Goal: Task Accomplishment & Management: Manage account settings

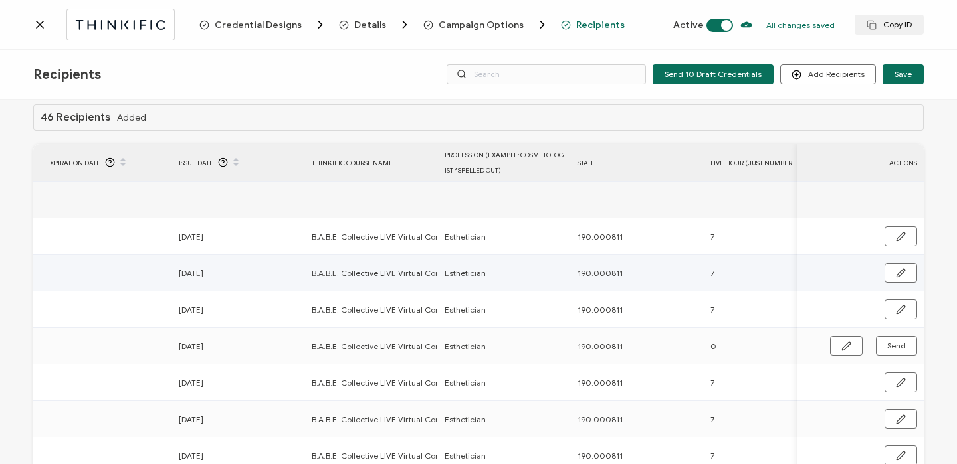
scroll to position [0, 227]
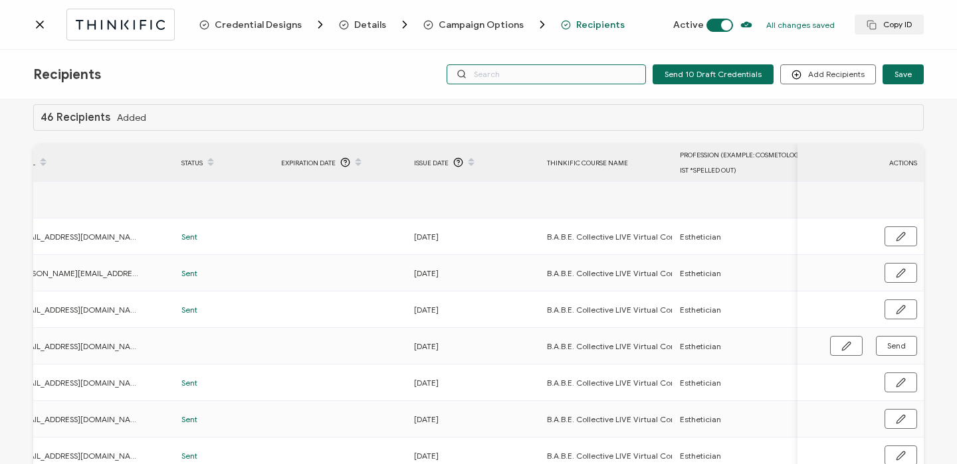
click at [538, 74] on input "text" at bounding box center [545, 74] width 199 height 20
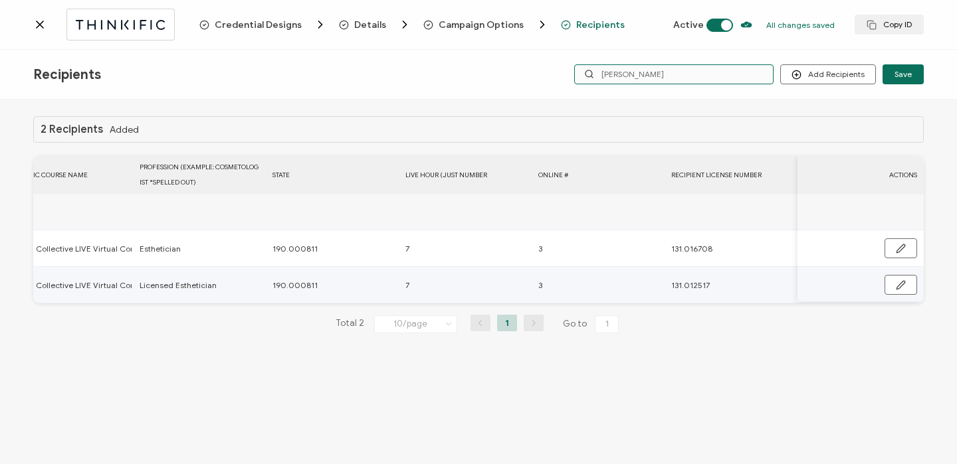
scroll to position [0, 0]
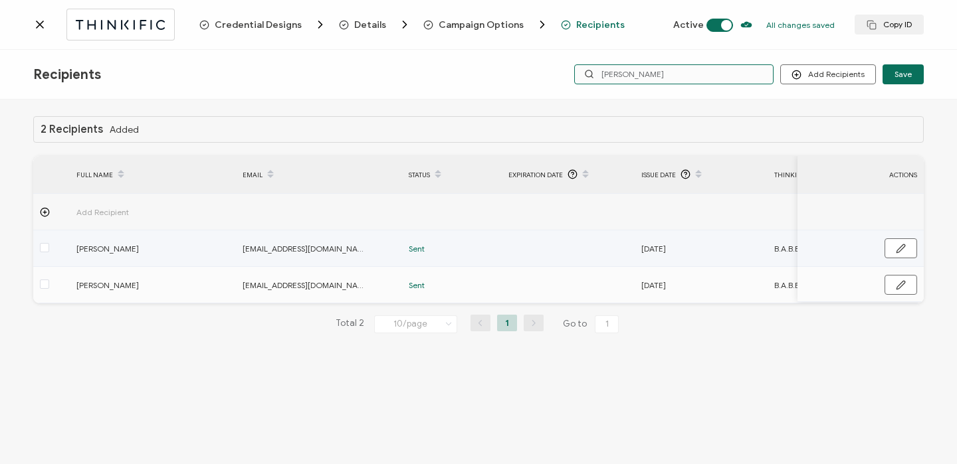
type input "Nicole"
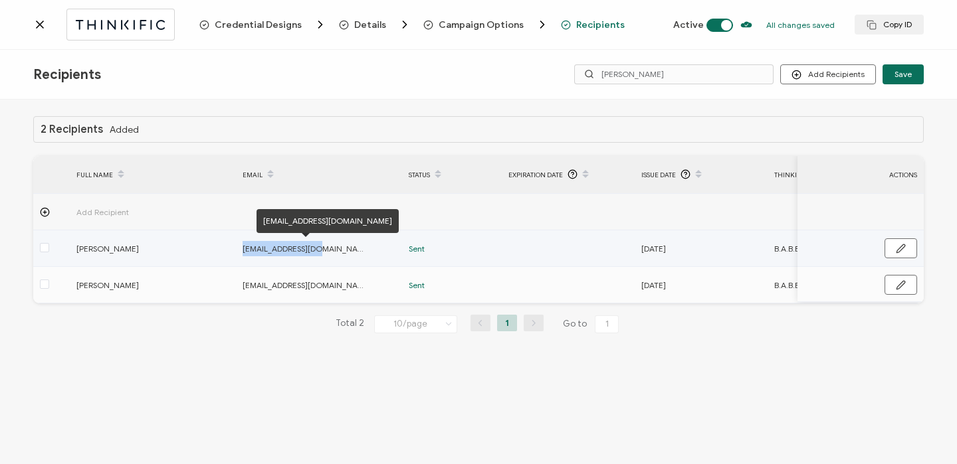
drag, startPoint x: 242, startPoint y: 246, endPoint x: 329, endPoint y: 243, distance: 87.7
click at [329, 243] on span "gweedo33@yahoo.com" at bounding box center [305, 248] width 126 height 15
copy span "gweedo33@yahoo.com"
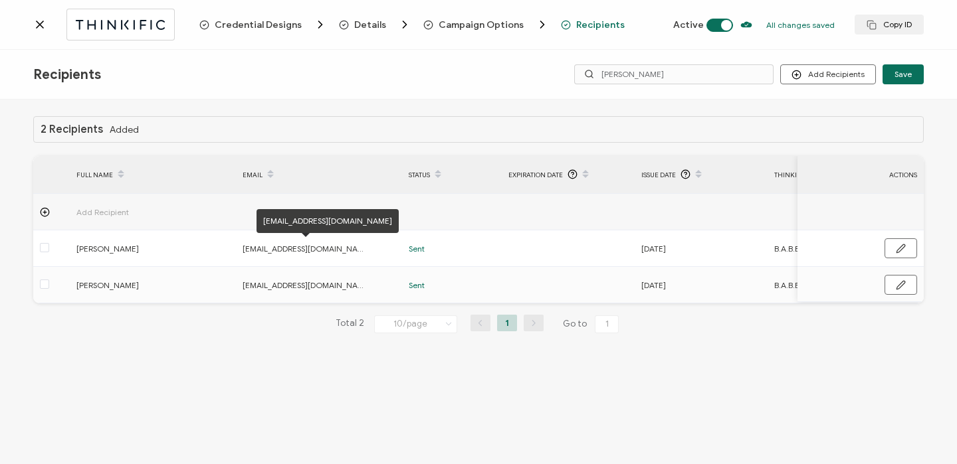
click at [39, 26] on icon at bounding box center [39, 24] width 13 height 13
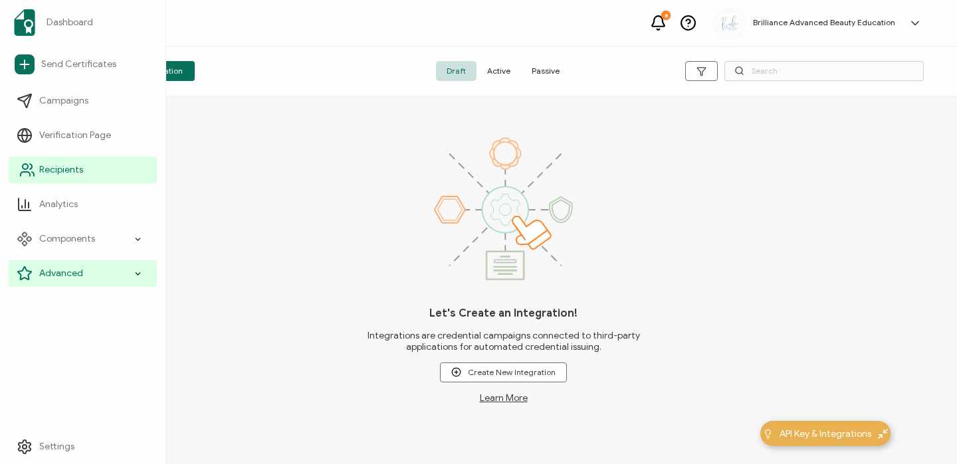
click at [59, 168] on span "Recipients" at bounding box center [61, 169] width 44 height 13
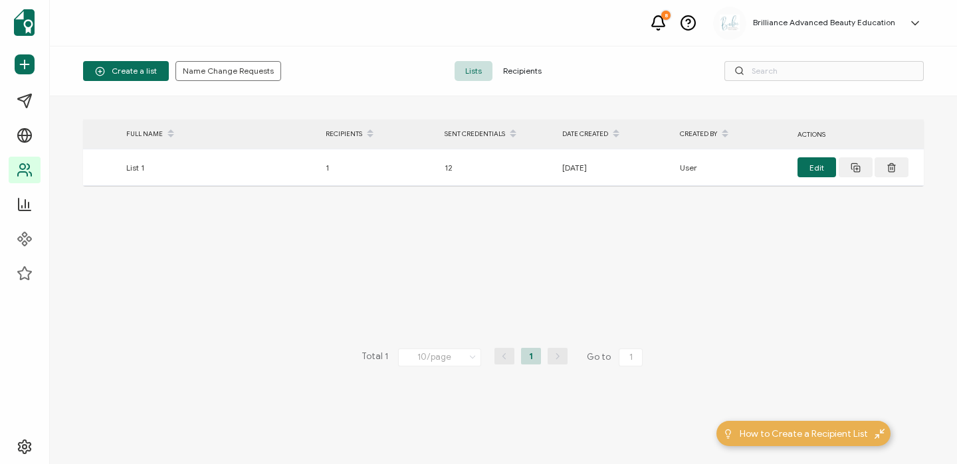
click at [526, 75] on span "Recipients" at bounding box center [522, 71] width 60 height 20
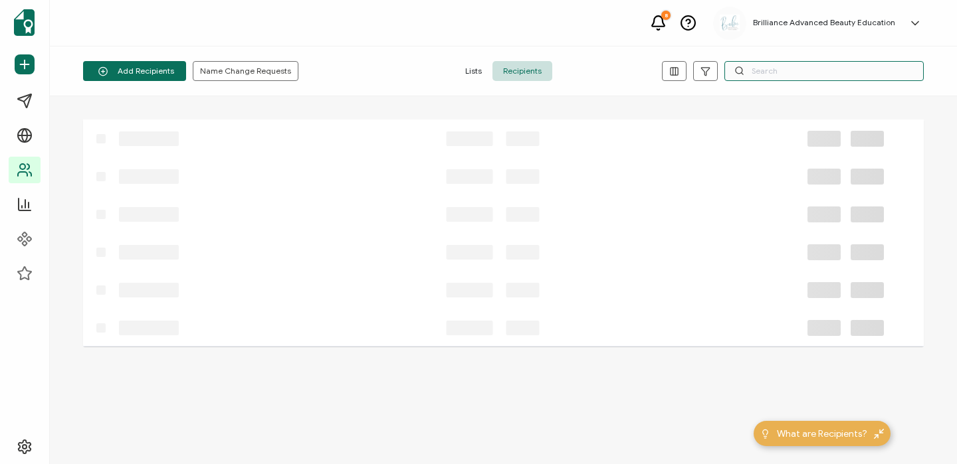
click at [800, 63] on input "text" at bounding box center [823, 71] width 199 height 20
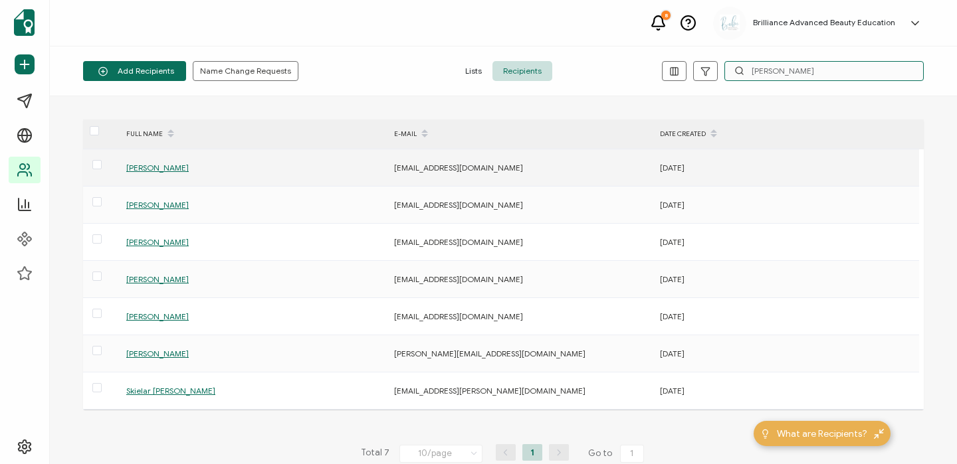
type input "Nicole"
click at [153, 170] on span "[PERSON_NAME]" at bounding box center [157, 168] width 62 height 10
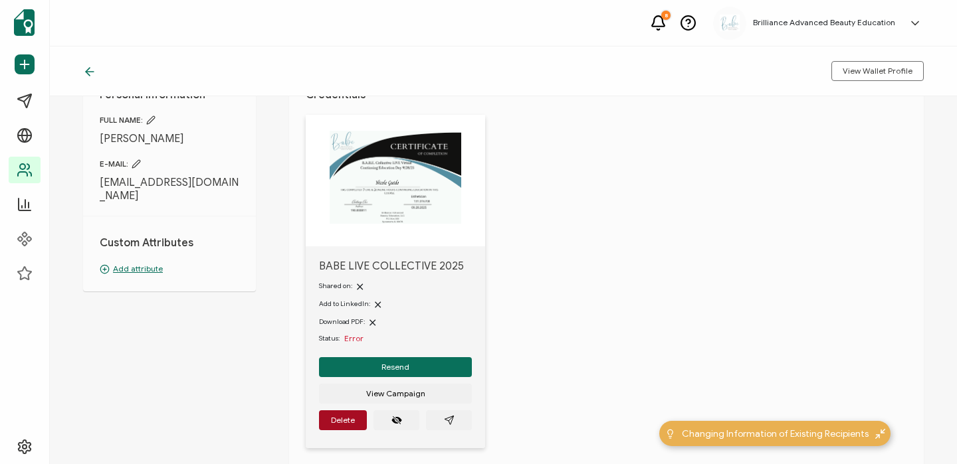
scroll to position [60, 0]
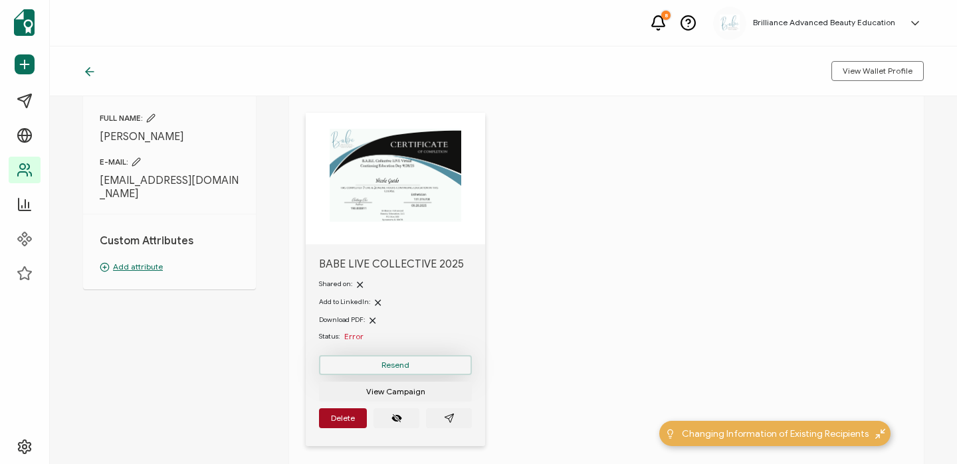
click at [379, 365] on button "Resend" at bounding box center [395, 365] width 153 height 20
click at [91, 74] on icon at bounding box center [89, 71] width 13 height 13
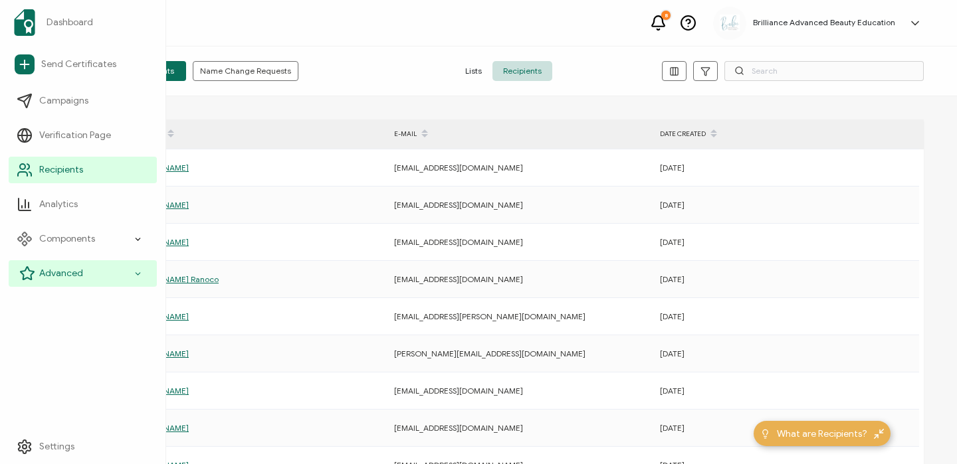
click at [66, 272] on span "Advanced" at bounding box center [61, 273] width 44 height 13
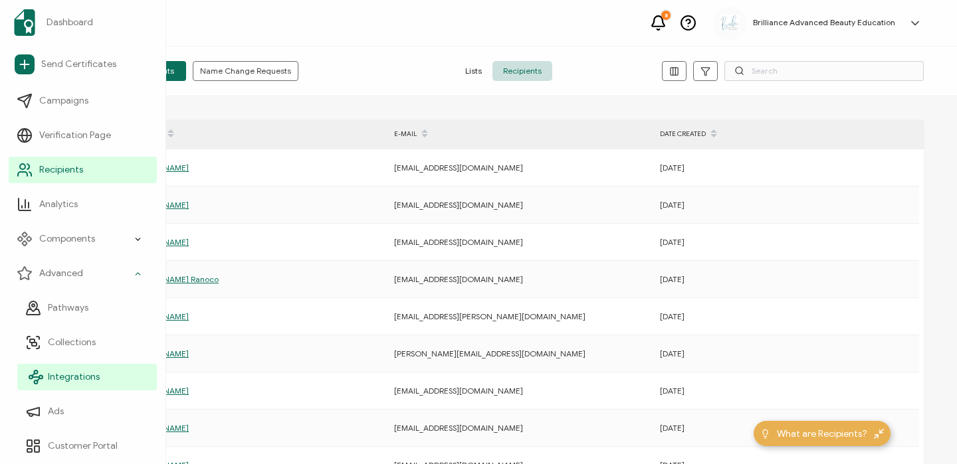
click at [63, 381] on span "Integrations" at bounding box center [74, 377] width 52 height 13
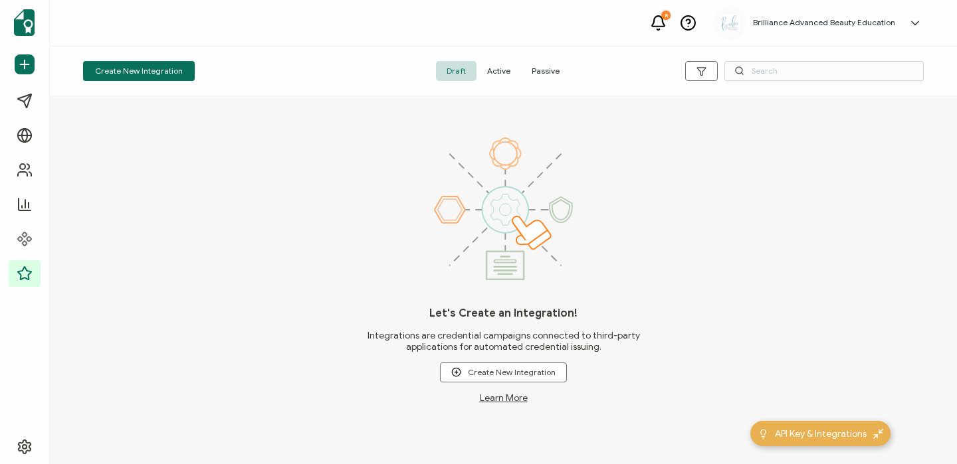
click at [501, 68] on span "Active" at bounding box center [498, 71] width 45 height 20
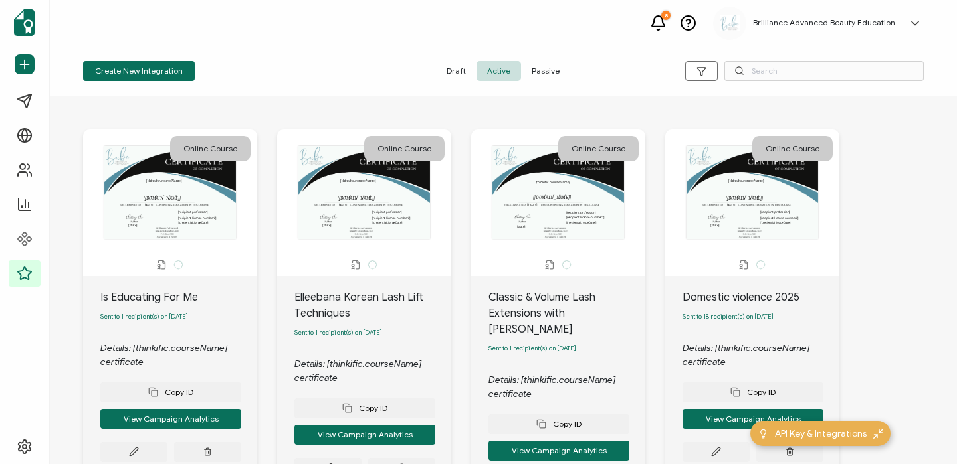
click at [663, 28] on icon at bounding box center [658, 23] width 17 height 17
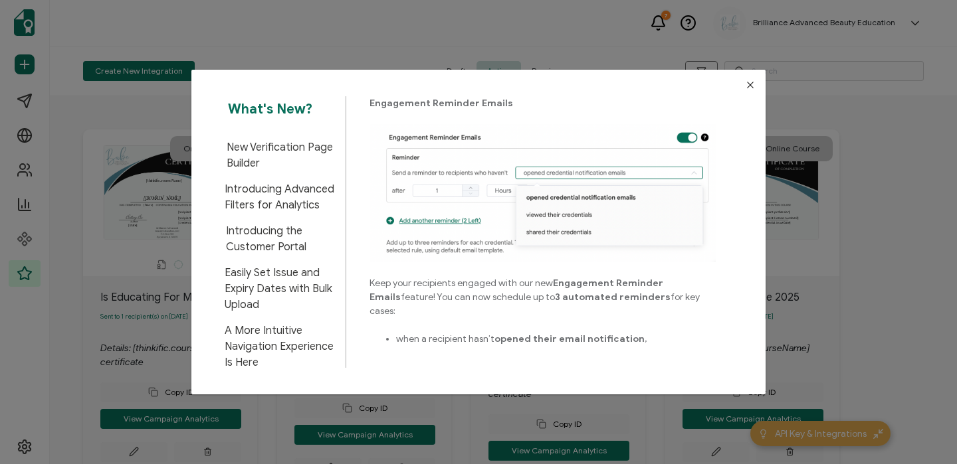
scroll to position [120, 0]
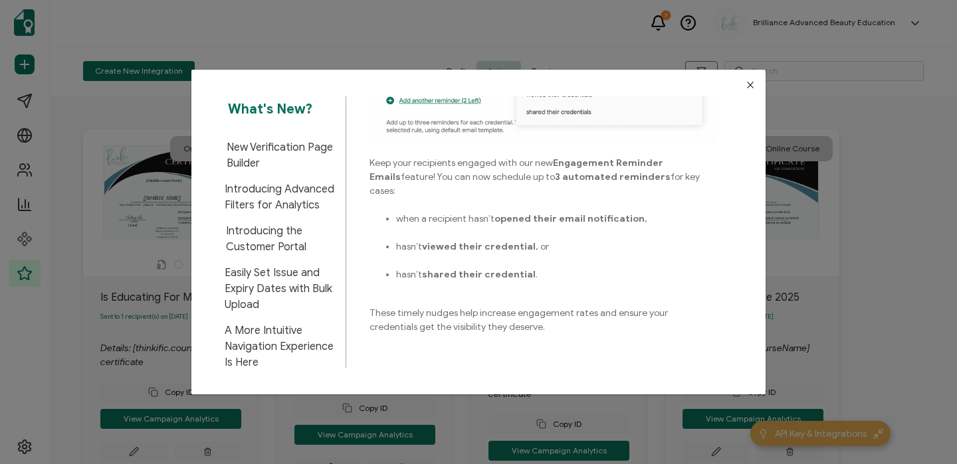
click at [745, 90] on icon "Close" at bounding box center [750, 85] width 11 height 11
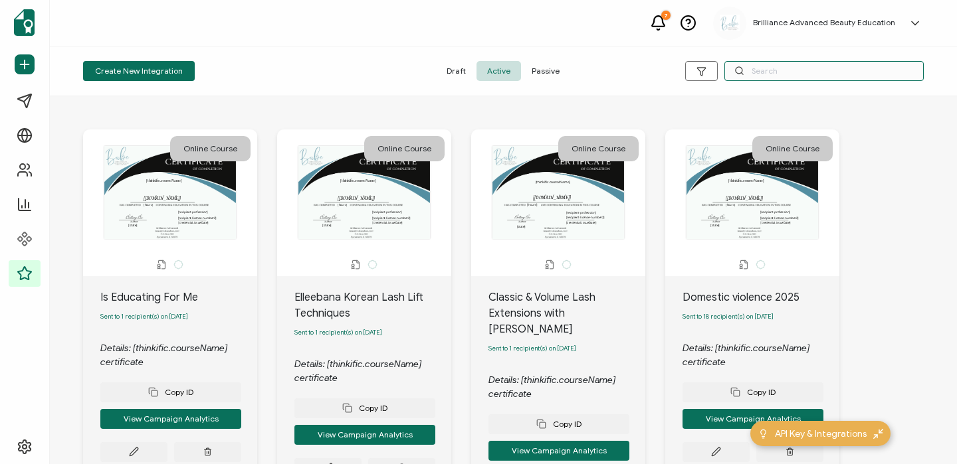
click at [772, 71] on input "text" at bounding box center [823, 71] width 199 height 20
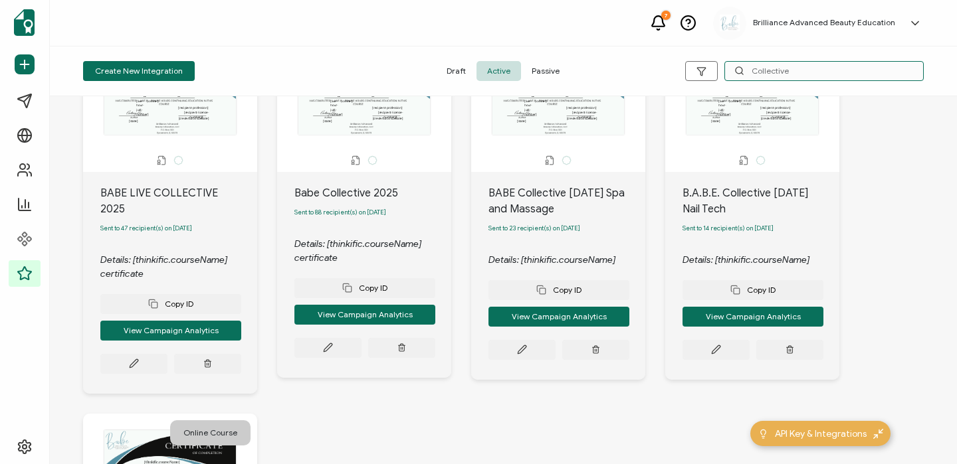
scroll to position [105, 0]
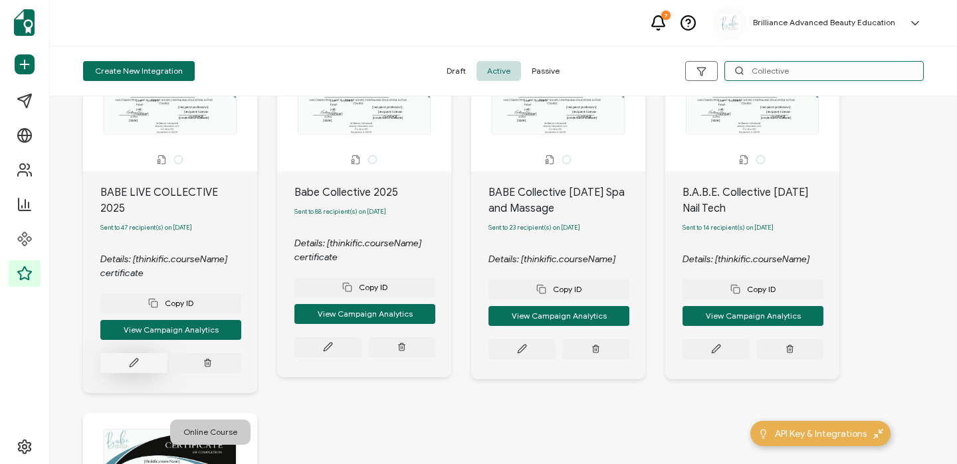
type input "Collective"
click at [137, 358] on icon at bounding box center [134, 363] width 10 height 10
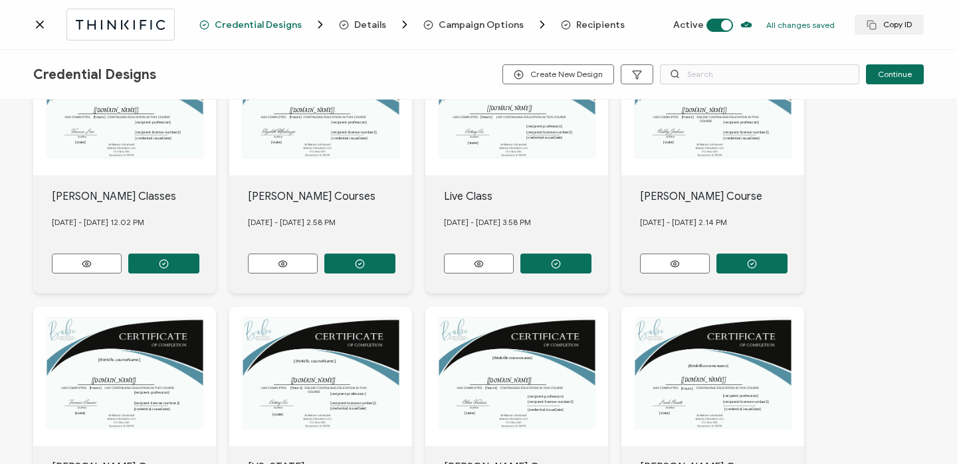
scroll to position [171, 0]
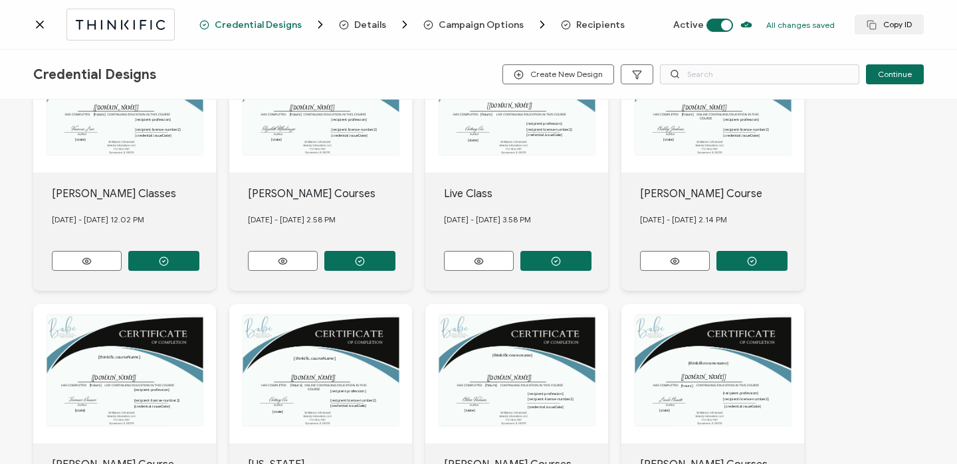
click at [600, 20] on span "Recipients" at bounding box center [600, 25] width 48 height 10
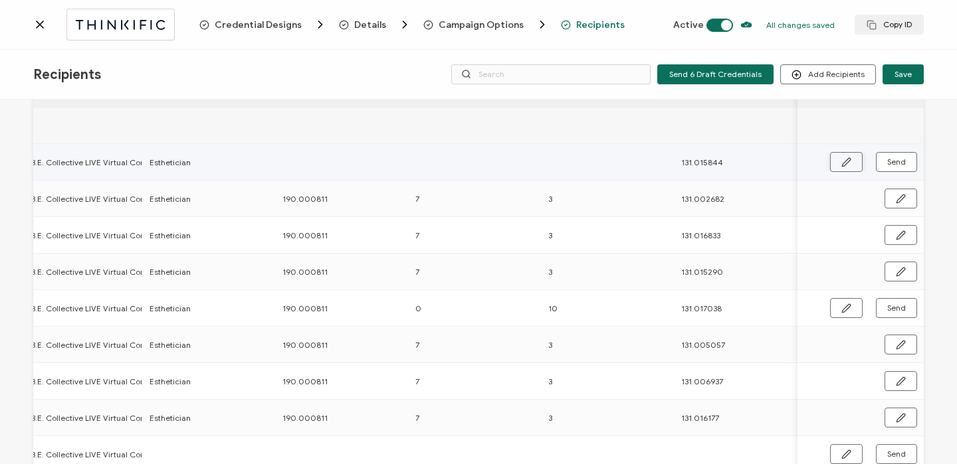
click at [845, 160] on icon "button" at bounding box center [846, 162] width 8 height 8
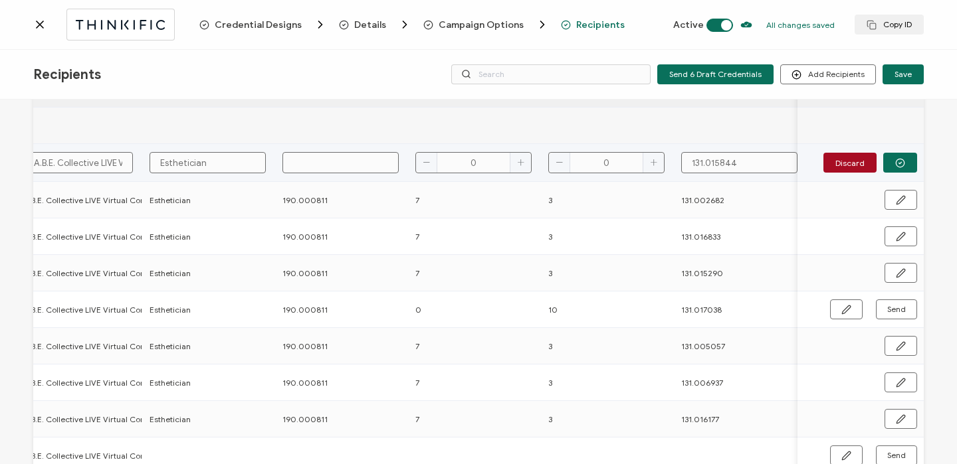
click at [349, 166] on input "text" at bounding box center [340, 162] width 116 height 21
type input "1"
type input "19"
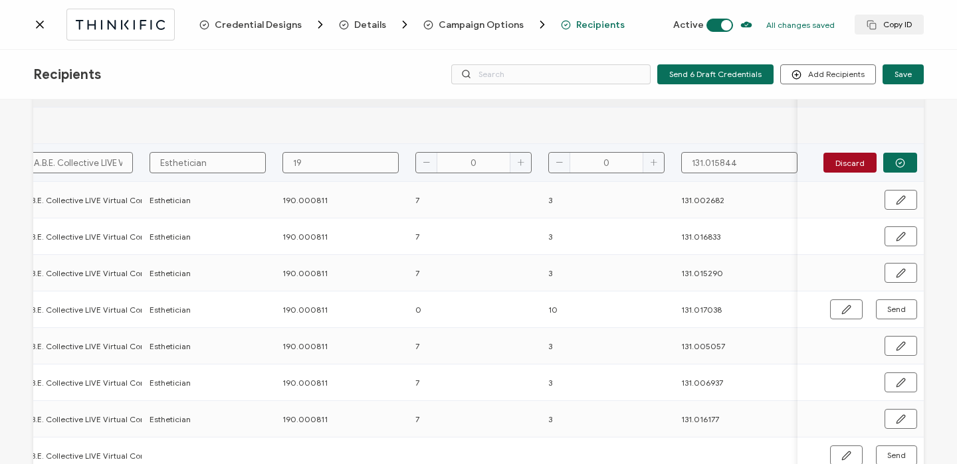
type input "190"
type input "190."
type input "190.0"
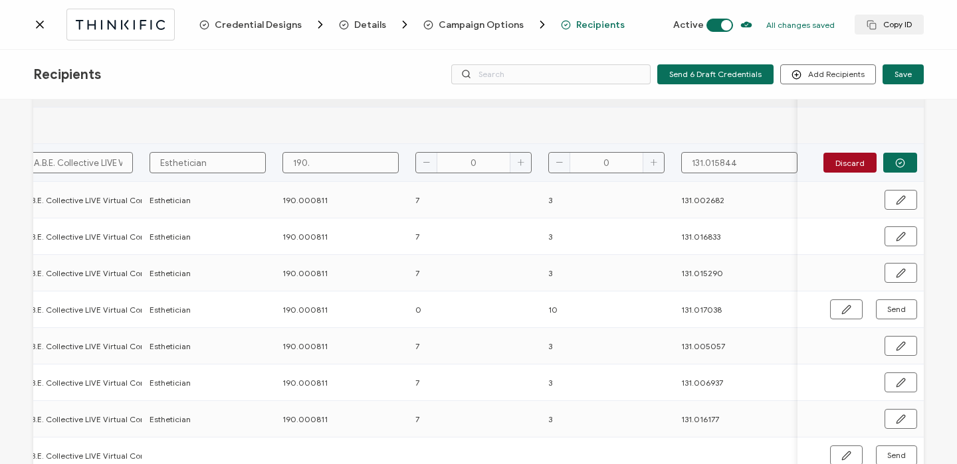
type input "190.0"
type input "190.00"
type input "190.000"
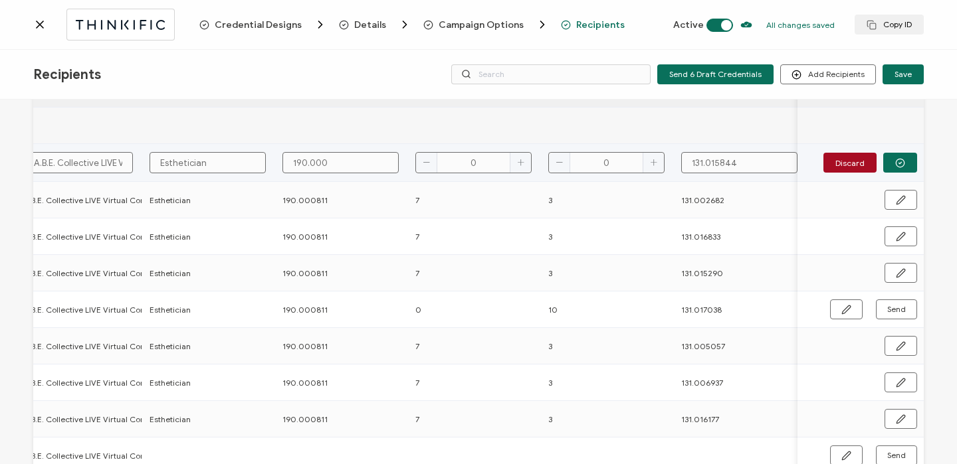
type input "190.0008"
type input "190.00081"
type input "190.000811"
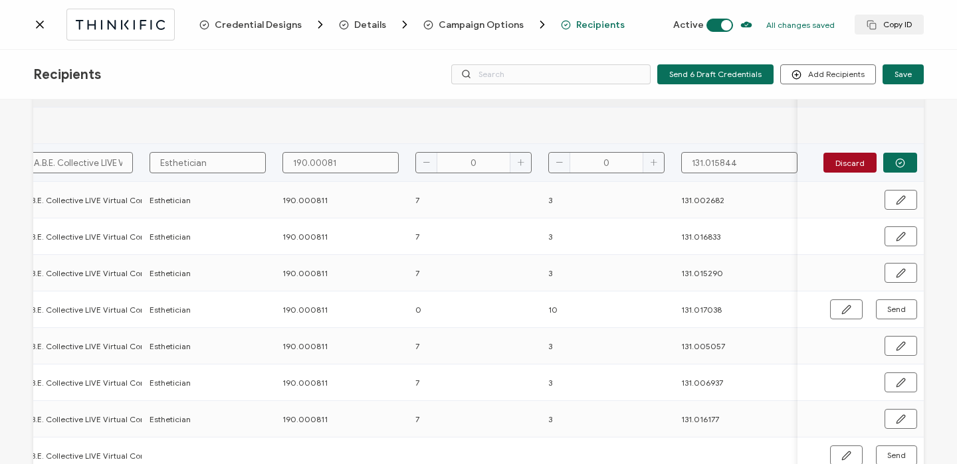
type input "190.000811"
type input "7"
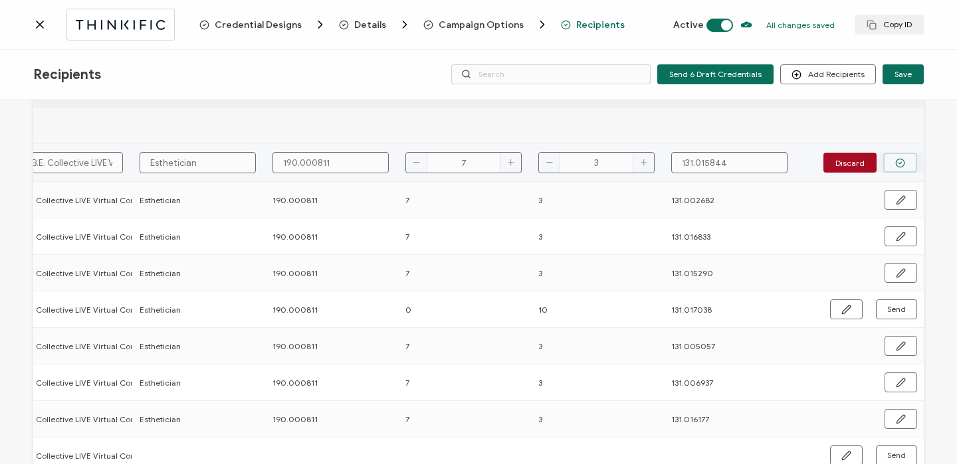
type input "3"
click at [895, 159] on icon "button" at bounding box center [900, 163] width 10 height 10
click at [892, 159] on span "Send" at bounding box center [896, 162] width 19 height 8
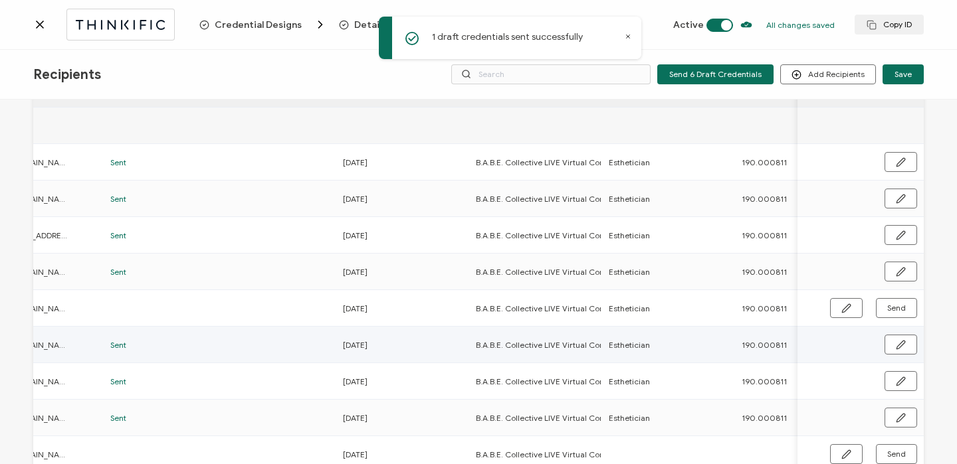
scroll to position [0, 34]
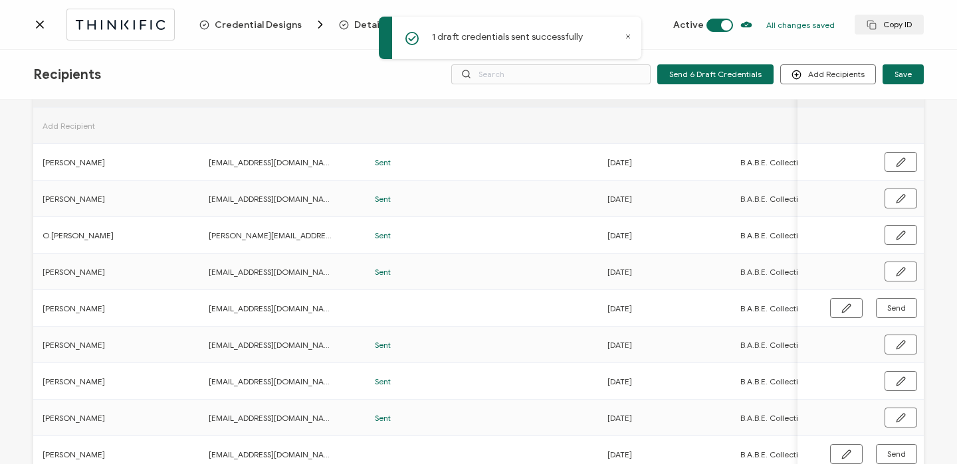
click at [46, 23] on icon at bounding box center [39, 24] width 13 height 13
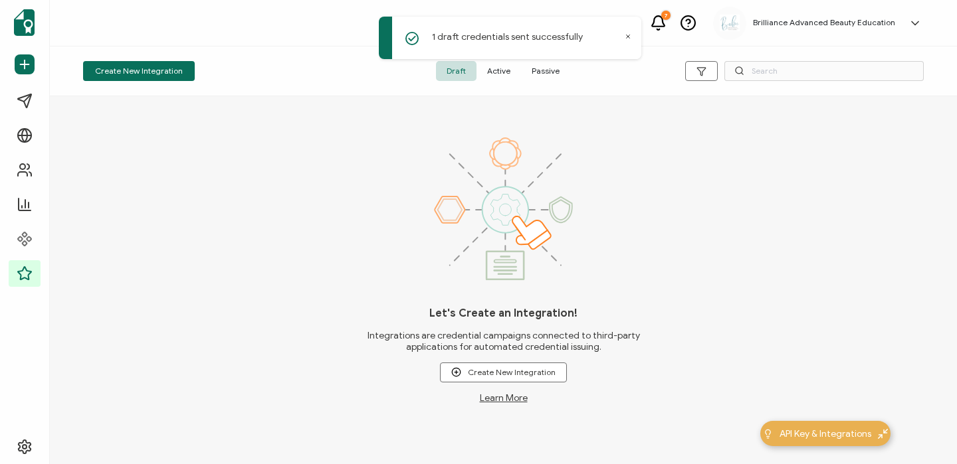
click at [508, 73] on span "Active" at bounding box center [498, 71] width 45 height 20
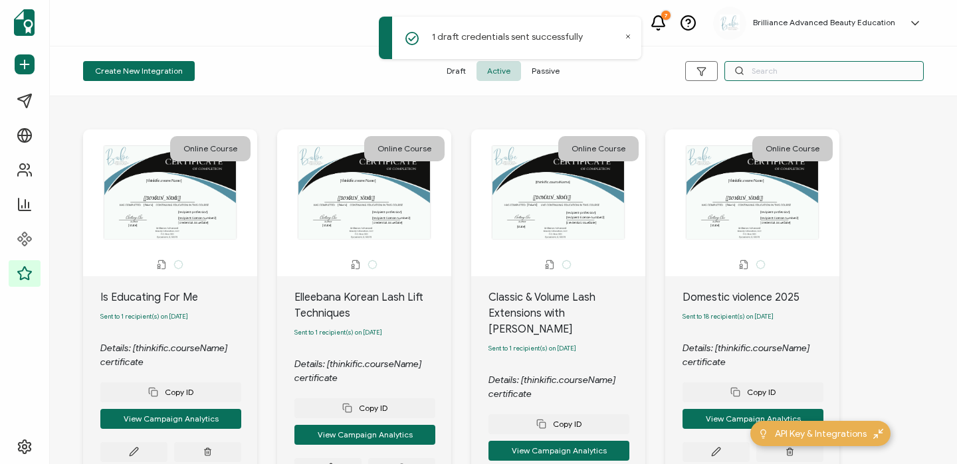
click at [787, 69] on input "text" at bounding box center [823, 71] width 199 height 20
type input "Domes"
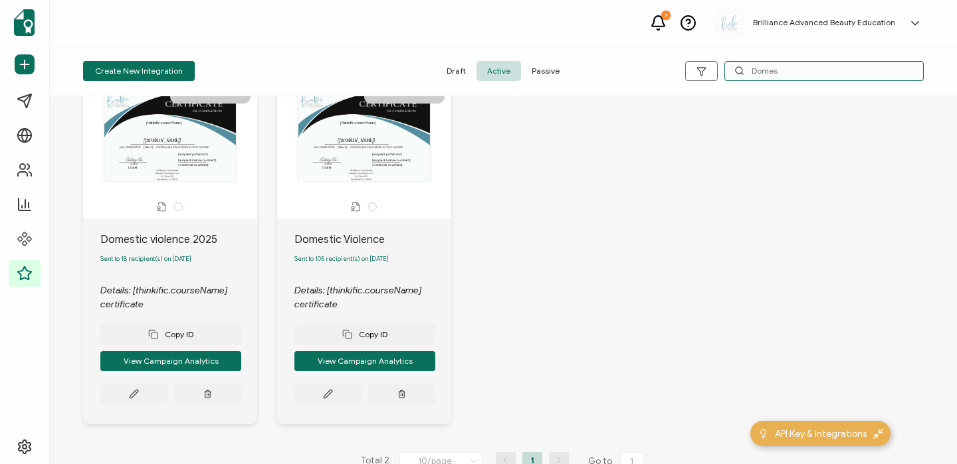
scroll to position [60, 0]
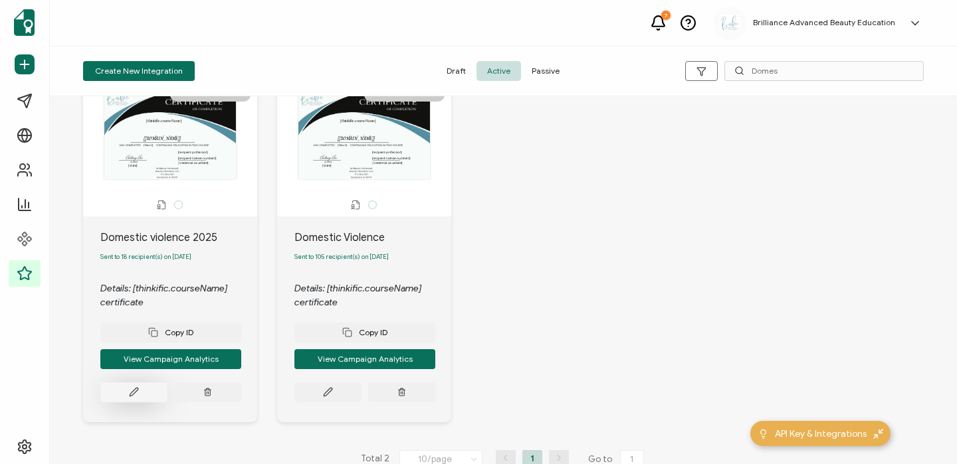
click at [132, 402] on button at bounding box center [133, 393] width 67 height 20
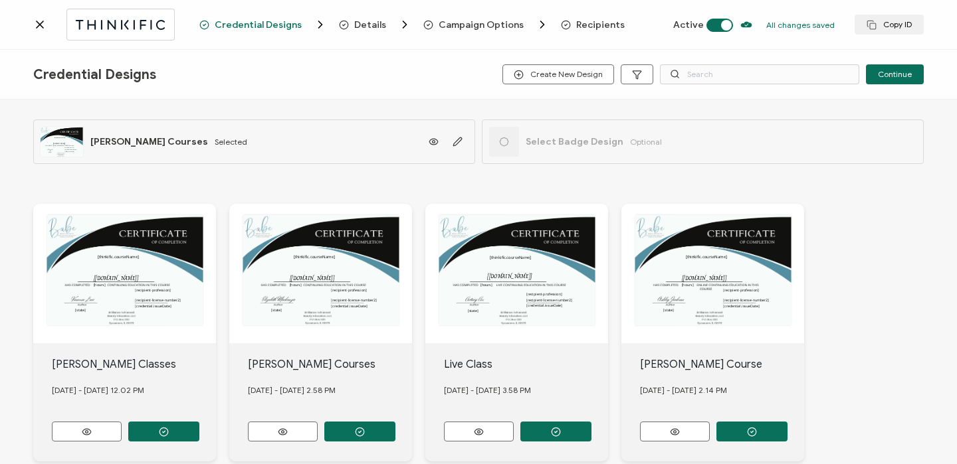
click at [577, 28] on span "Recipients" at bounding box center [600, 25] width 48 height 10
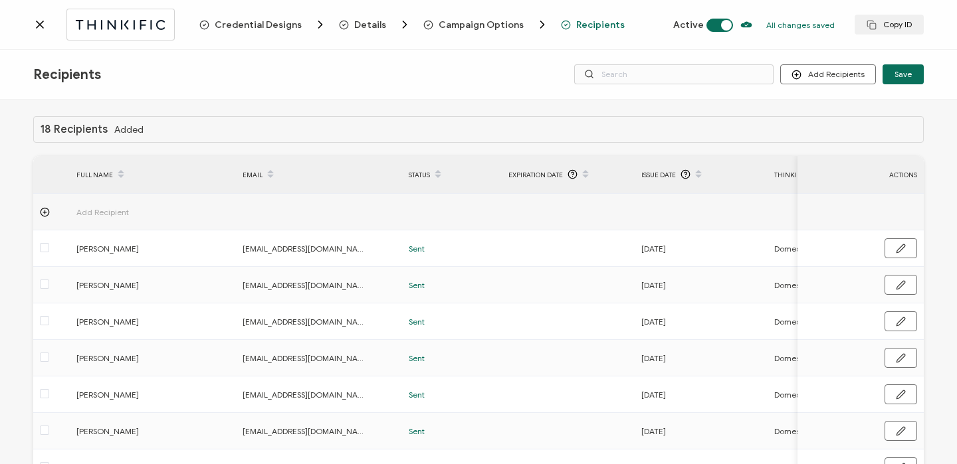
scroll to position [197, 0]
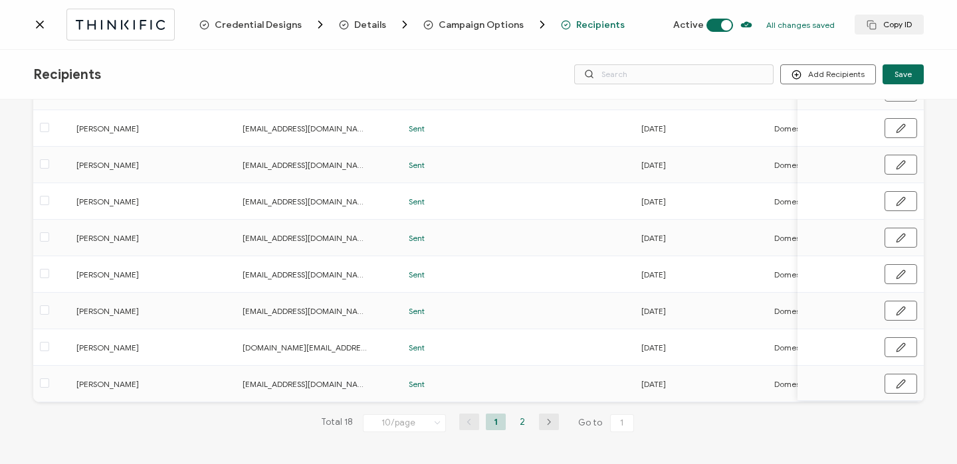
click at [517, 423] on li "2" at bounding box center [522, 422] width 20 height 17
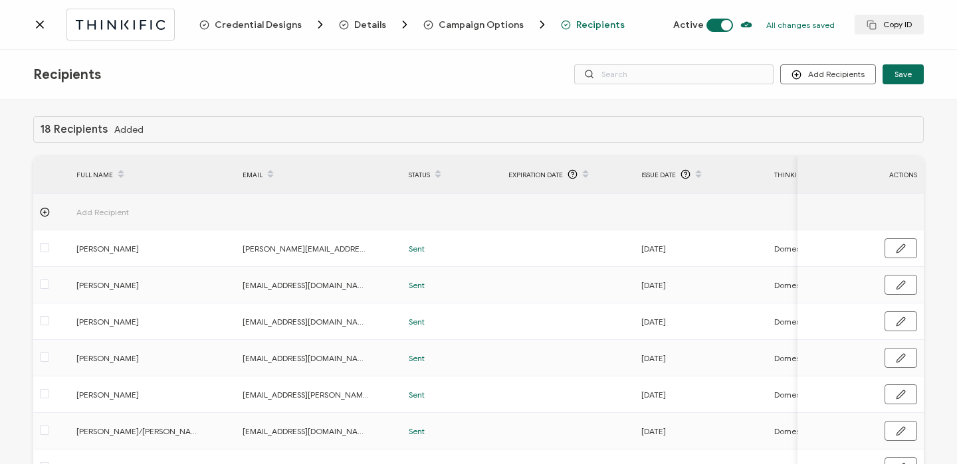
click at [36, 28] on icon at bounding box center [39, 24] width 13 height 13
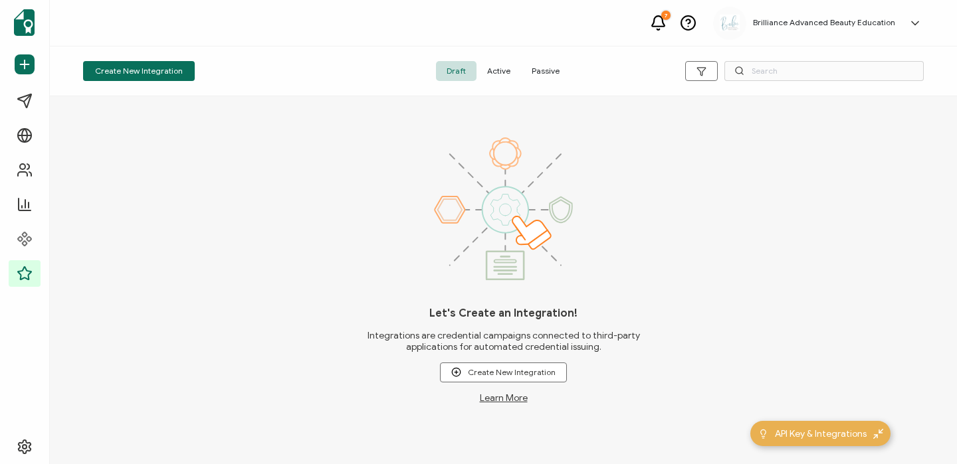
click at [488, 68] on span "Active" at bounding box center [498, 71] width 45 height 20
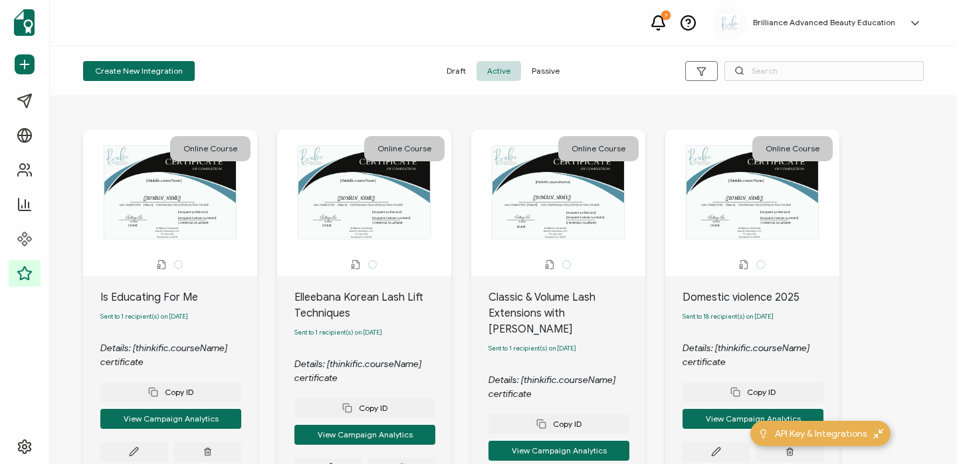
click at [743, 71] on icon at bounding box center [739, 71] width 10 height 10
click at [757, 70] on input "text" at bounding box center [823, 71] width 199 height 20
type input "sex"
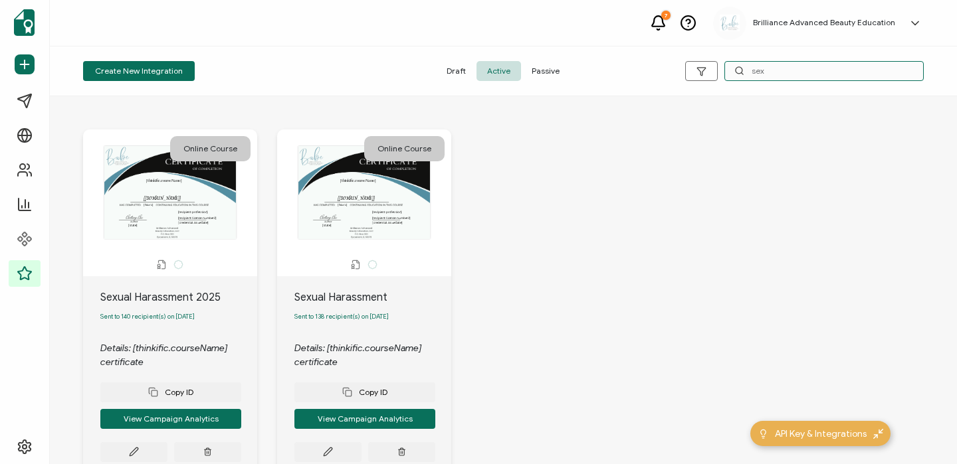
scroll to position [68, 0]
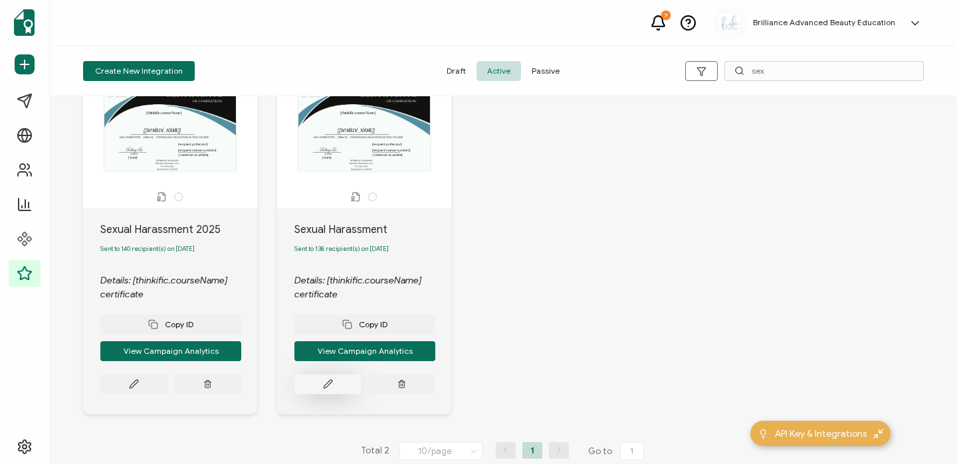
click at [325, 389] on icon at bounding box center [328, 384] width 10 height 10
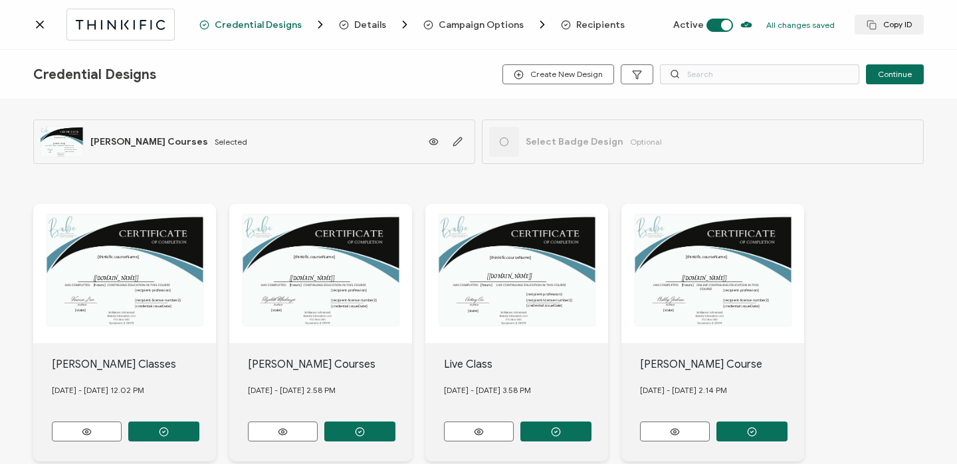
click at [585, 25] on span "Recipients" at bounding box center [600, 25] width 48 height 10
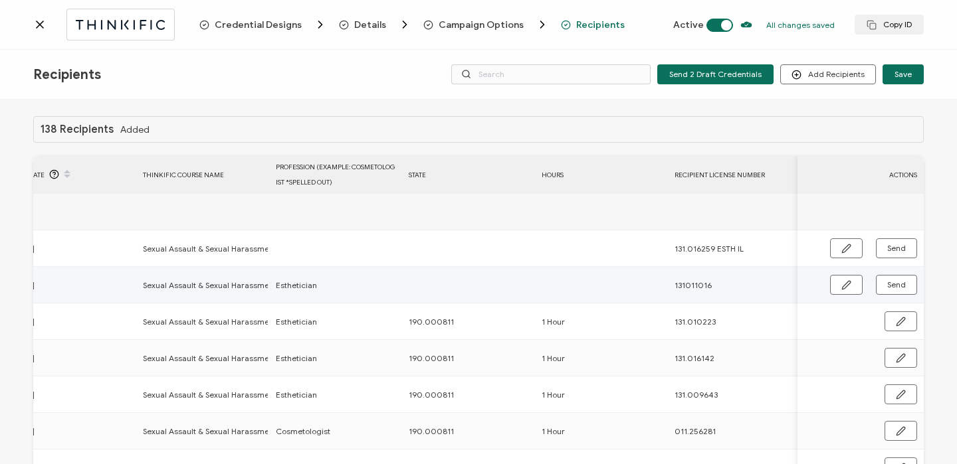
scroll to position [0, 639]
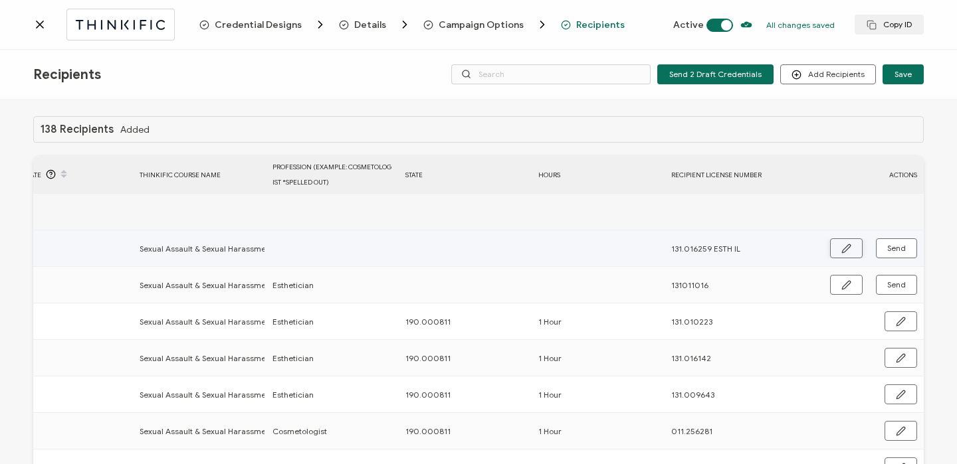
click at [830, 241] on button "button" at bounding box center [846, 248] width 33 height 20
click at [350, 236] on td at bounding box center [332, 250] width 133 height 38
click at [345, 244] on input "text" at bounding box center [330, 248] width 116 height 21
type input "E"
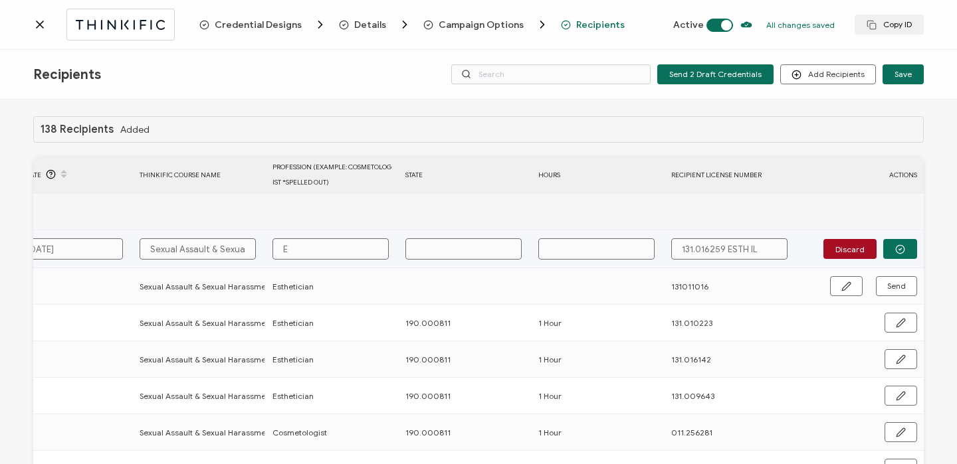
type input "Es"
type input "Est"
type input "Esth"
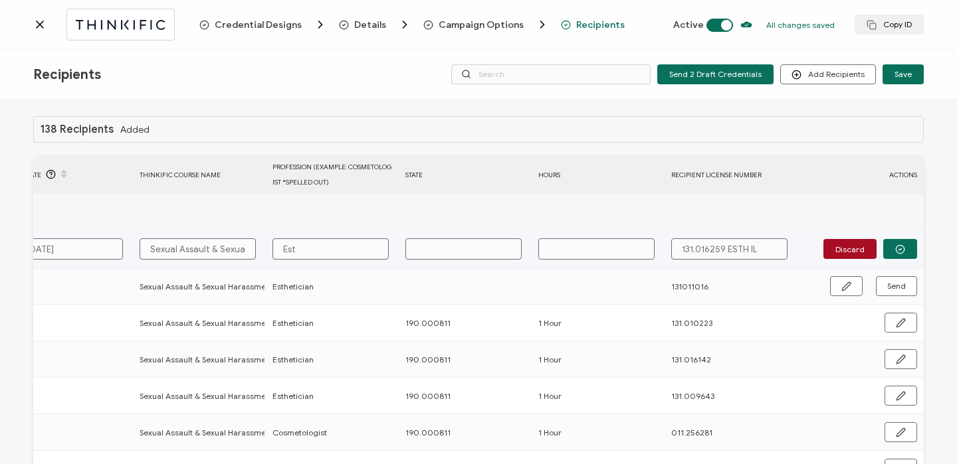
type input "Esth"
type input "Esthe"
type input "Esthet"
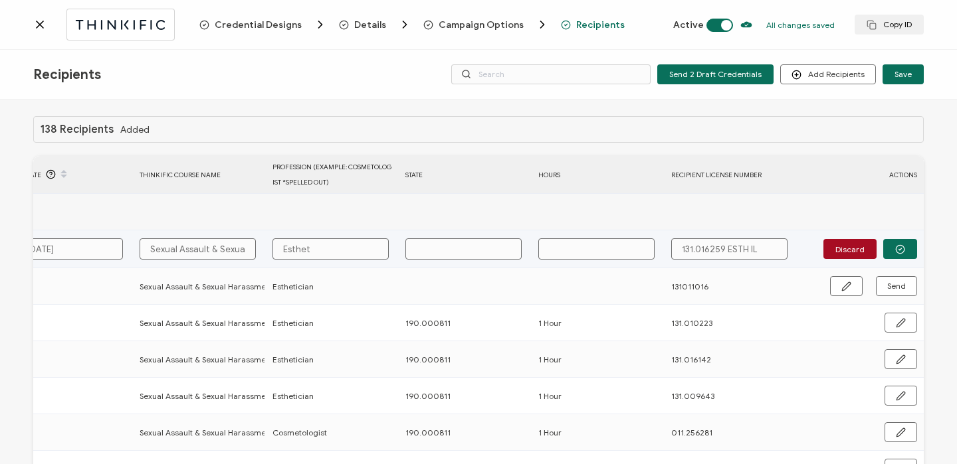
type input "Estheti"
type input "Esthetic"
type input "Esthetici"
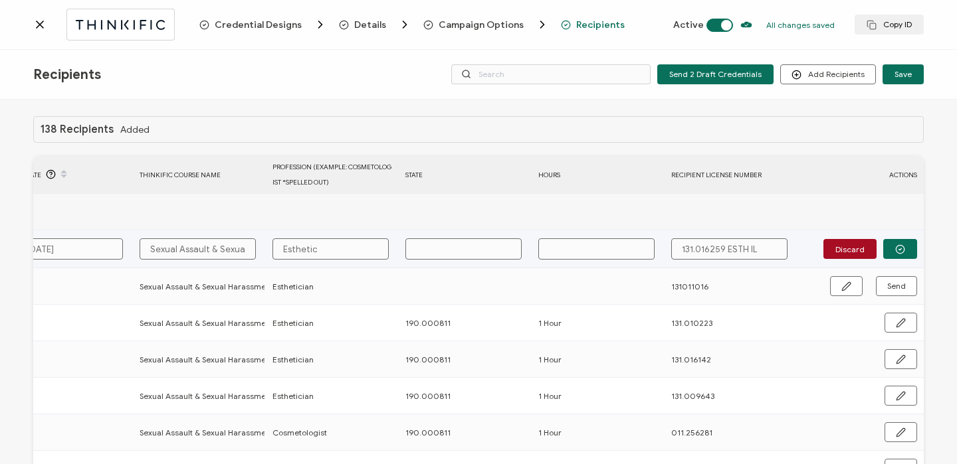
type input "Esthetici"
type input "Estheticia"
type input "Esthetician"
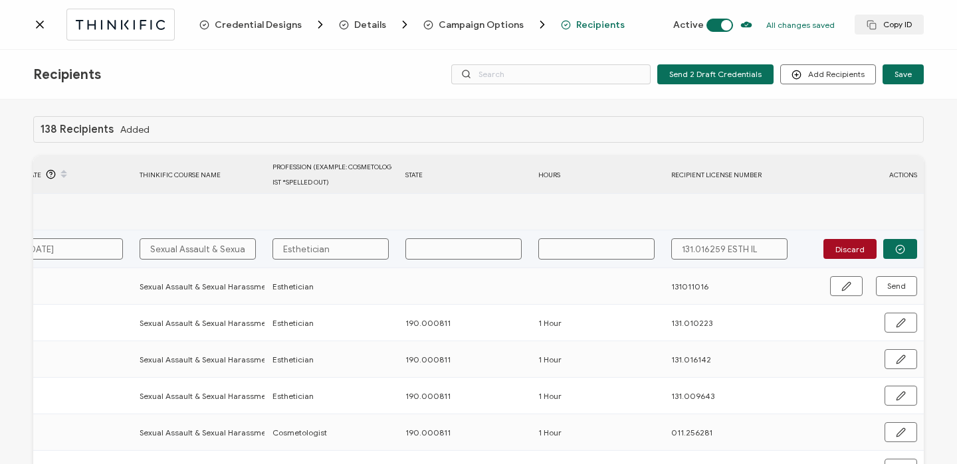
type input "Esthetician"
type input "1"
type input "19"
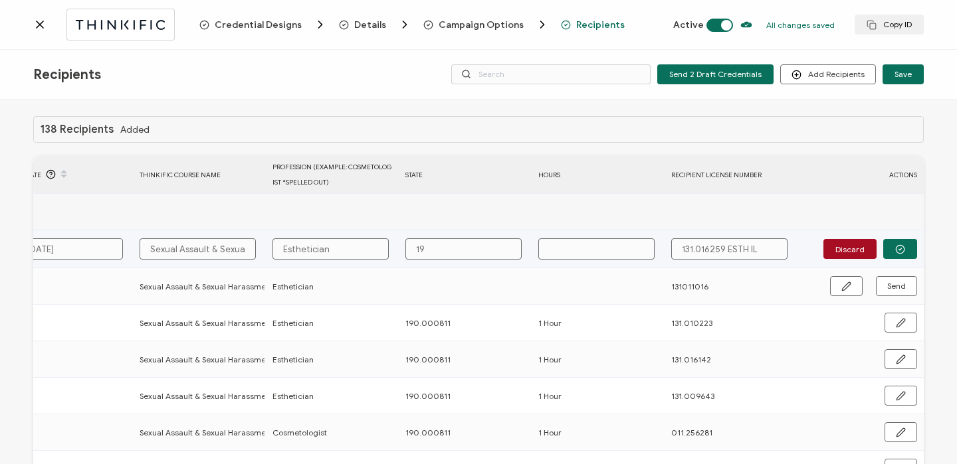
type input "190"
type input "190."
type input "190.0"
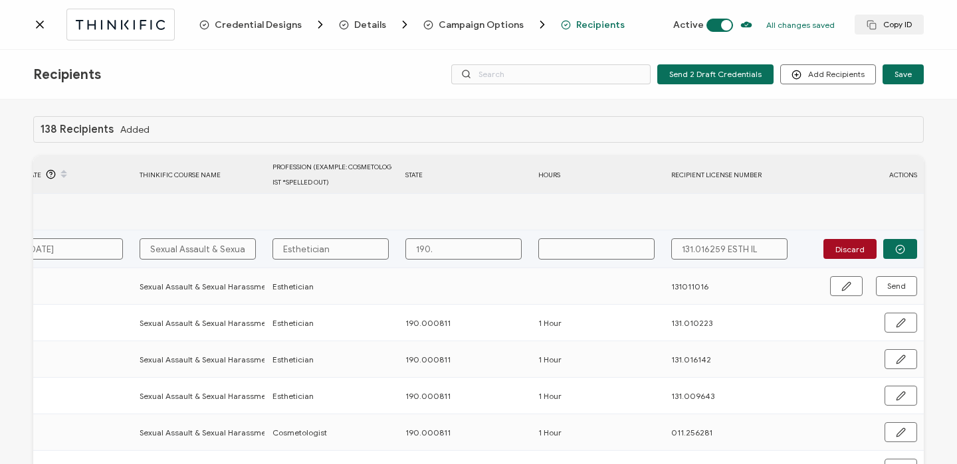
type input "190.0"
type input "190.00"
type input "190.000"
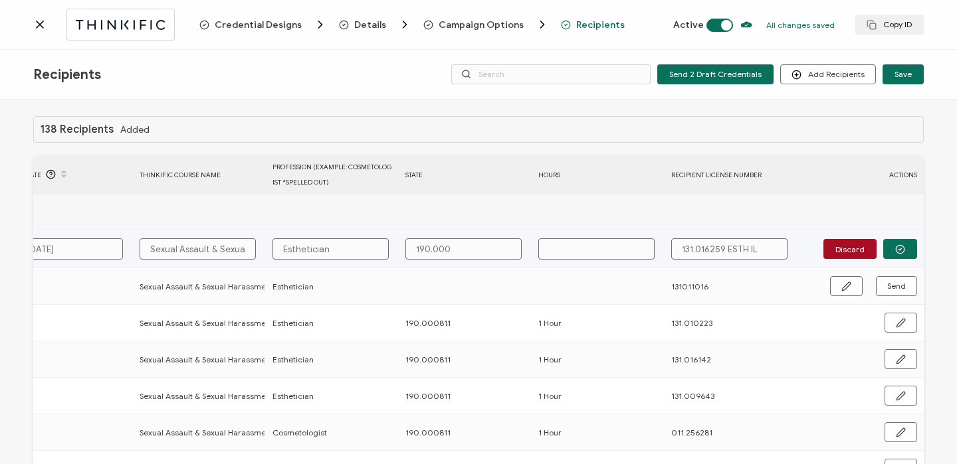
type input "190.0008"
type input "190.00081"
type input "190.000811"
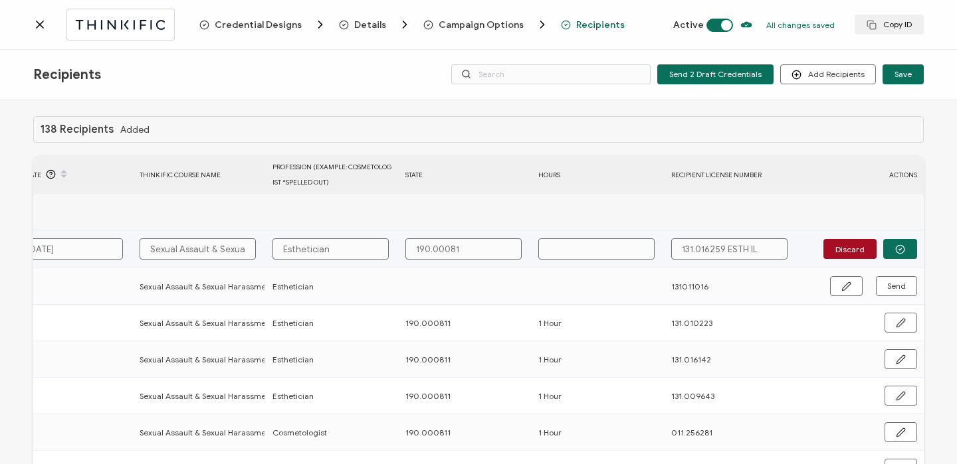
type input "190.000811"
type input "1"
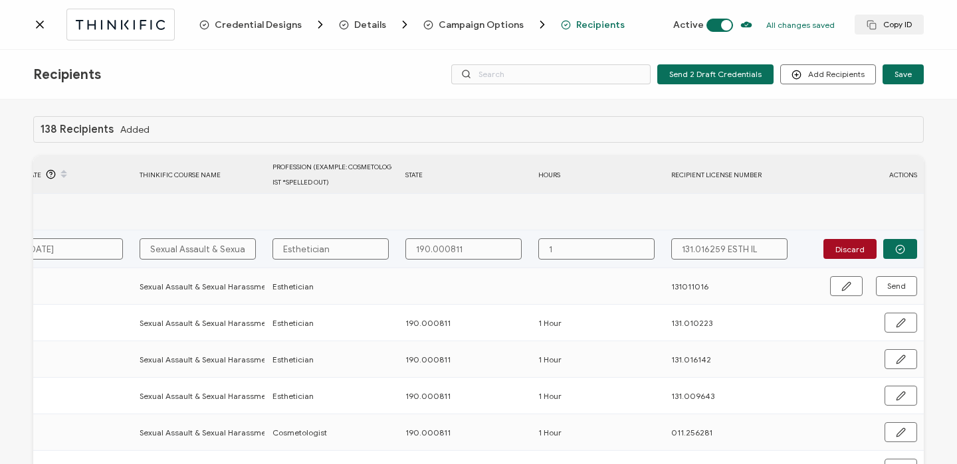
type input "1"
type input "1 H"
type input "1 Ho"
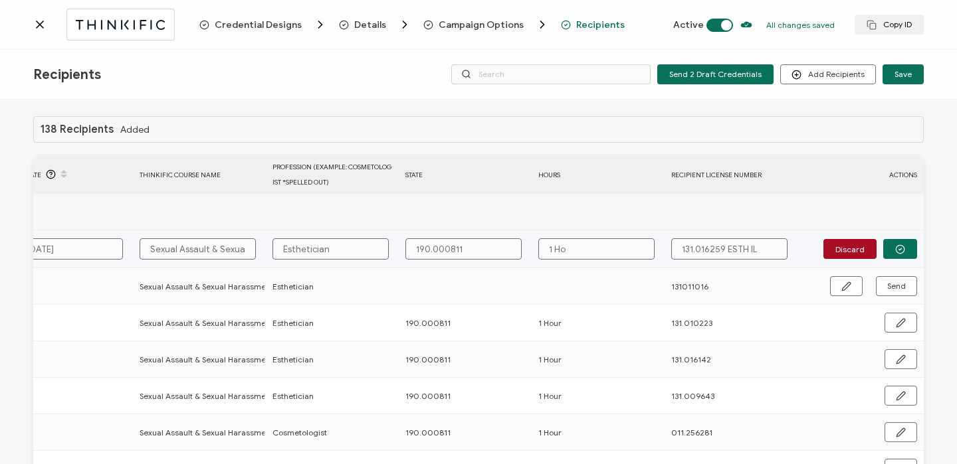
type input "1 Hou"
type input "1 Hour"
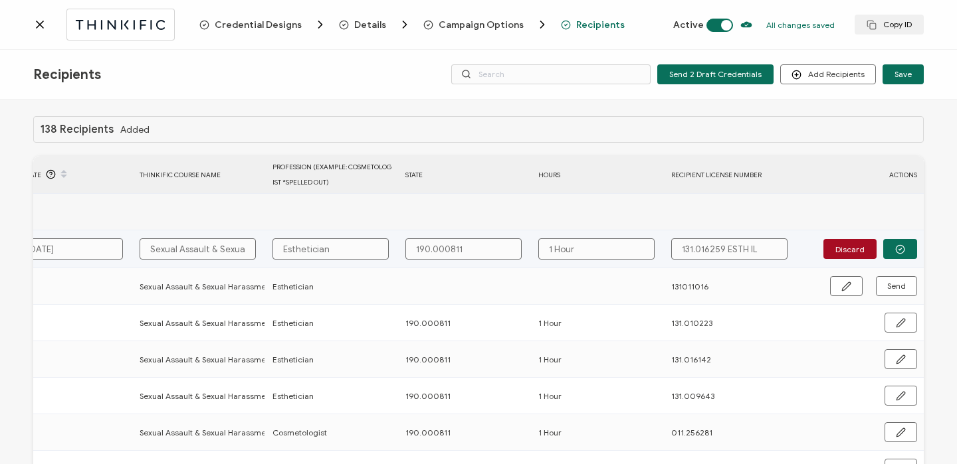
click at [717, 244] on input "131.016259 ESTH IL" at bounding box center [729, 248] width 116 height 21
drag, startPoint x: 721, startPoint y: 246, endPoint x: 761, endPoint y: 246, distance: 39.9
click at [761, 246] on input "131.016259 ESTH IL" at bounding box center [729, 248] width 116 height 21
type input "131.016259"
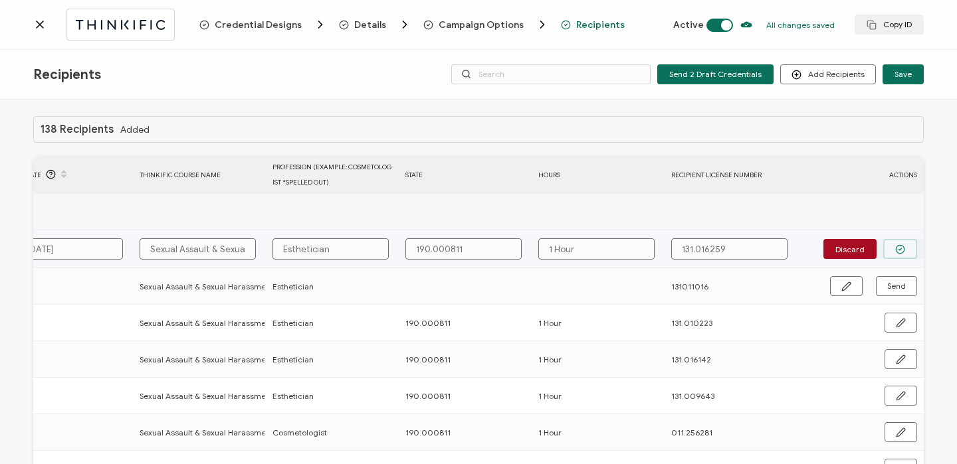
type input "131.016259"
click at [899, 248] on icon "button" at bounding box center [900, 249] width 3 height 2
click at [893, 249] on span "Send" at bounding box center [896, 248] width 19 height 8
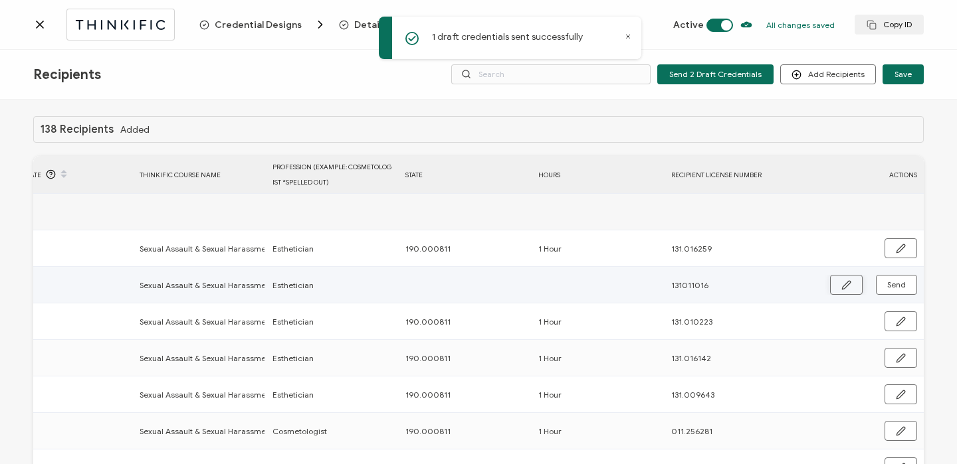
click at [835, 289] on button "button" at bounding box center [846, 285] width 33 height 20
click at [465, 288] on input "text" at bounding box center [463, 285] width 116 height 21
type input "1"
type input "19"
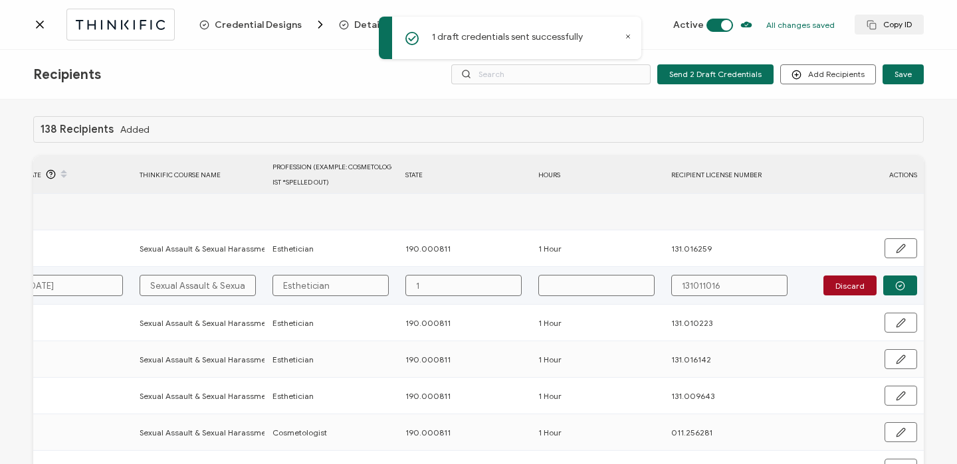
type input "19"
type input "190"
type input "190."
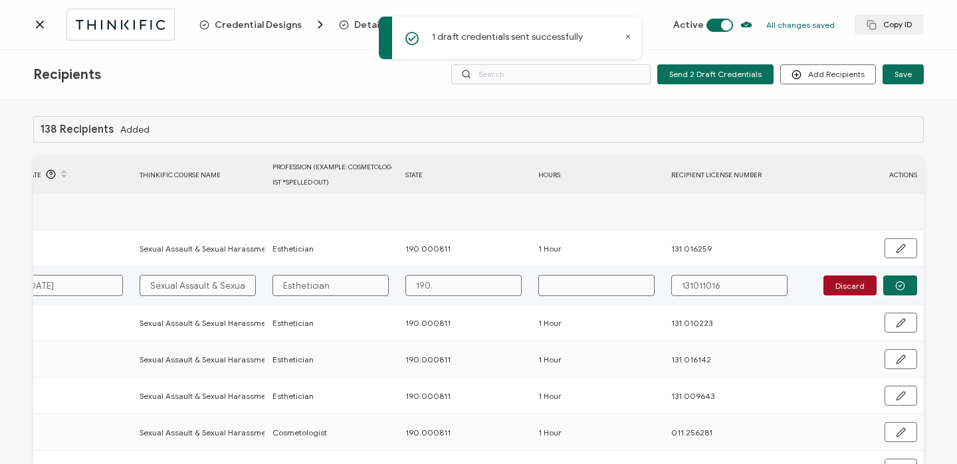
type input "190.0"
type input "190.00"
type input "190.000"
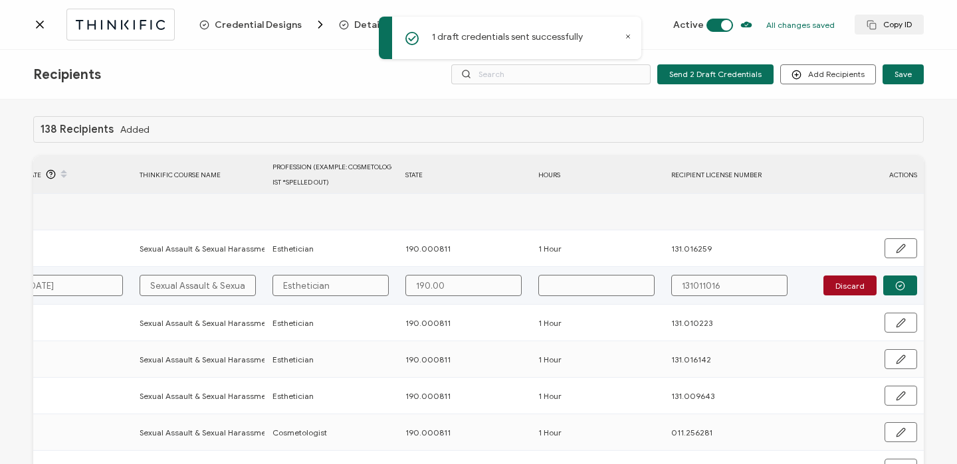
type input "190.000"
type input "190.0008"
type input "190.00081"
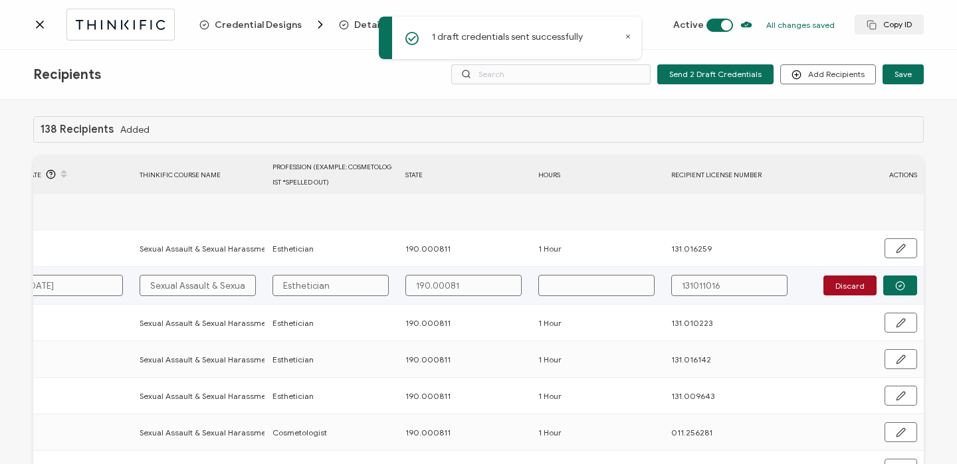
type input "190.000811"
type input "1"
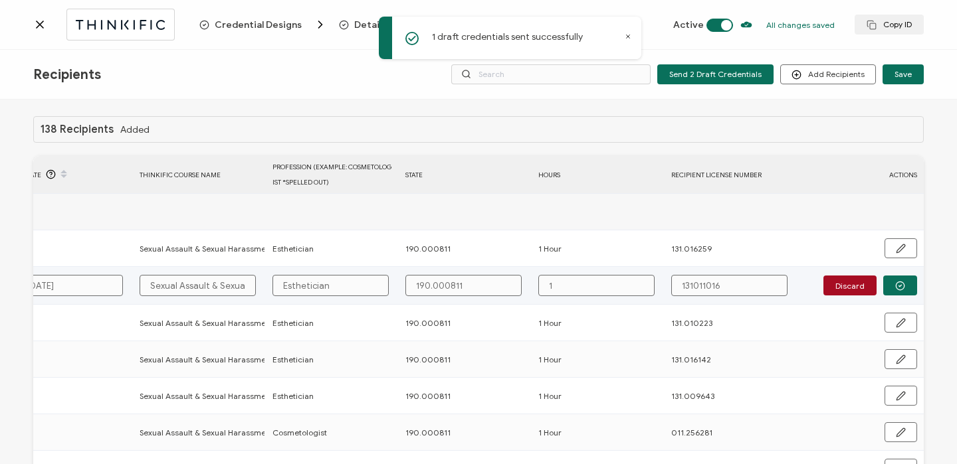
type input "1"
type input "1 H"
type input "1 Ho"
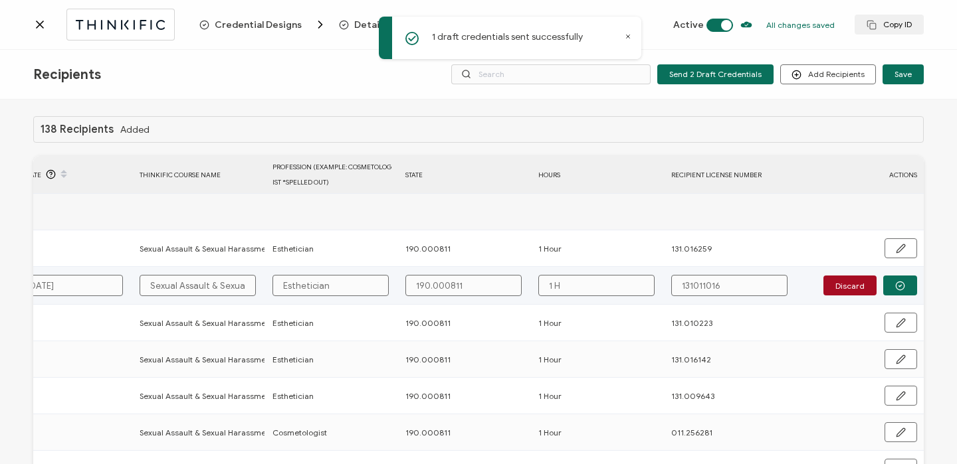
type input "1 Ho"
type input "1 Hou"
type input "1 Hour"
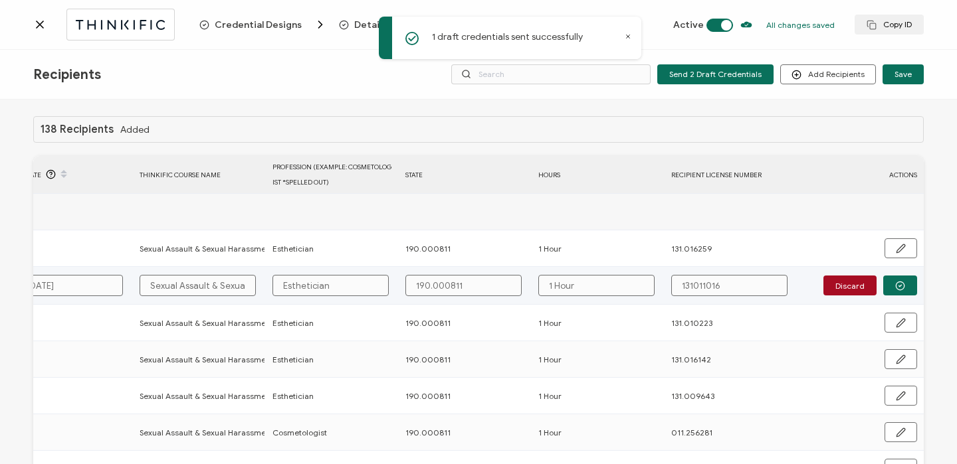
type input "1 Hour"
click at [686, 286] on input "131011016" at bounding box center [729, 285] width 116 height 21
type input "131.011016"
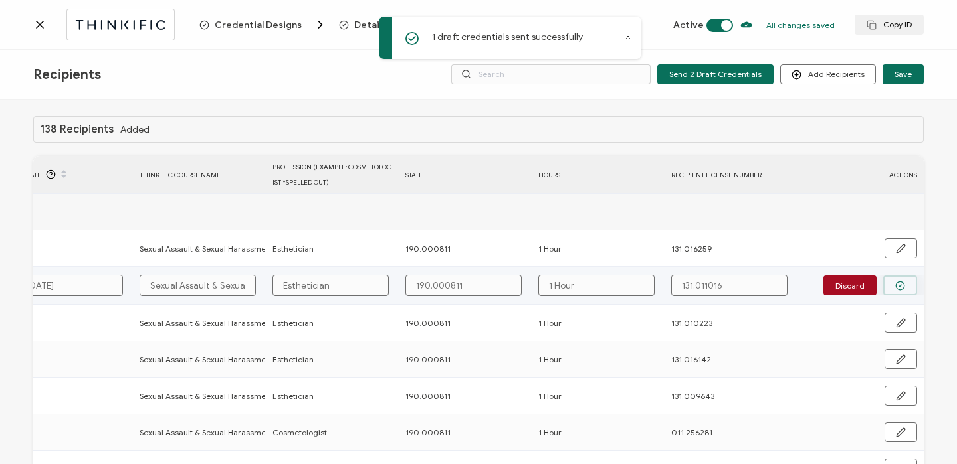
click at [907, 282] on button "button" at bounding box center [900, 286] width 34 height 20
click at [903, 283] on button "Send" at bounding box center [896, 285] width 41 height 20
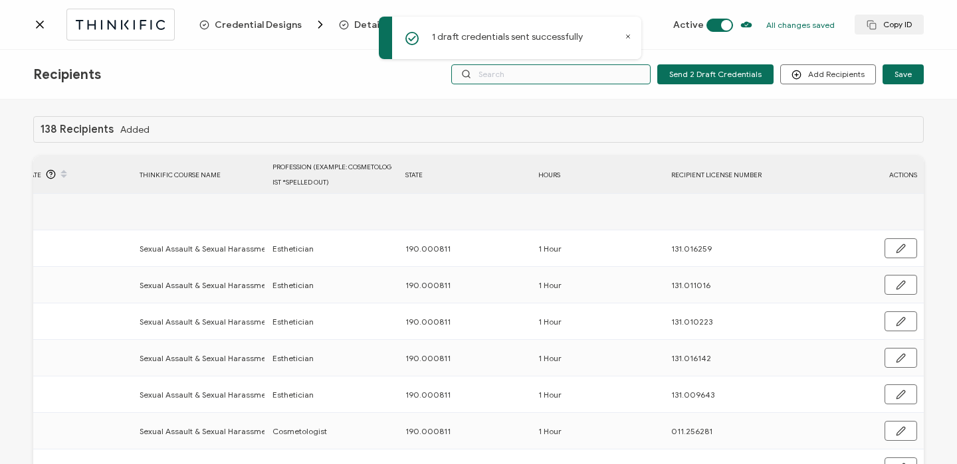
click at [567, 81] on input "text" at bounding box center [550, 74] width 199 height 20
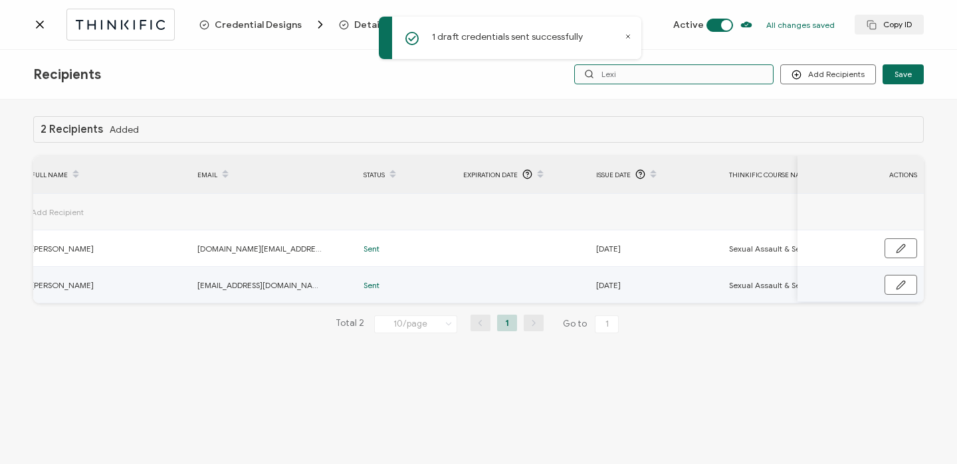
scroll to position [0, 46]
type input "Lexi"
click at [41, 36] on div at bounding box center [116, 24] width 166 height 31
click at [41, 31] on icon at bounding box center [39, 24] width 13 height 13
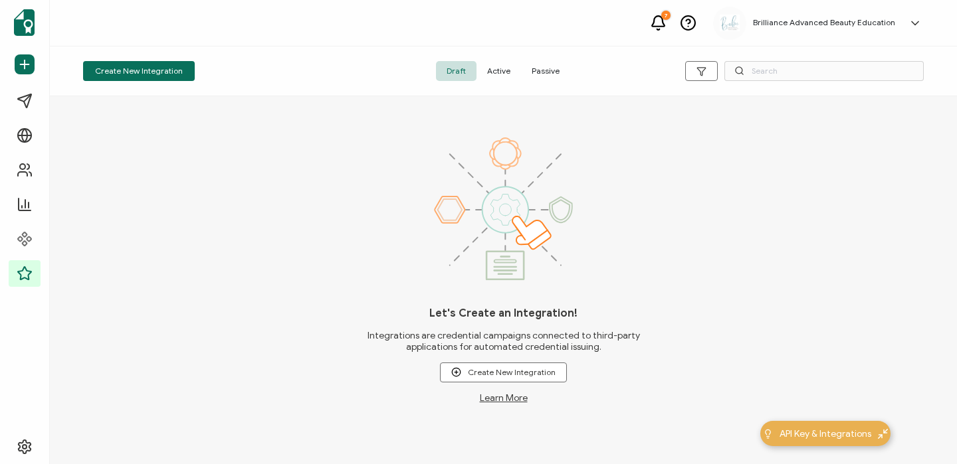
click at [500, 74] on span "Active" at bounding box center [498, 71] width 45 height 20
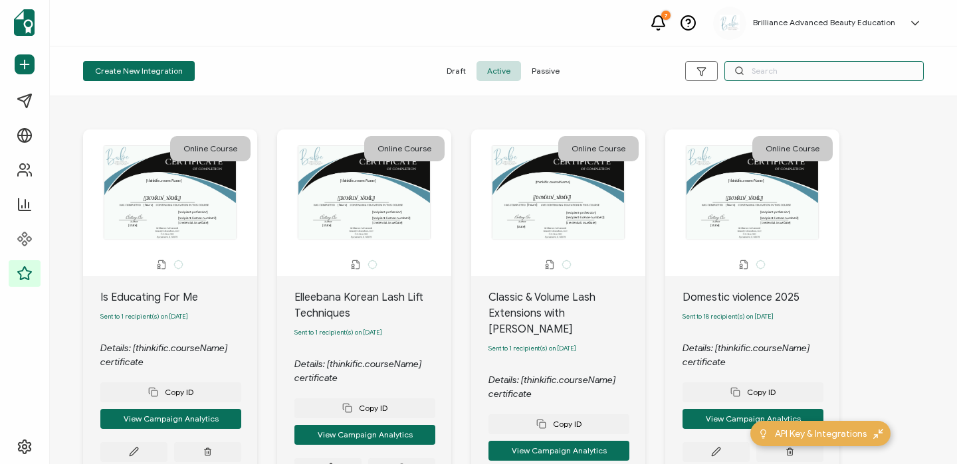
click at [756, 67] on input "text" at bounding box center [823, 71] width 199 height 20
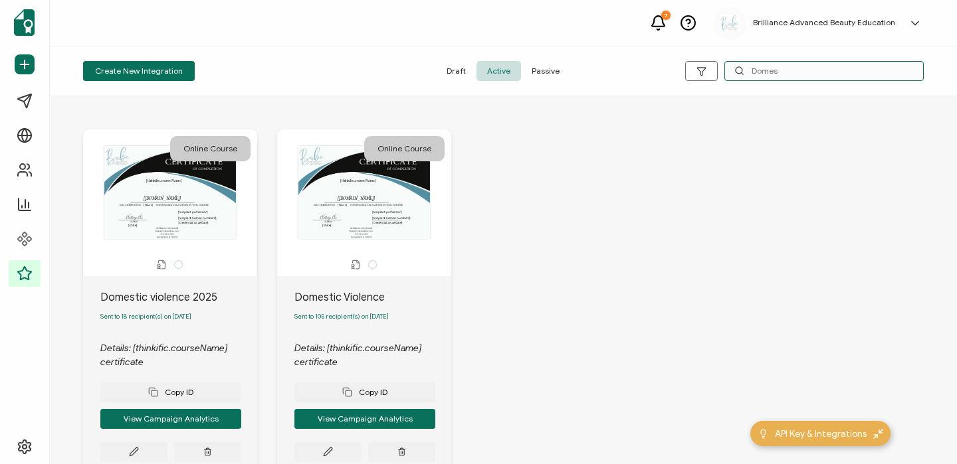
scroll to position [90, 0]
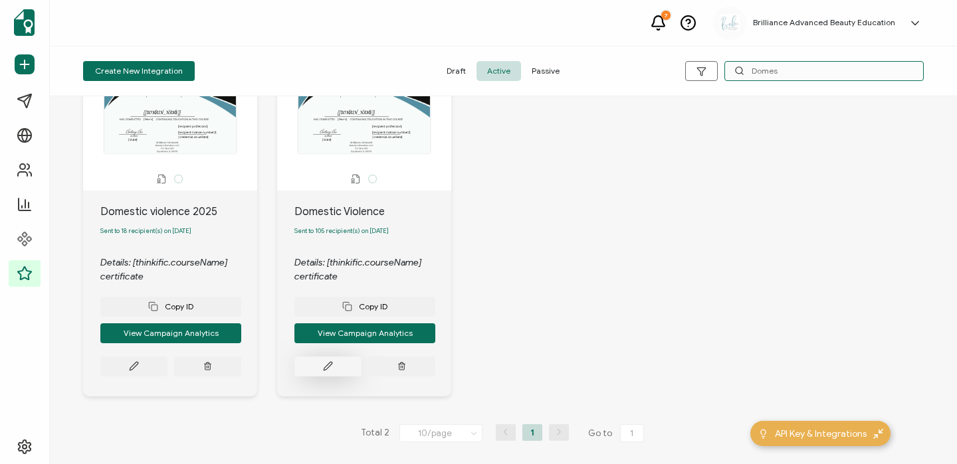
type input "Domes"
click at [328, 368] on icon at bounding box center [328, 366] width 10 height 10
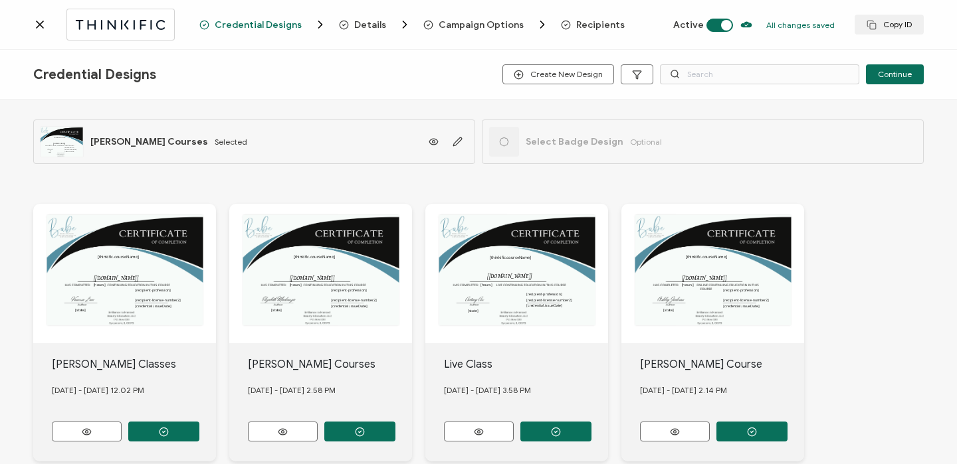
click at [595, 20] on span "Recipients" at bounding box center [600, 25] width 48 height 10
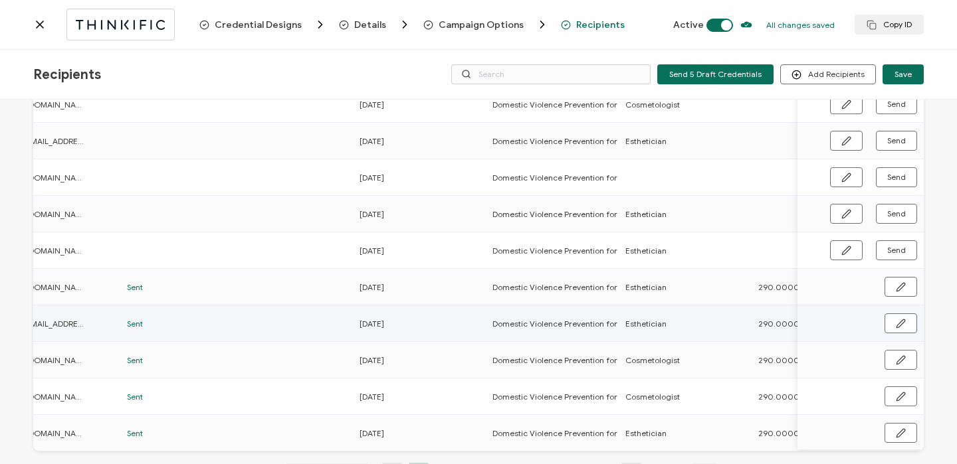
scroll to position [0, 639]
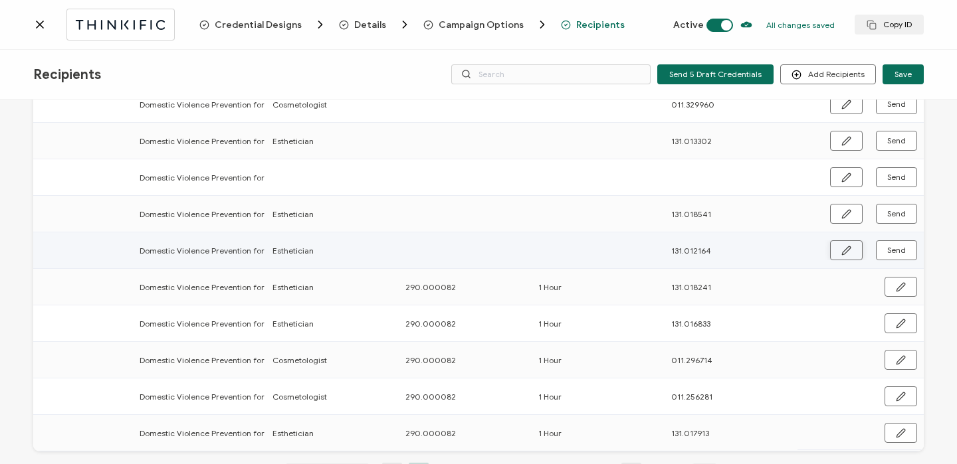
click at [833, 250] on button "button" at bounding box center [846, 250] width 33 height 20
drag, startPoint x: 400, startPoint y: 285, endPoint x: 454, endPoint y: 278, distance: 54.9
click at [454, 278] on td "290.000082" at bounding box center [465, 287] width 133 height 37
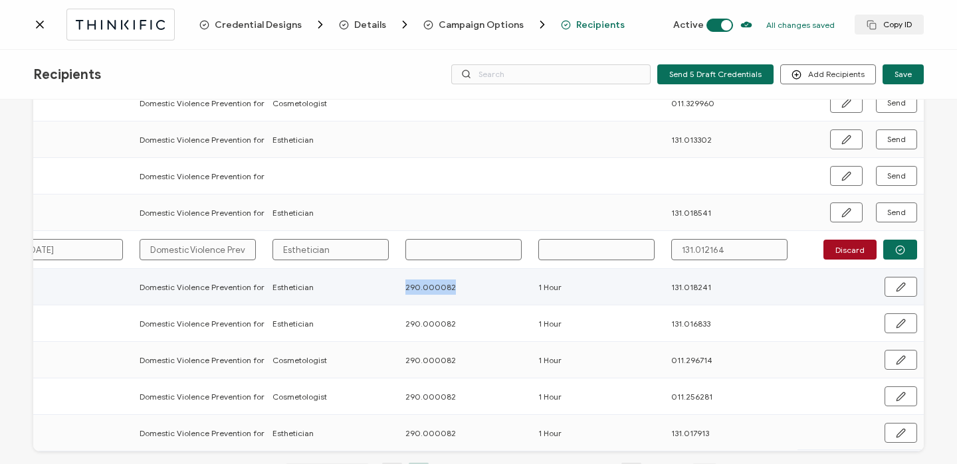
drag, startPoint x: 401, startPoint y: 286, endPoint x: 451, endPoint y: 286, distance: 49.8
click at [451, 286] on div "290.000082" at bounding box center [465, 287] width 132 height 15
copy span "290.000082"
click at [433, 247] on input "text" at bounding box center [463, 249] width 116 height 21
paste input "290.000082"
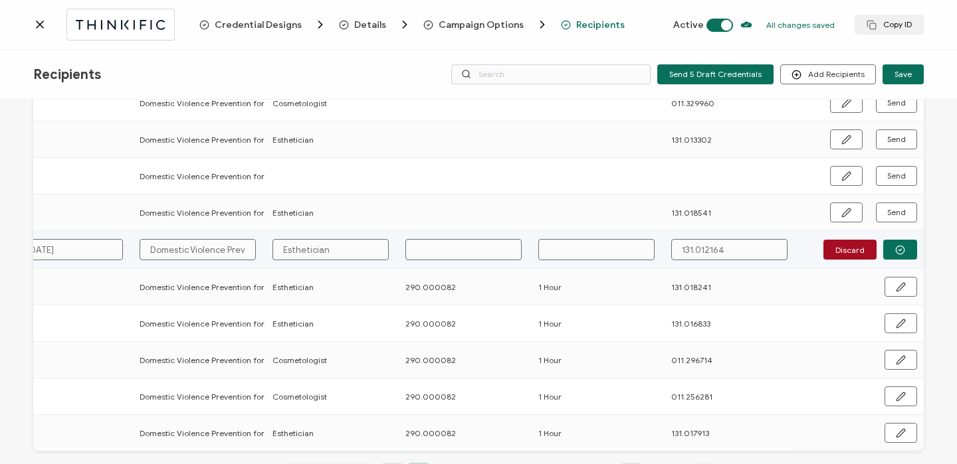
type input "290.000082"
click at [591, 251] on input "text" at bounding box center [596, 249] width 116 height 21
type input "1"
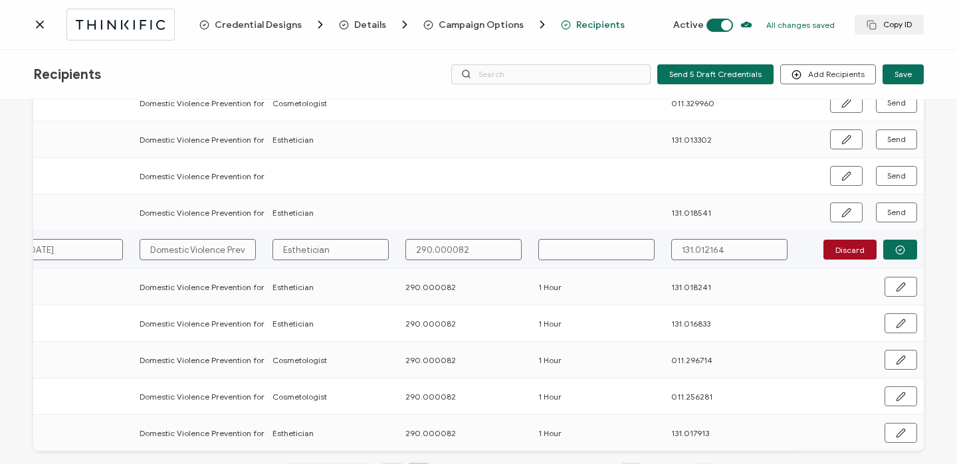
type input "1"
type input "1 H"
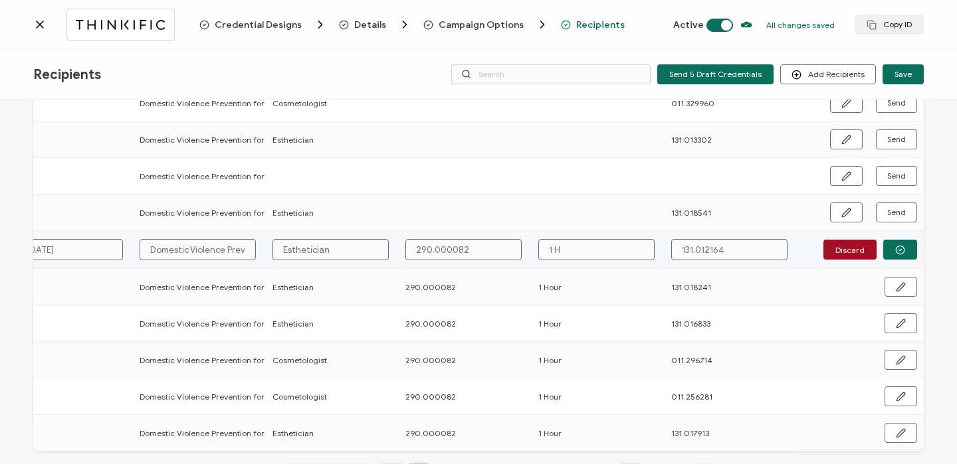
type input "1 Ho"
type input "1 Hou"
type input "1 Hour"
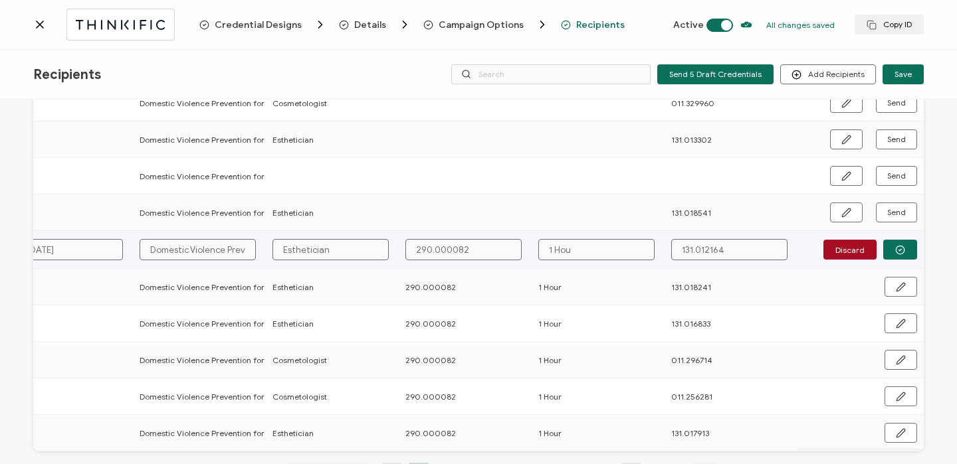
type input "1 Hour"
click at [899, 252] on icon "button" at bounding box center [900, 250] width 10 height 10
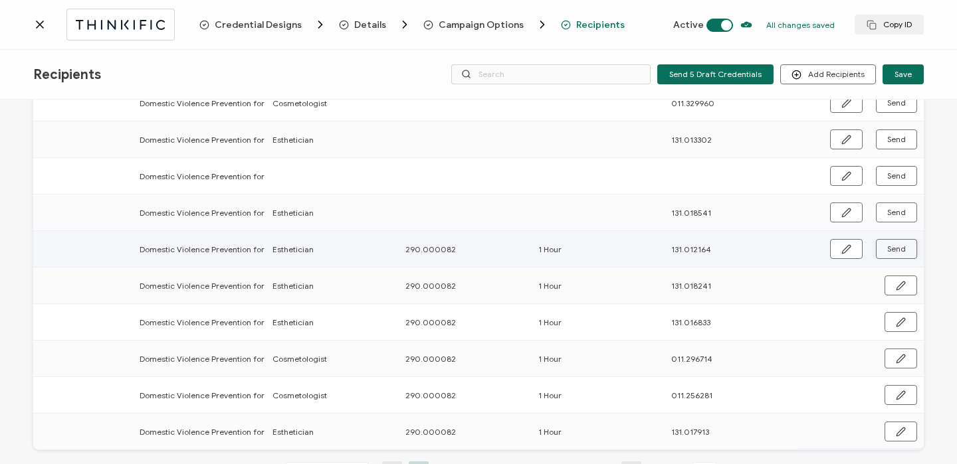
scroll to position [144, 0]
click at [899, 252] on span "Send" at bounding box center [896, 250] width 19 height 8
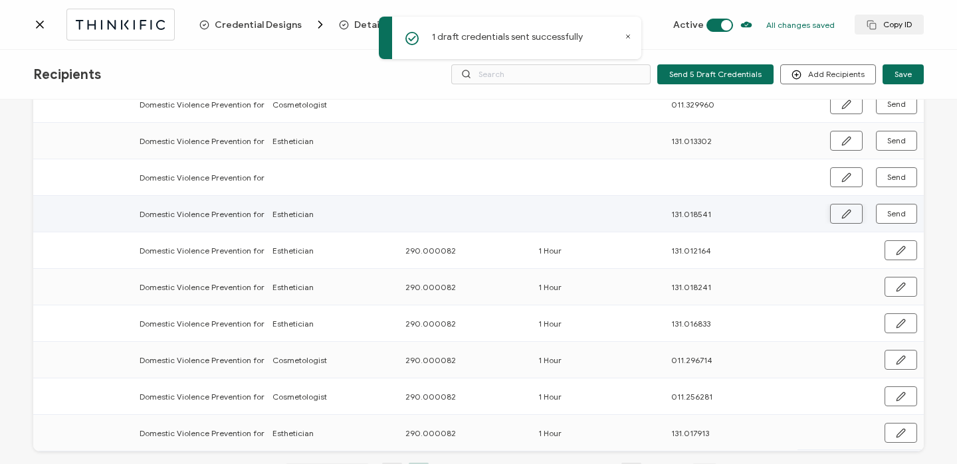
click at [844, 218] on icon "button" at bounding box center [846, 214] width 10 height 10
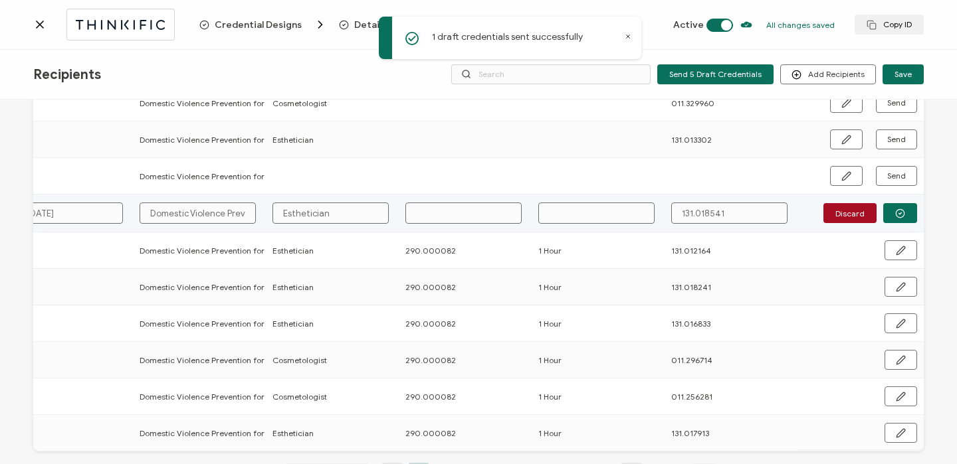
click at [420, 217] on input "text" at bounding box center [463, 213] width 116 height 21
paste input "290.000082"
type input "290.000082"
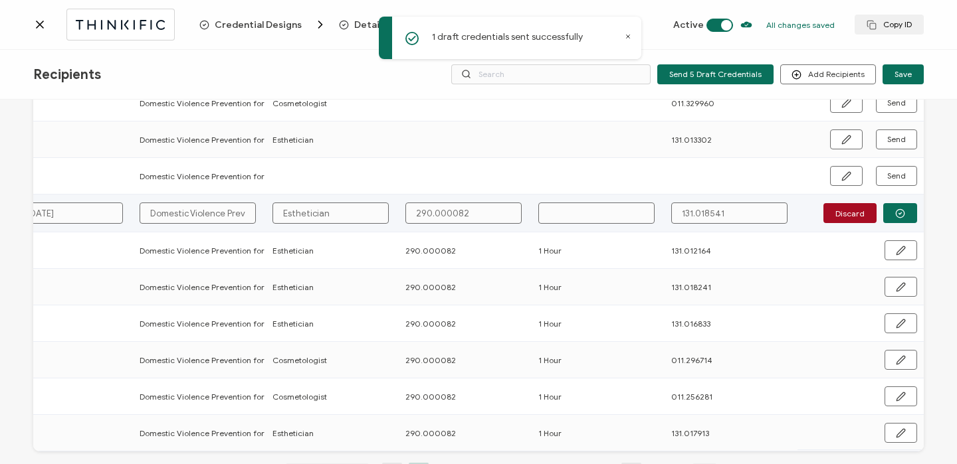
click at [564, 207] on input "text" at bounding box center [596, 213] width 116 height 21
type input "1"
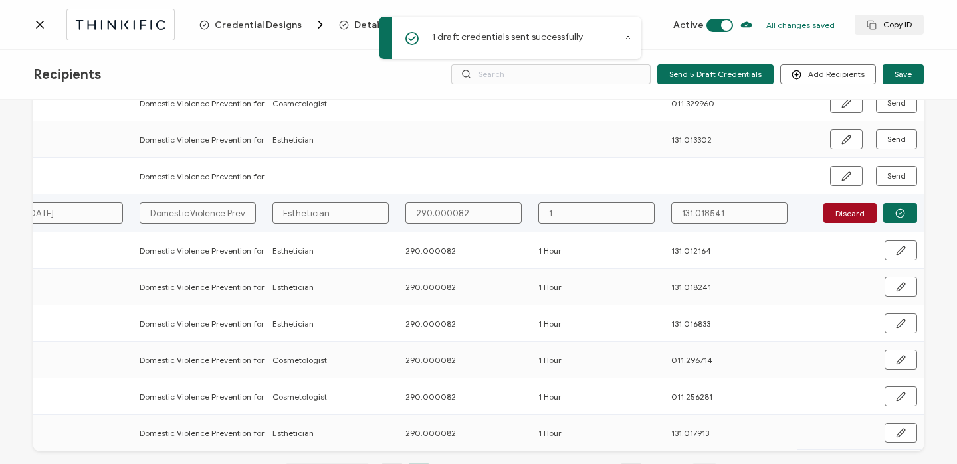
type input "1 H"
type input "1 Ho"
type input "1 Hou"
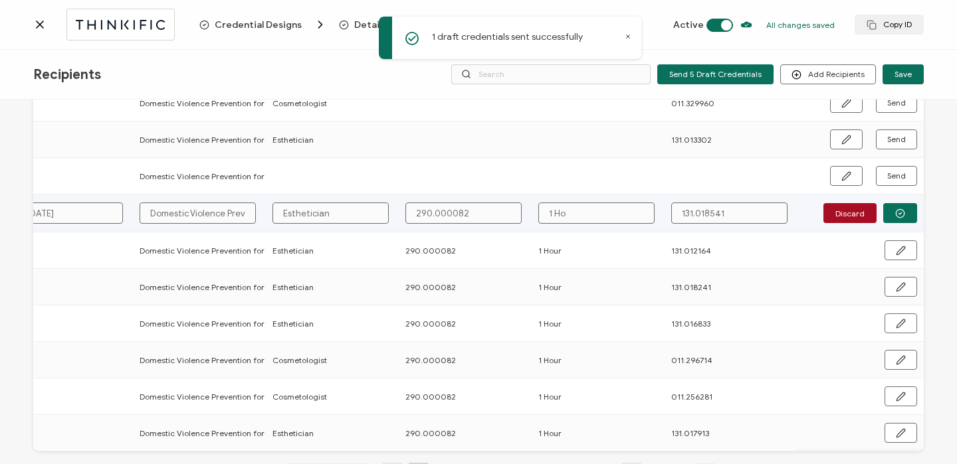
type input "1 Hou"
type input "1 Hour"
click at [897, 220] on button "button" at bounding box center [900, 213] width 34 height 20
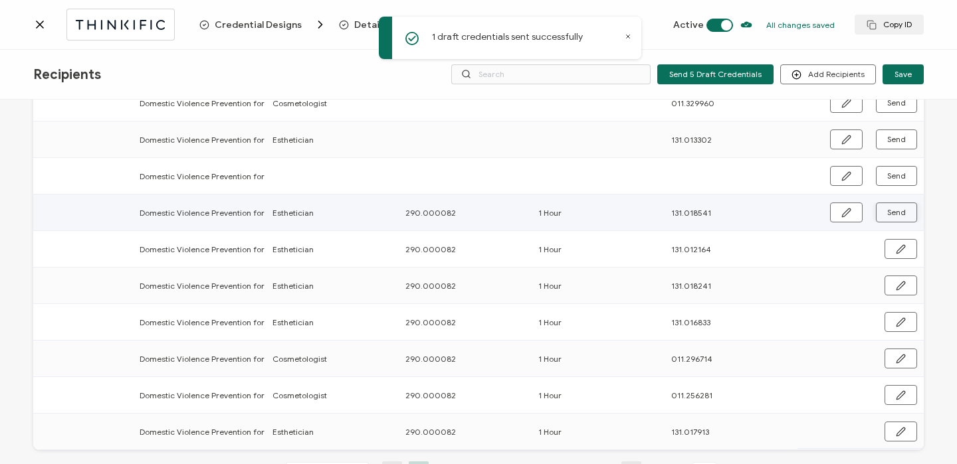
scroll to position [144, 0]
click at [896, 217] on span "Send" at bounding box center [896, 214] width 19 height 8
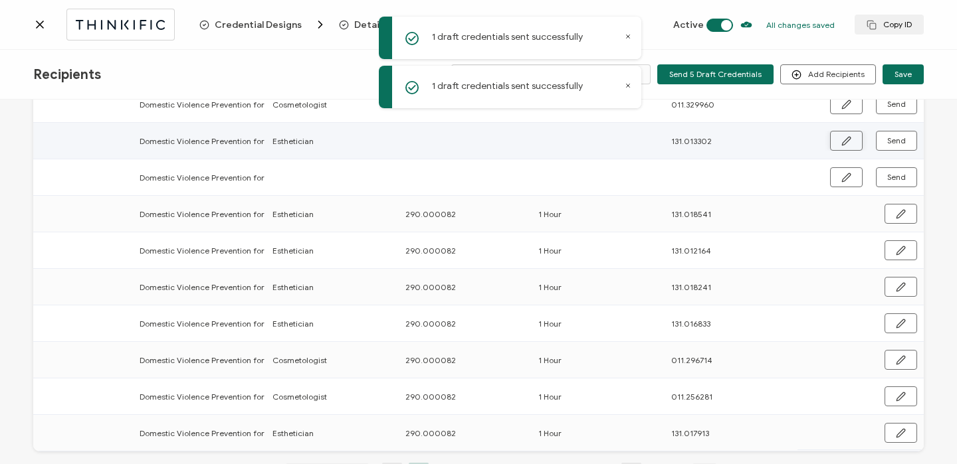
click at [842, 140] on icon "button" at bounding box center [846, 141] width 10 height 10
click at [451, 138] on input "text" at bounding box center [463, 140] width 116 height 21
paste input "290.000082"
type input "290.000082"
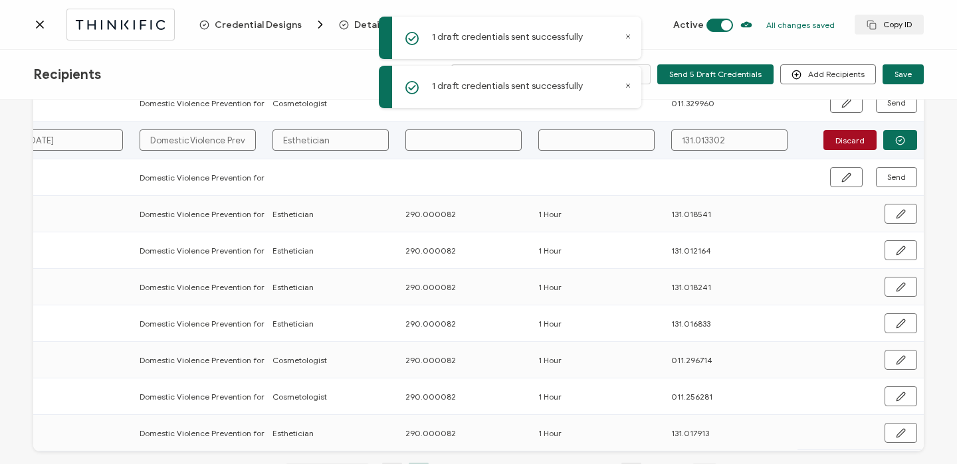
type input "290.000082"
click at [571, 138] on input "text" at bounding box center [596, 140] width 116 height 21
type input "1"
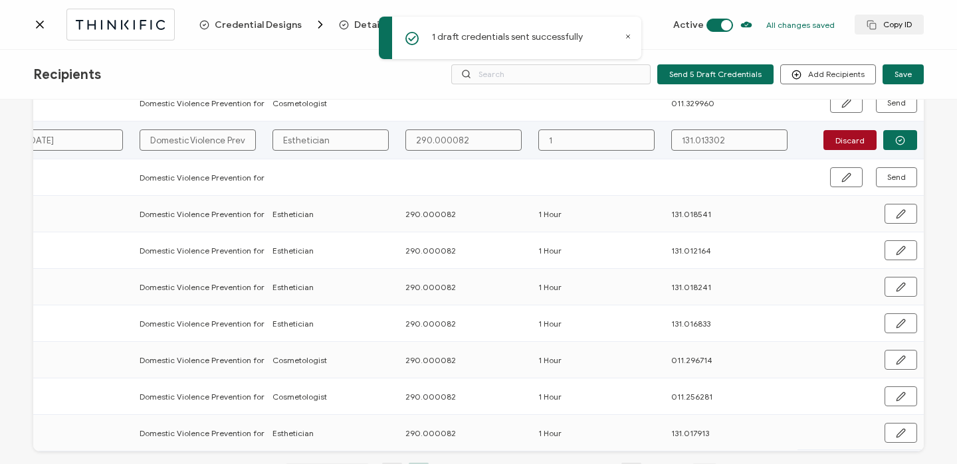
type input "1"
type input "1 H"
type input "1 Ho"
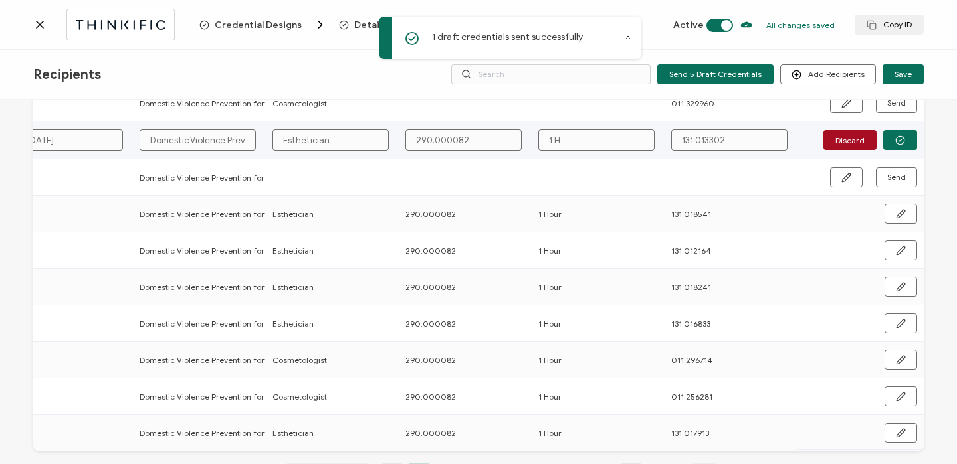
type input "1 Ho"
type input "1 Hou"
type input "1 Hour"
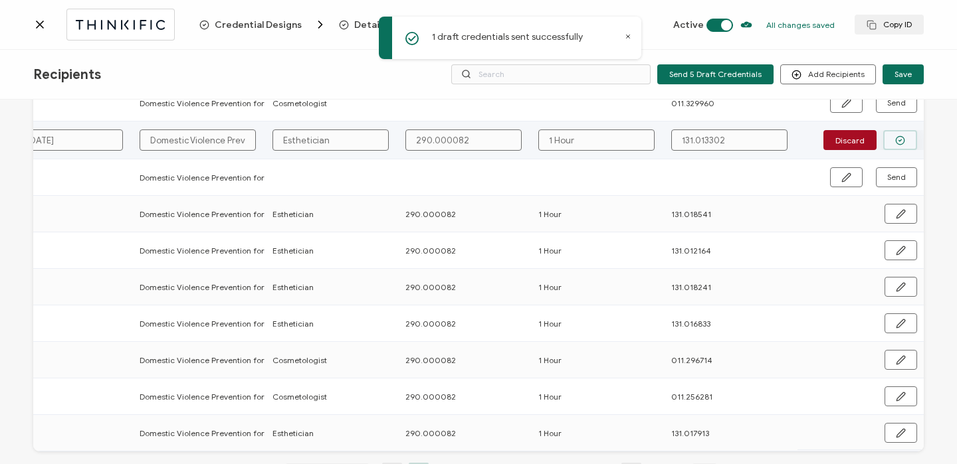
type input "1 Hour"
click at [888, 141] on button "button" at bounding box center [900, 140] width 34 height 20
click at [888, 141] on span "Send" at bounding box center [896, 141] width 19 height 8
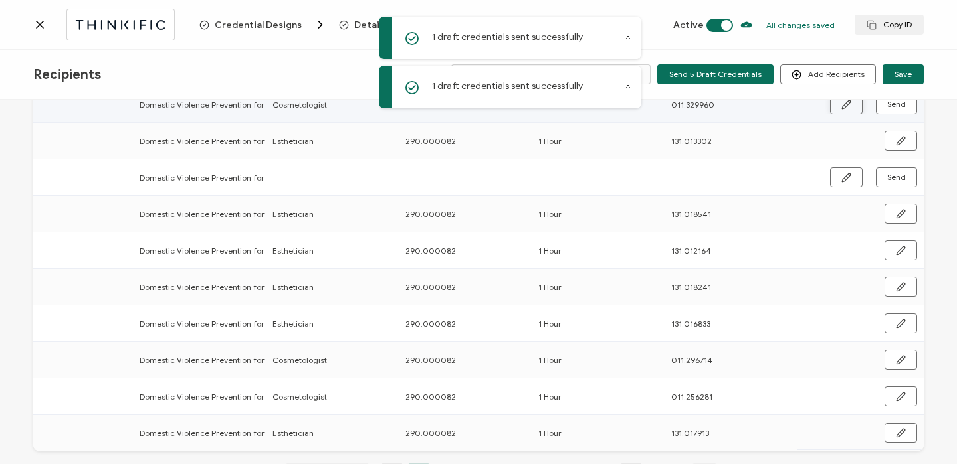
click at [843, 109] on icon "button" at bounding box center [846, 105] width 10 height 10
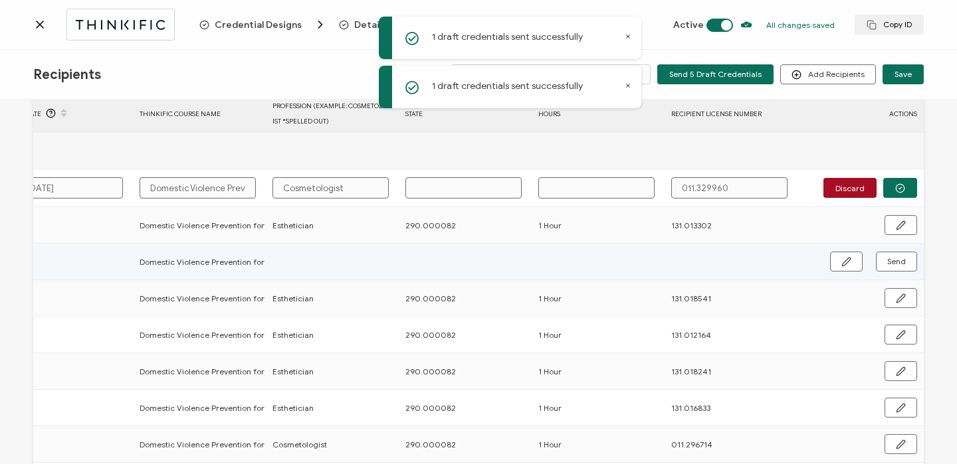
scroll to position [60, 0]
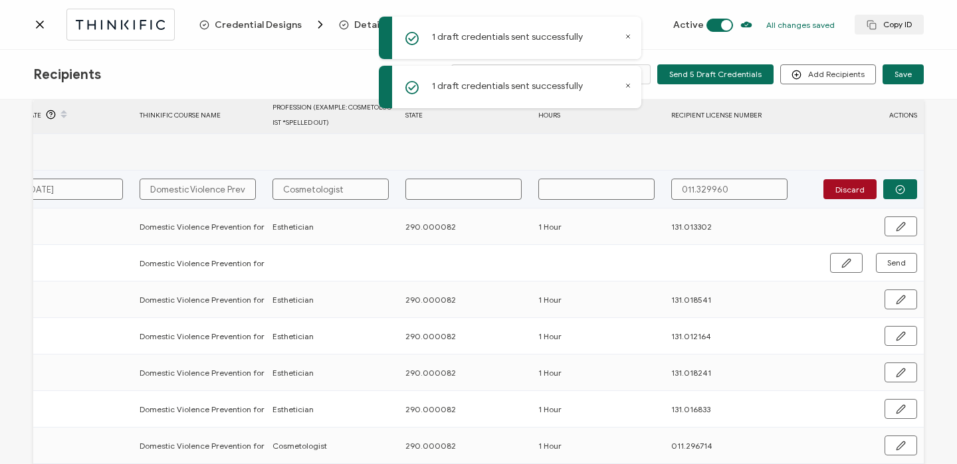
click at [442, 199] on input "text" at bounding box center [463, 189] width 116 height 21
paste input "290.000082"
type input "290.000082"
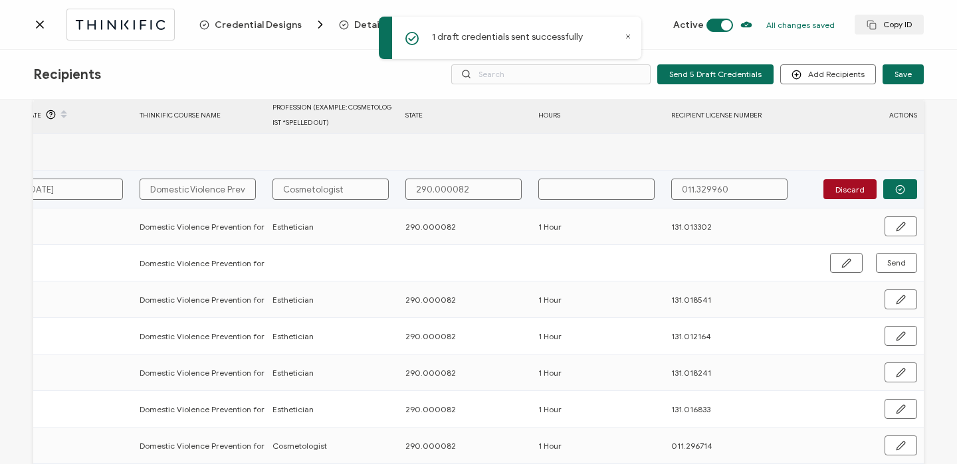
click at [592, 199] on input "text" at bounding box center [596, 189] width 116 height 21
type input "1"
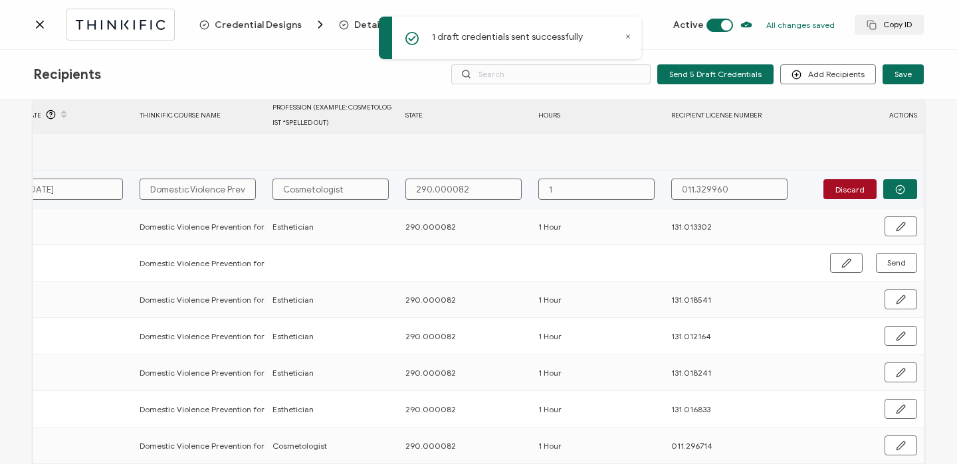
type input "1 H"
type input "1 Ho"
type input "1 Hou"
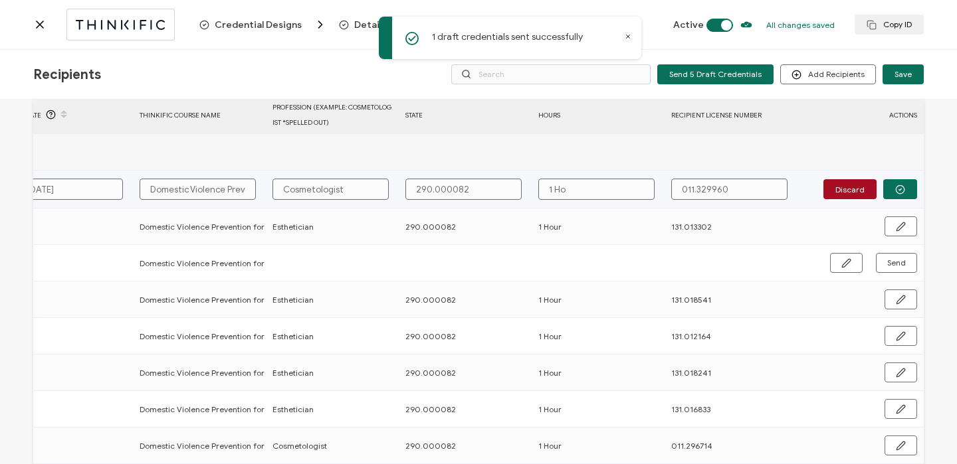
type input "1 Hou"
type input "1 Hour"
click at [899, 176] on td "Discard" at bounding box center [860, 190] width 126 height 38
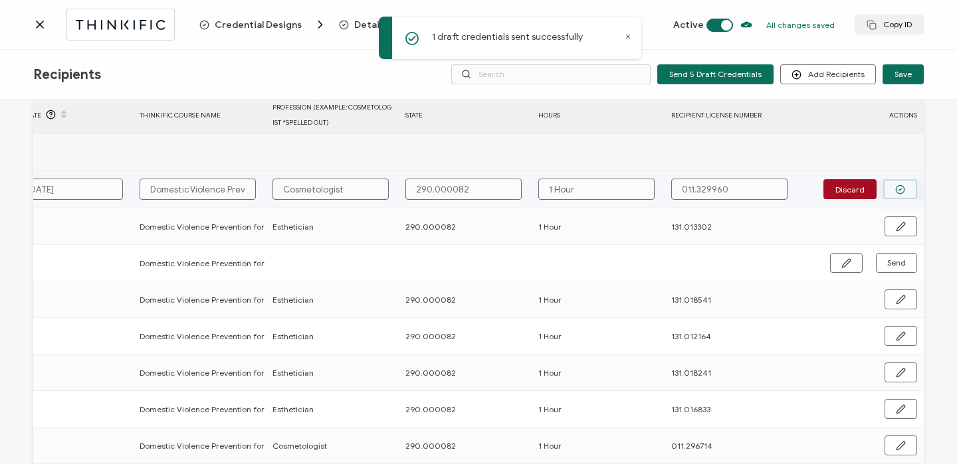
click at [899, 187] on icon "button" at bounding box center [900, 190] width 10 height 10
click at [898, 187] on span "Send" at bounding box center [896, 189] width 19 height 8
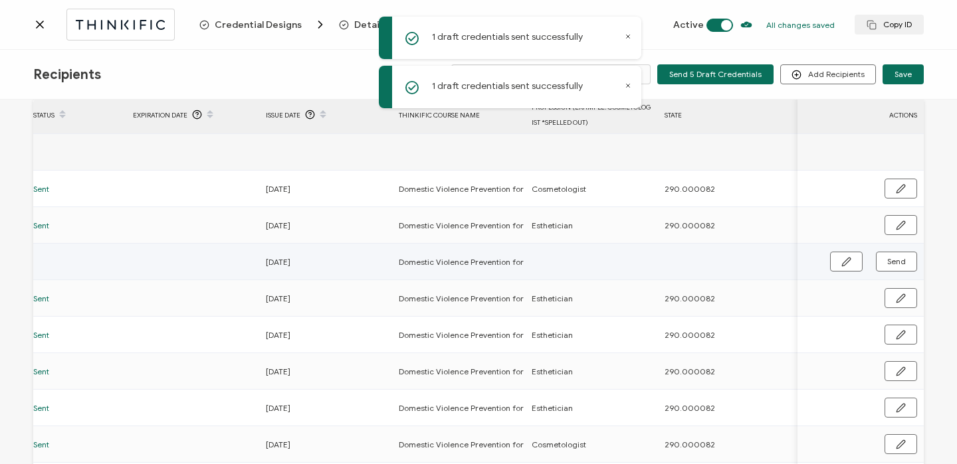
scroll to position [0, 202]
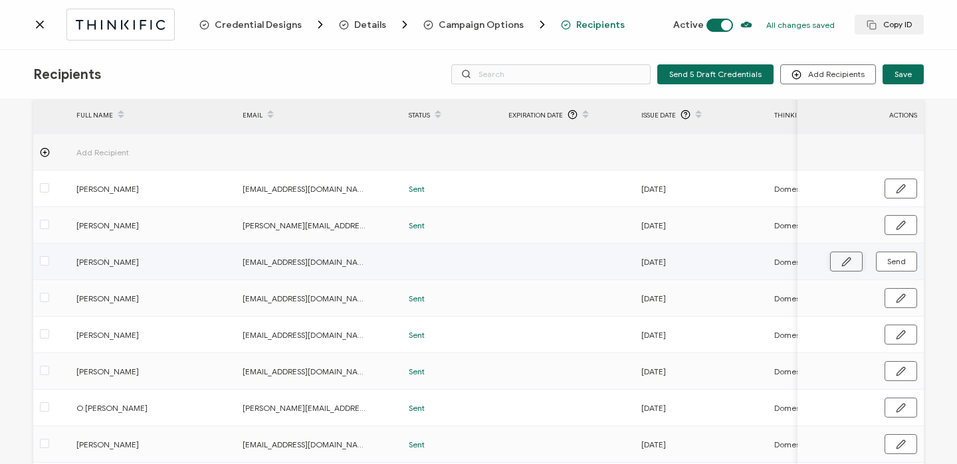
click at [834, 262] on button "button" at bounding box center [846, 262] width 33 height 20
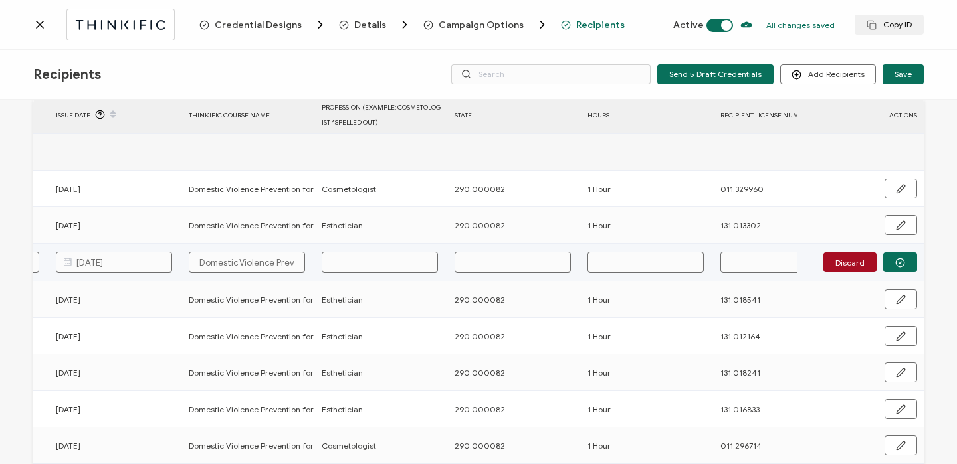
scroll to position [0, 639]
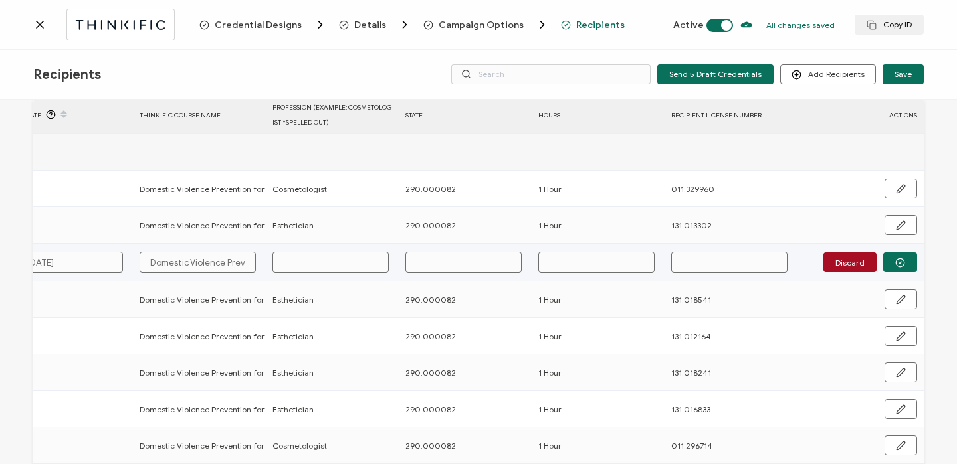
click at [314, 266] on input "text" at bounding box center [330, 262] width 116 height 21
type input "E"
type input "Es"
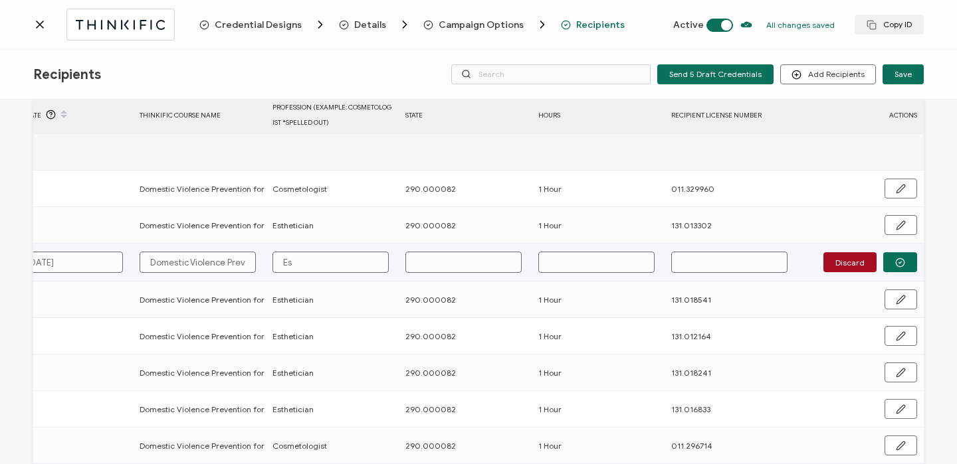
type input "Est"
type input "Esth"
paste input "290.000082"
drag, startPoint x: 399, startPoint y: 224, endPoint x: 482, endPoint y: 224, distance: 83.0
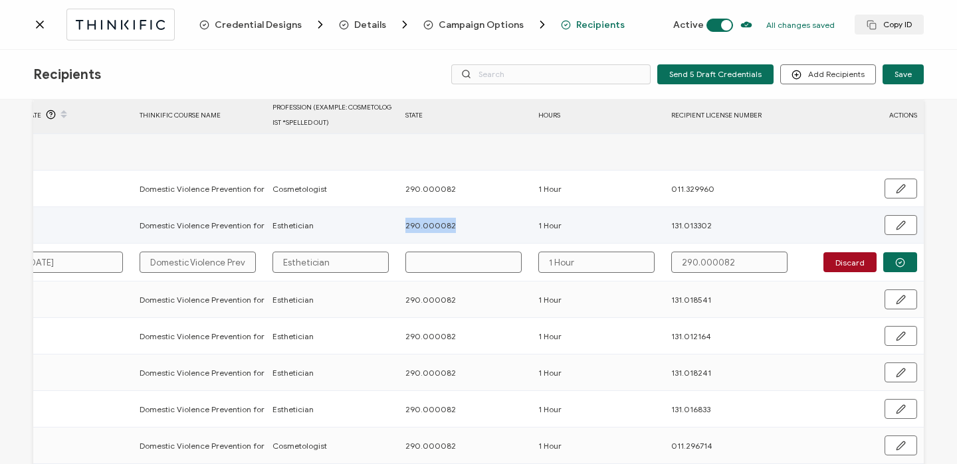
click at [482, 224] on div "290.000082" at bounding box center [465, 225] width 132 height 15
click at [417, 258] on input "text" at bounding box center [463, 262] width 116 height 21
click at [426, 267] on input "text" at bounding box center [463, 262] width 116 height 21
paste input "290.000082"
drag, startPoint x: 729, startPoint y: 257, endPoint x: 657, endPoint y: 255, distance: 71.8
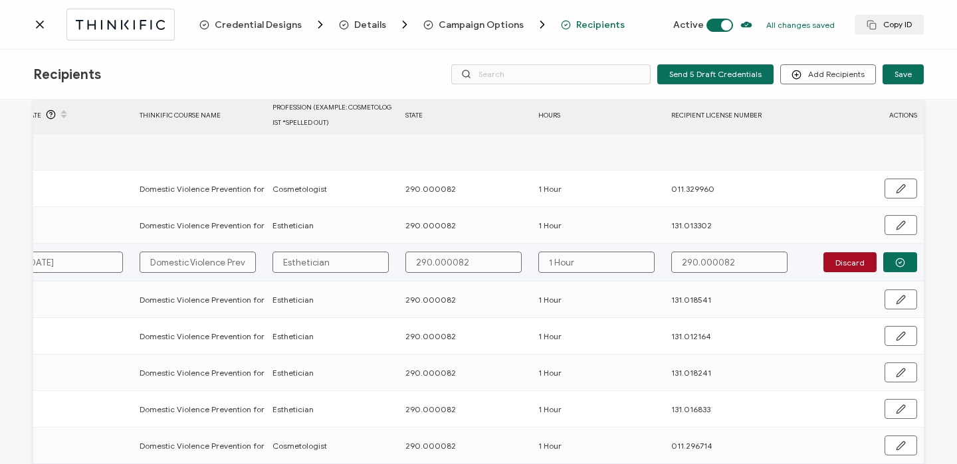
click at [657, 255] on tr "Anika Brown lucidllcbeauty@gmail.com 09.29.2025 Domestic Violence Prevention fo…" at bounding box center [161, 263] width 1525 height 38
paste input "131.017038"
click at [898, 261] on icon "button" at bounding box center [900, 263] width 10 height 10
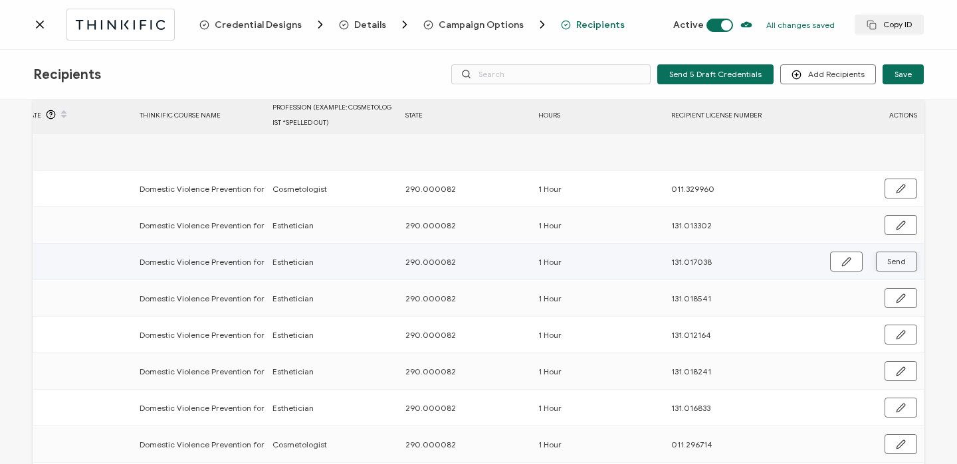
click at [898, 261] on span "Send" at bounding box center [896, 262] width 19 height 8
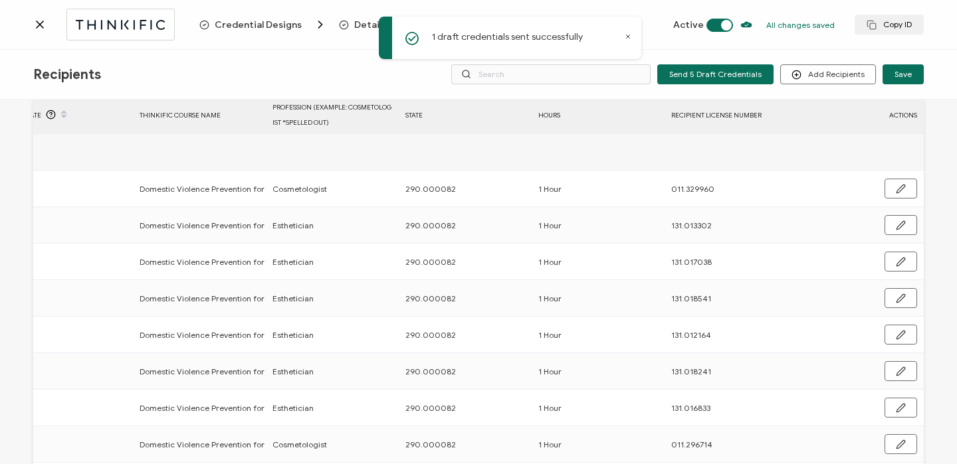
click at [40, 27] on icon at bounding box center [39, 24] width 13 height 13
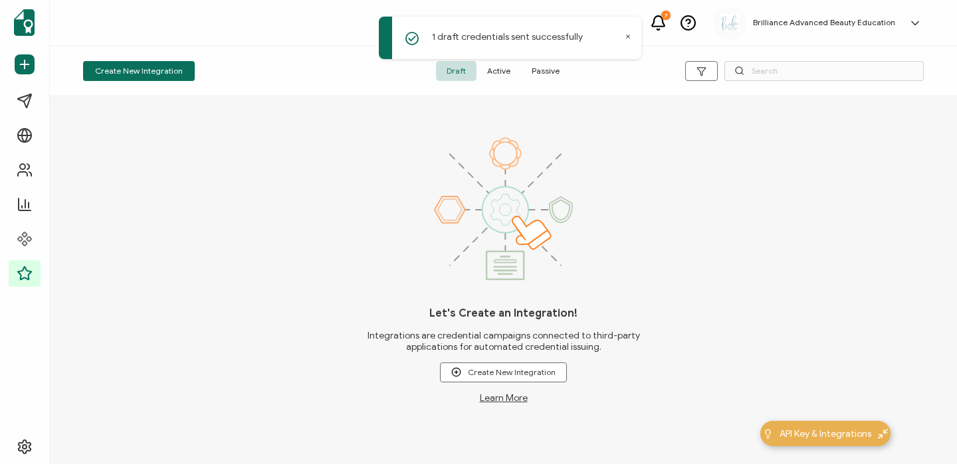
click at [508, 70] on span "Active" at bounding box center [498, 71] width 45 height 20
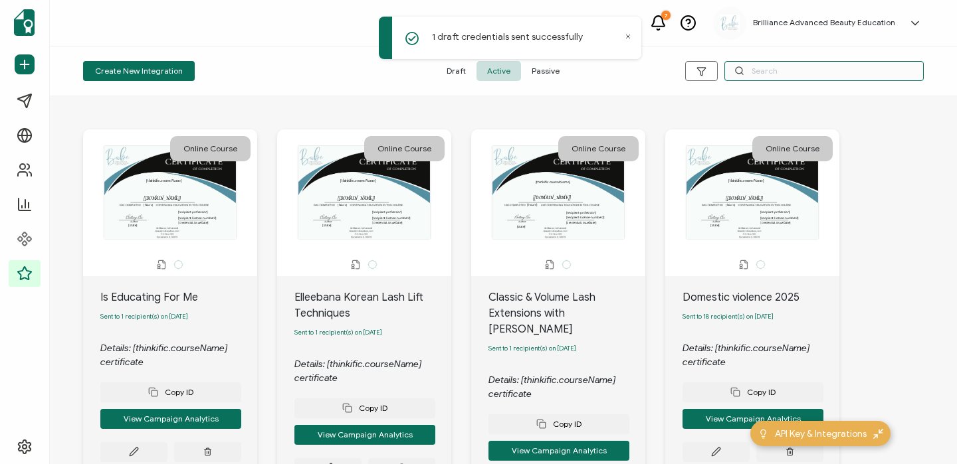
click at [765, 64] on input "text" at bounding box center [823, 71] width 199 height 20
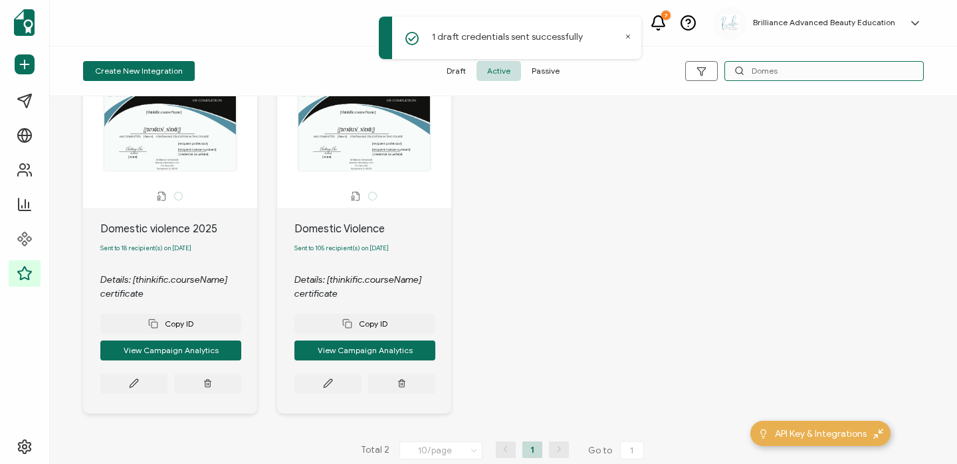
scroll to position [69, 0]
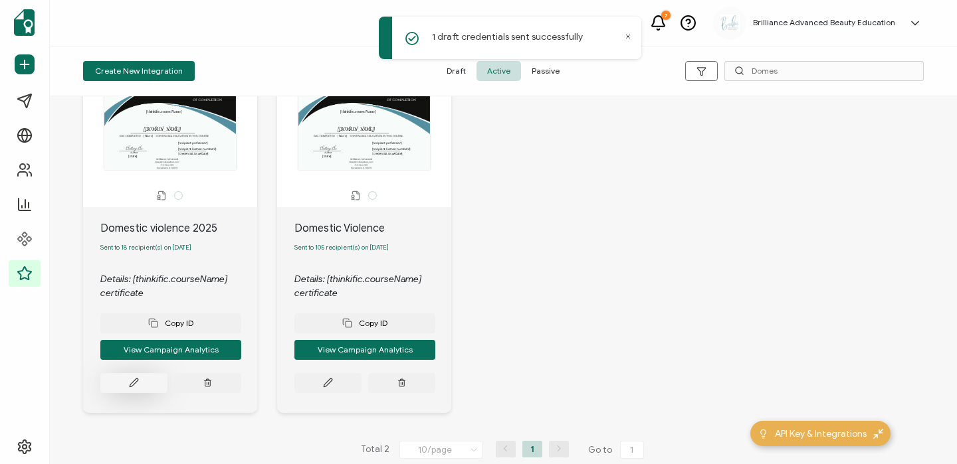
click at [135, 387] on icon at bounding box center [134, 383] width 10 height 10
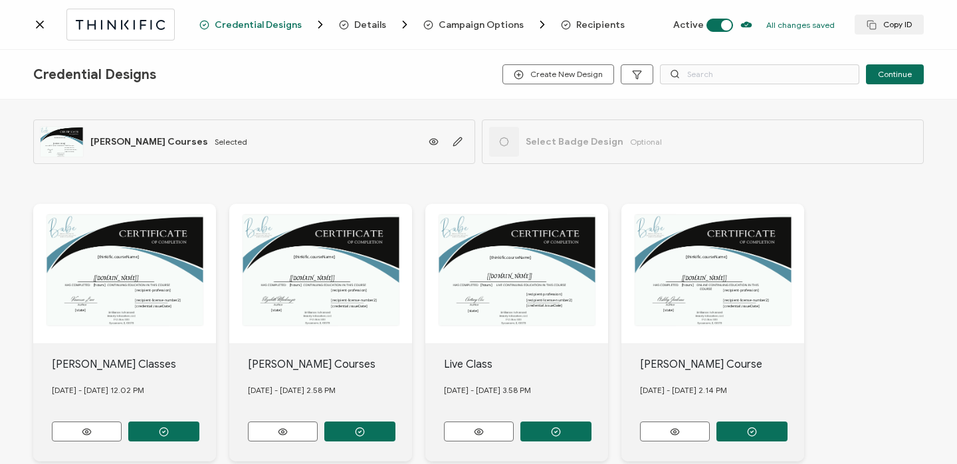
click at [577, 29] on span "Recipients" at bounding box center [600, 25] width 48 height 10
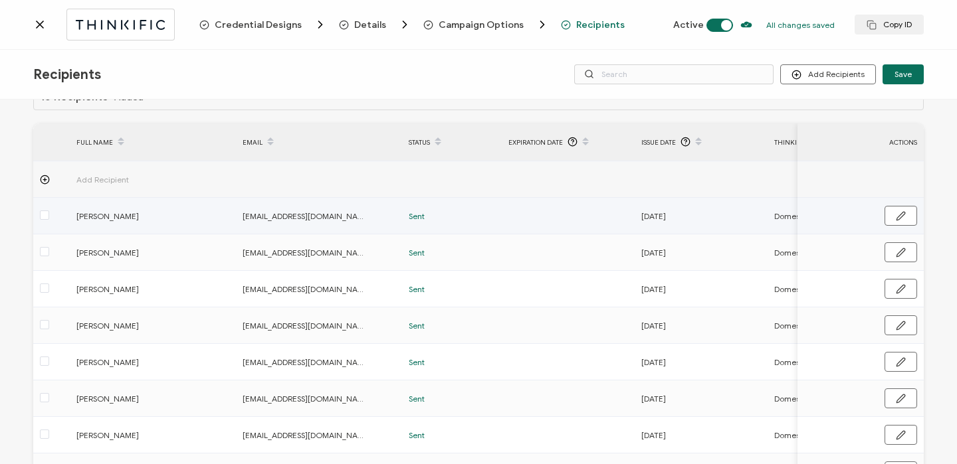
scroll to position [197, 0]
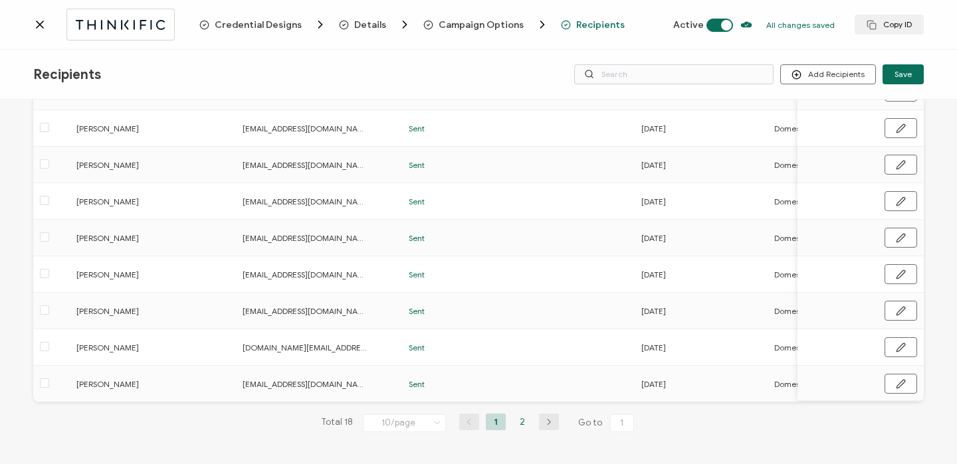
click at [516, 417] on li "2" at bounding box center [522, 422] width 20 height 17
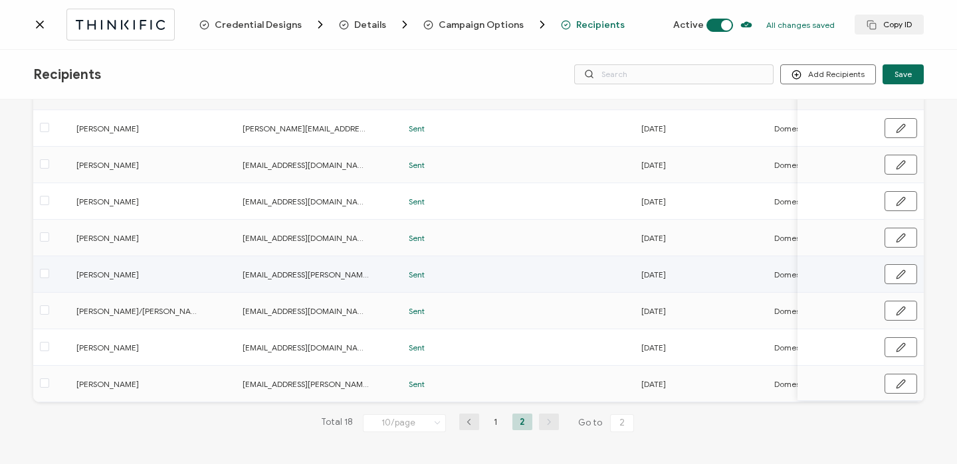
scroll to position [0, 0]
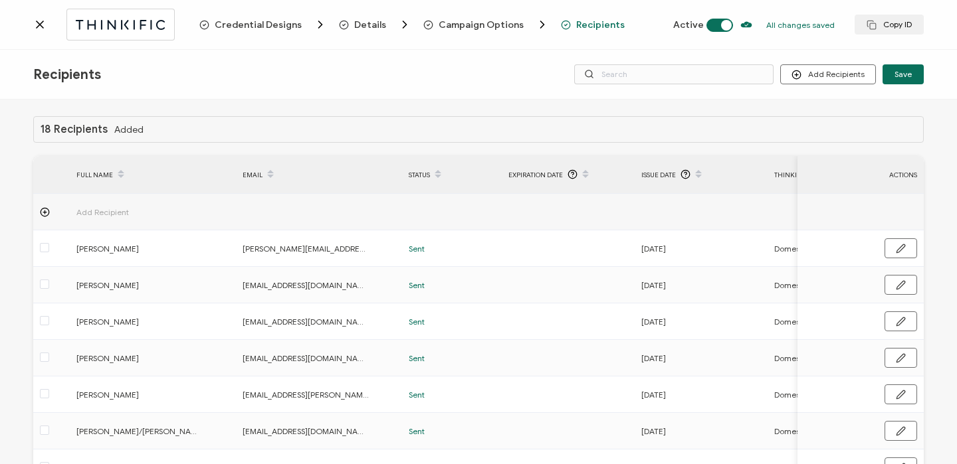
click at [40, 27] on icon at bounding box center [39, 24] width 13 height 13
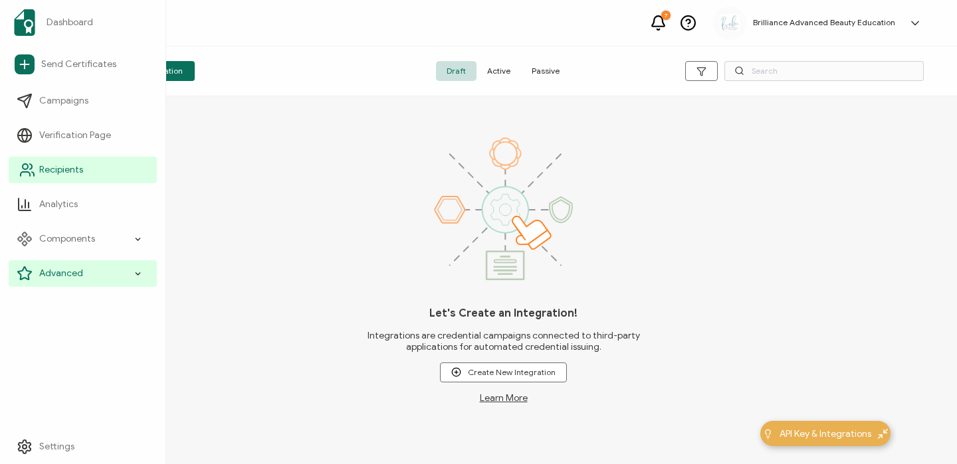
click at [64, 167] on span "Recipients" at bounding box center [61, 169] width 44 height 13
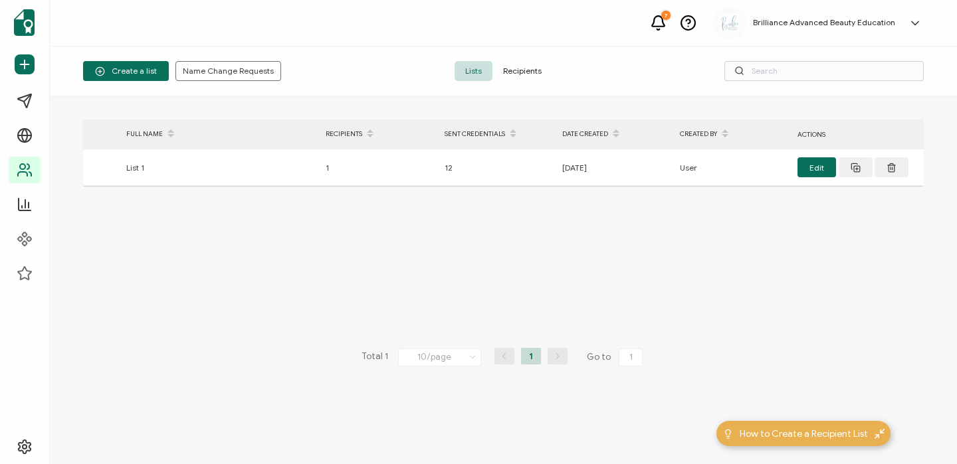
click at [530, 81] on div "Create a list Name Change Requests Lists Recipients" at bounding box center [503, 72] width 907 height 50
click at [530, 68] on span "Recipients" at bounding box center [522, 71] width 60 height 20
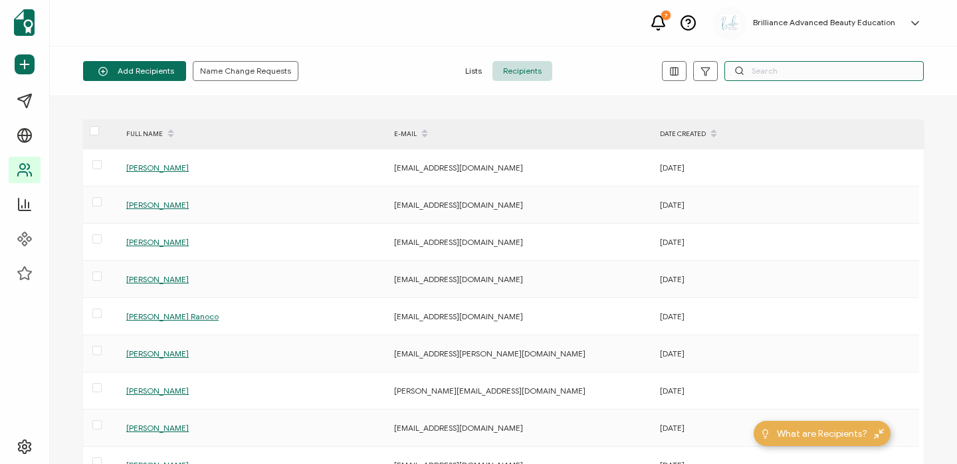
click at [810, 68] on input "text" at bounding box center [823, 71] width 199 height 20
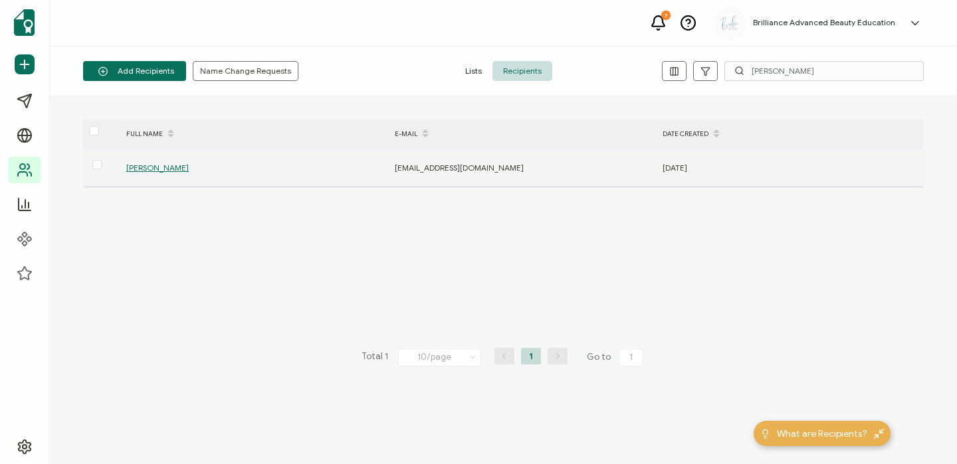
click at [143, 161] on div "[PERSON_NAME]" at bounding box center [253, 167] width 267 height 15
click at [141, 171] on span "[PERSON_NAME]" at bounding box center [157, 168] width 62 height 10
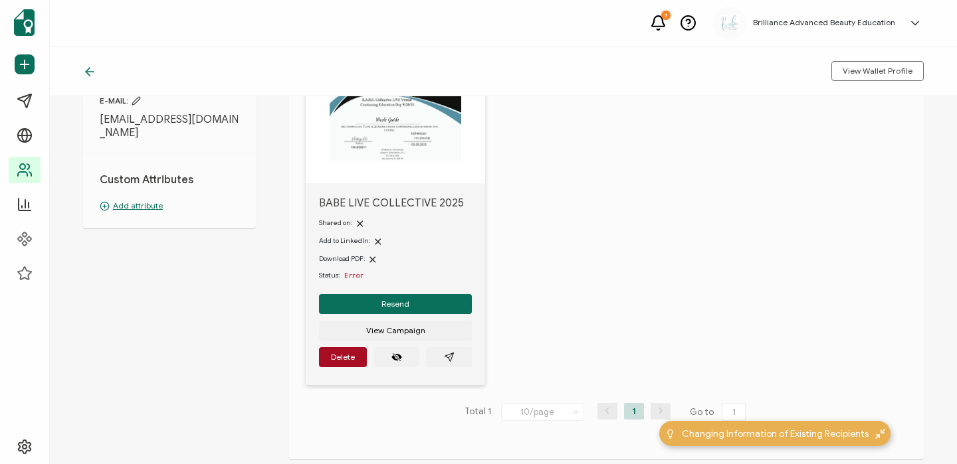
scroll to position [123, 0]
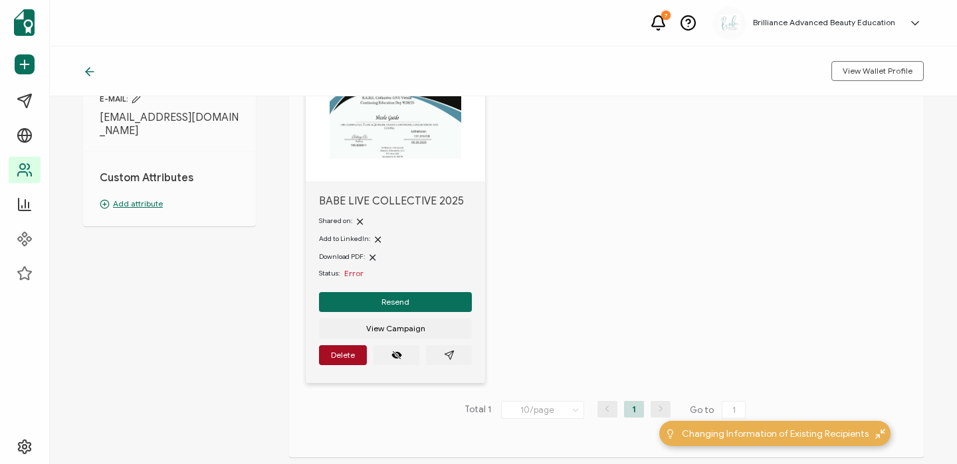
click at [345, 270] on span "Error" at bounding box center [353, 273] width 19 height 10
drag, startPoint x: 345, startPoint y: 270, endPoint x: 382, endPoint y: 270, distance: 36.5
click at [382, 270] on div "Status: Error" at bounding box center [395, 273] width 153 height 11
click at [405, 157] on img at bounding box center [395, 112] width 132 height 93
click at [387, 331] on span "View Campaign" at bounding box center [395, 329] width 59 height 8
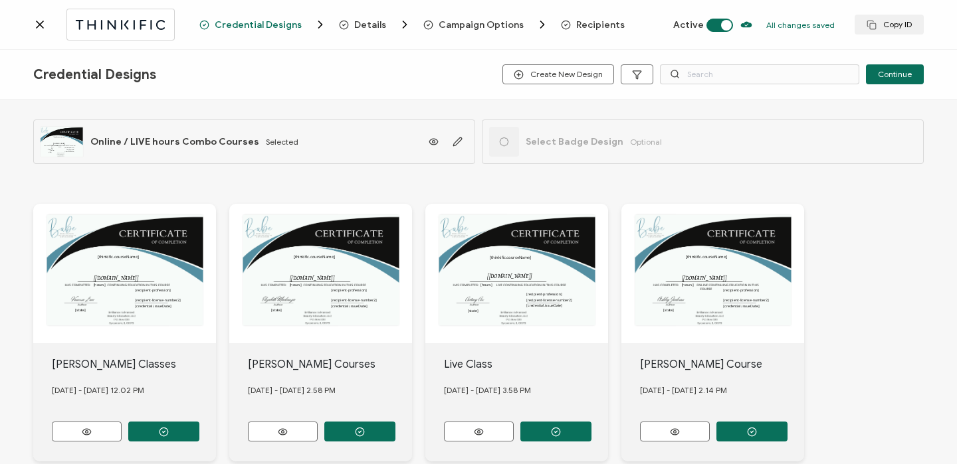
click at [44, 28] on icon at bounding box center [39, 24] width 13 height 13
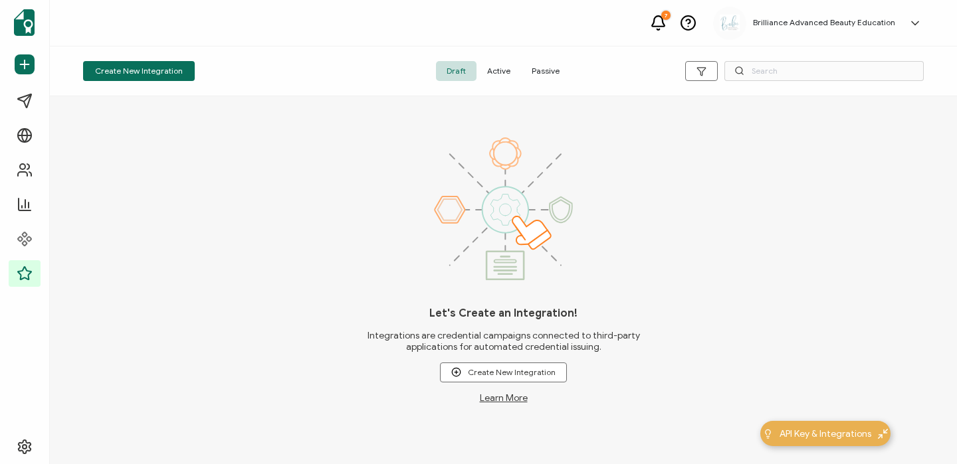
click at [495, 77] on span "Active" at bounding box center [498, 71] width 45 height 20
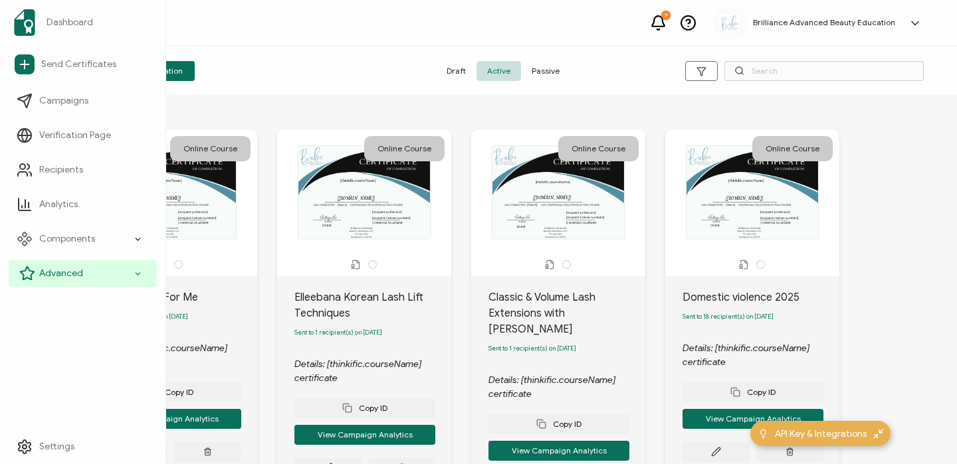
click at [40, 272] on span "Advanced" at bounding box center [61, 273] width 44 height 13
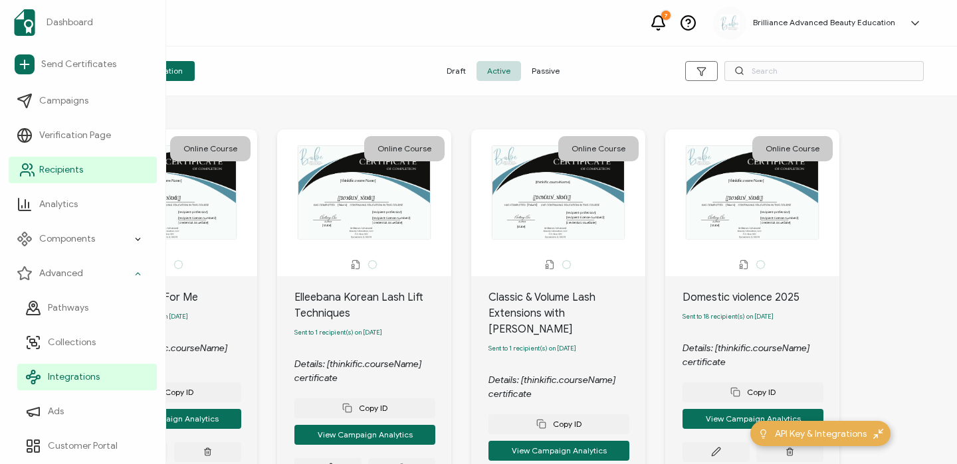
click at [72, 171] on span "Recipients" at bounding box center [61, 169] width 44 height 13
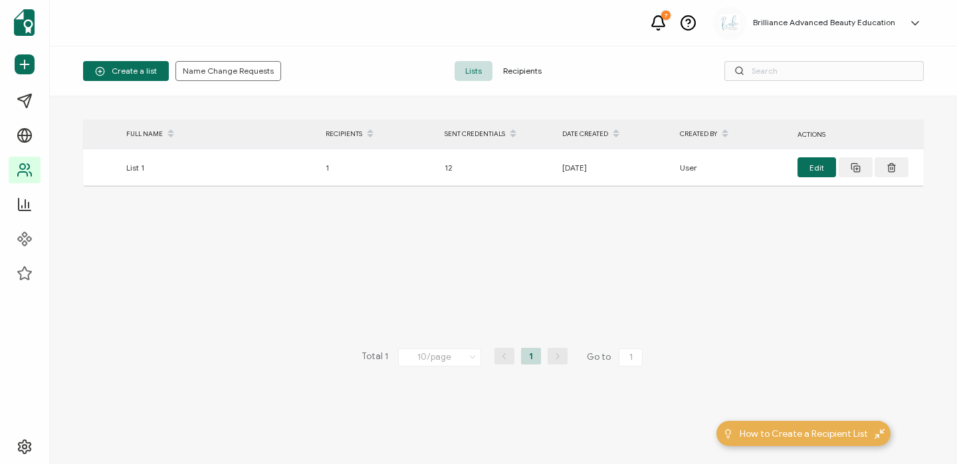
click at [530, 73] on span "Recipients" at bounding box center [522, 71] width 60 height 20
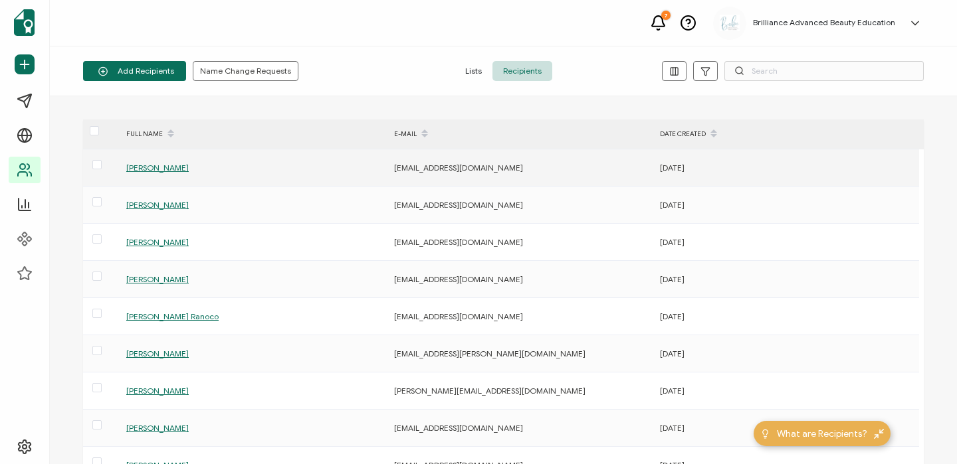
click at [138, 164] on span "Abbey Lee" at bounding box center [157, 168] width 62 height 10
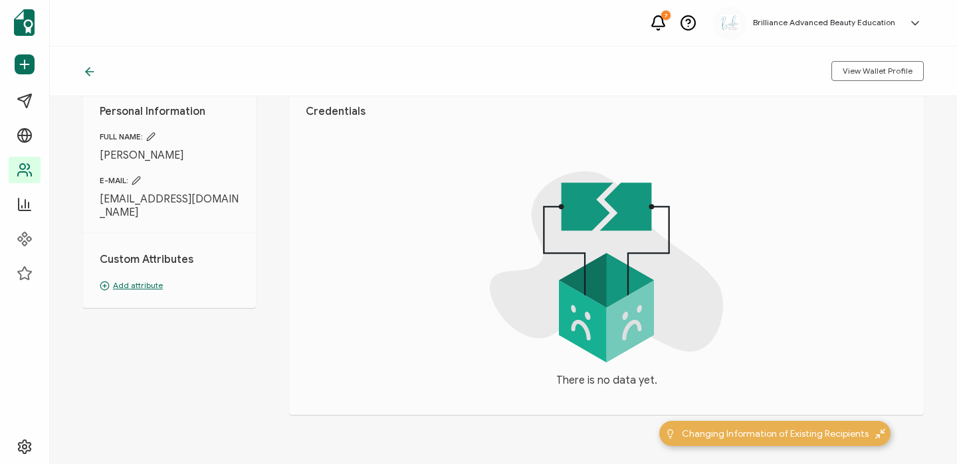
scroll to position [75, 0]
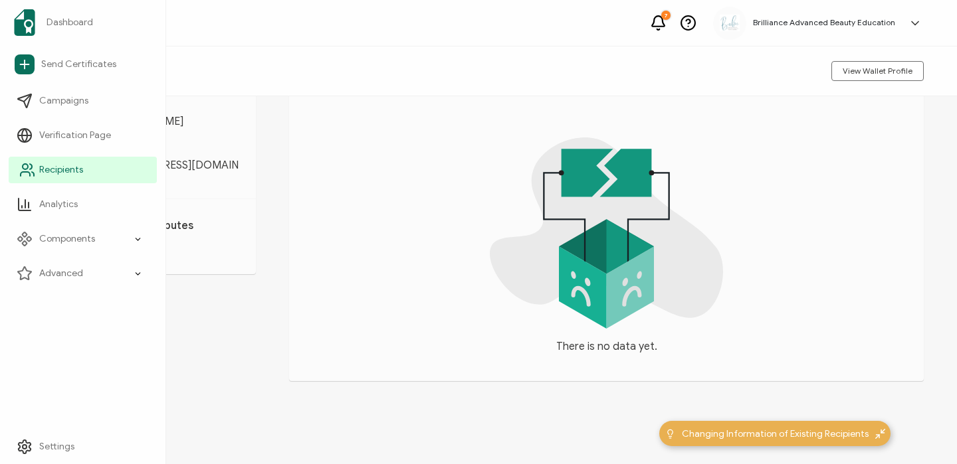
click at [62, 169] on span "Recipients" at bounding box center [61, 169] width 44 height 13
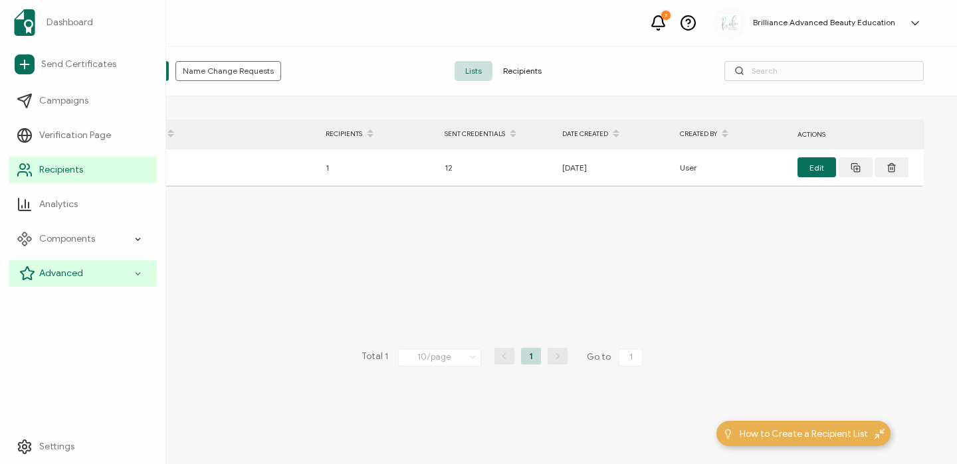
click at [39, 278] on div "Advanced" at bounding box center [83, 273] width 148 height 27
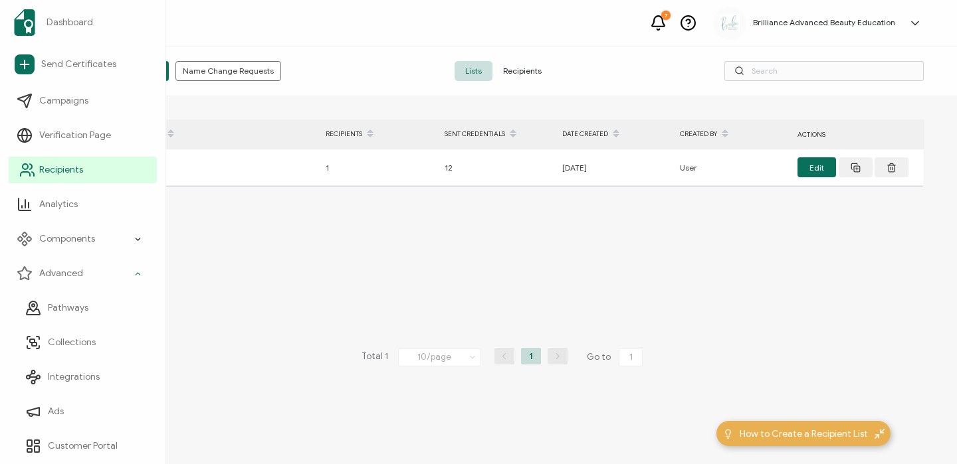
click at [64, 164] on span "Recipients" at bounding box center [61, 169] width 44 height 13
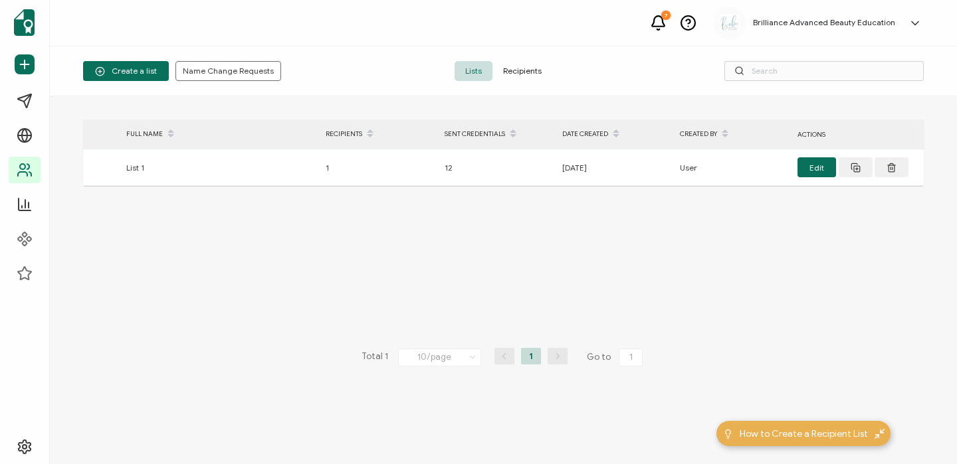
click at [523, 62] on span "Recipients" at bounding box center [522, 71] width 60 height 20
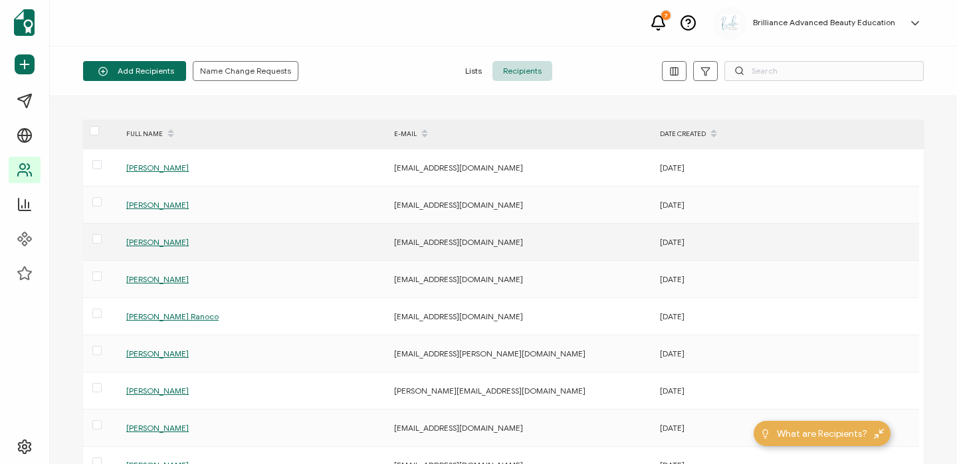
click at [166, 238] on span "Lexi M Dickenscheidt" at bounding box center [157, 242] width 62 height 10
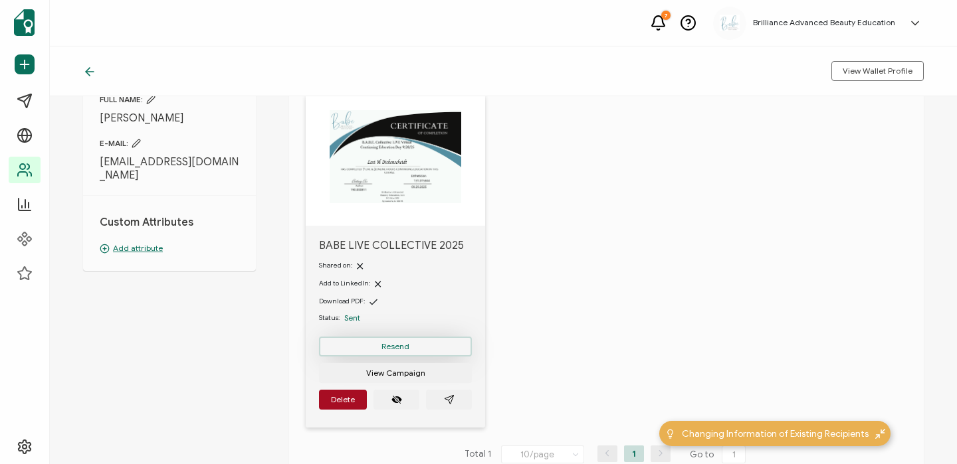
scroll to position [79, 0]
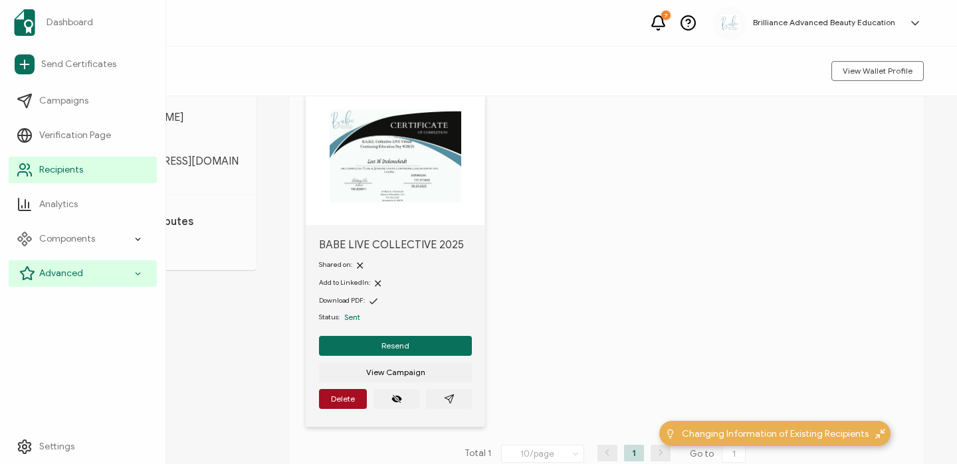
click at [41, 276] on span "Advanced" at bounding box center [61, 273] width 44 height 13
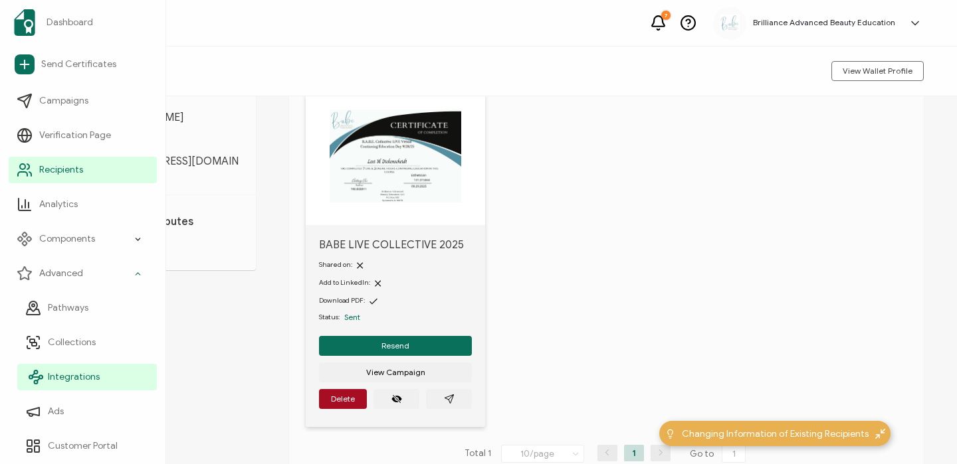
click at [59, 371] on span "Integrations" at bounding box center [74, 377] width 52 height 13
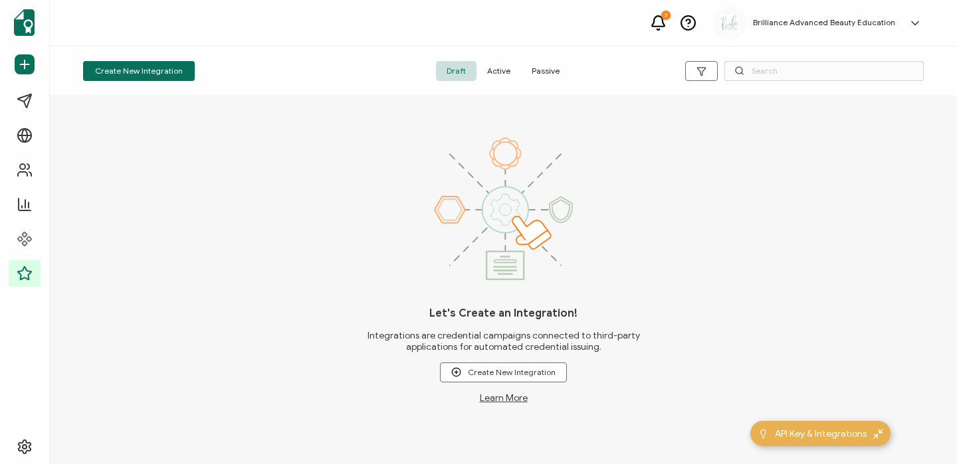
click at [496, 77] on span "Active" at bounding box center [498, 71] width 45 height 20
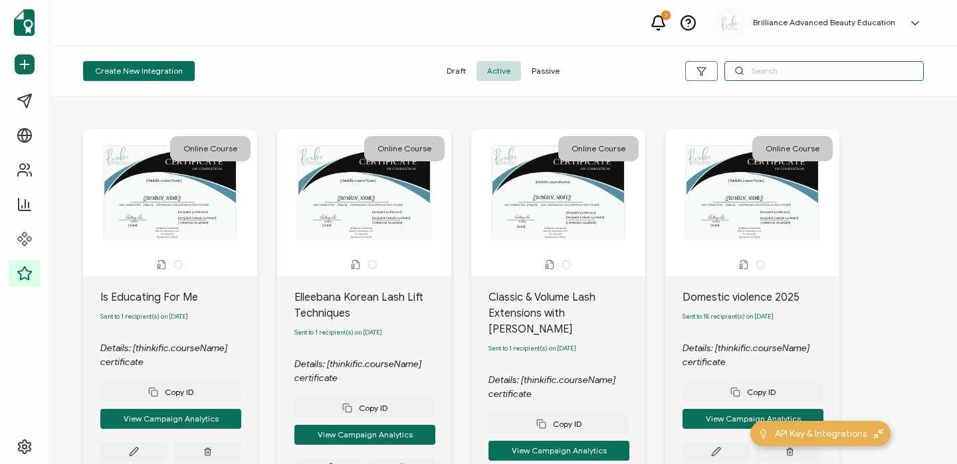
click at [795, 67] on input "text" at bounding box center [823, 71] width 199 height 20
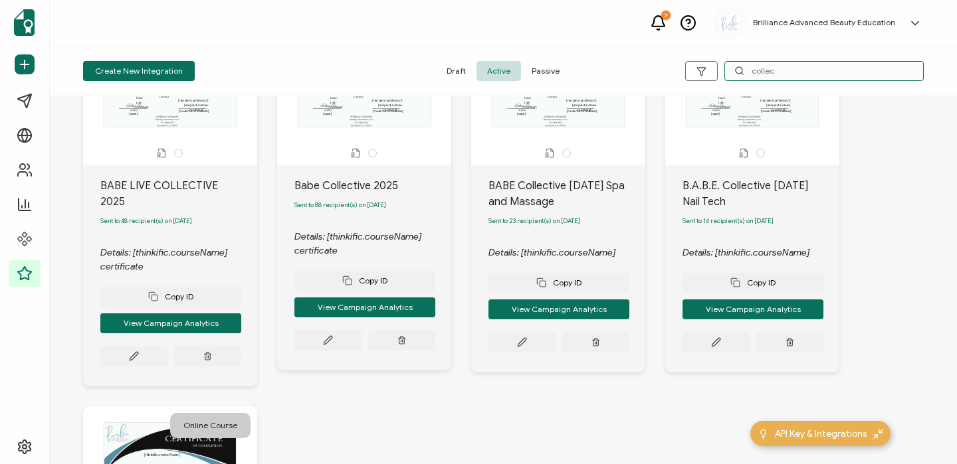
scroll to position [113, 0]
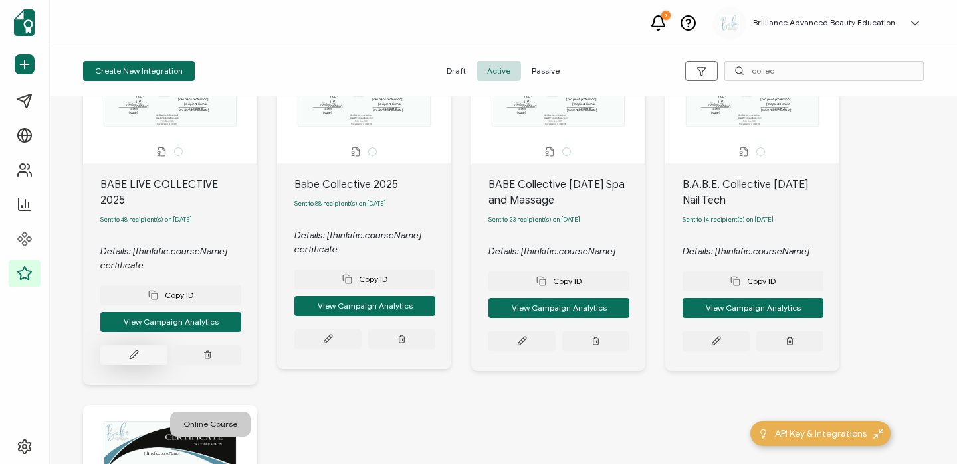
click at [139, 345] on button at bounding box center [133, 355] width 67 height 20
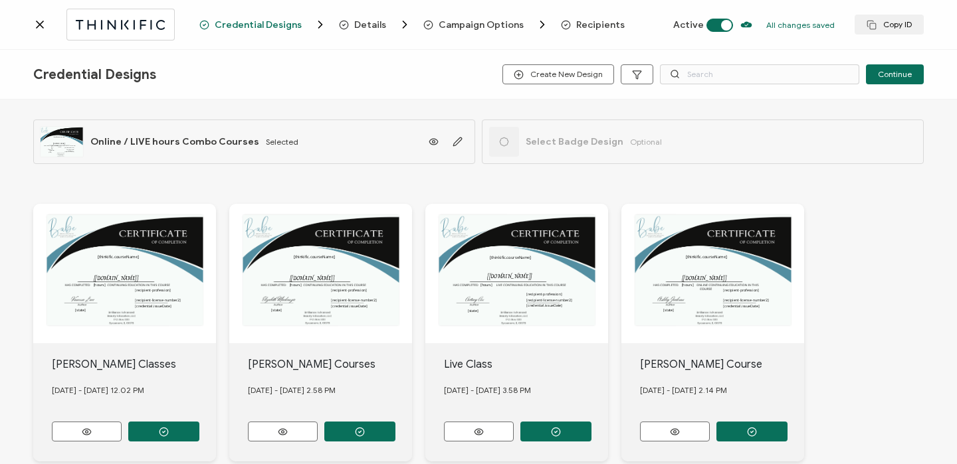
click at [576, 27] on span "Recipients" at bounding box center [600, 25] width 48 height 10
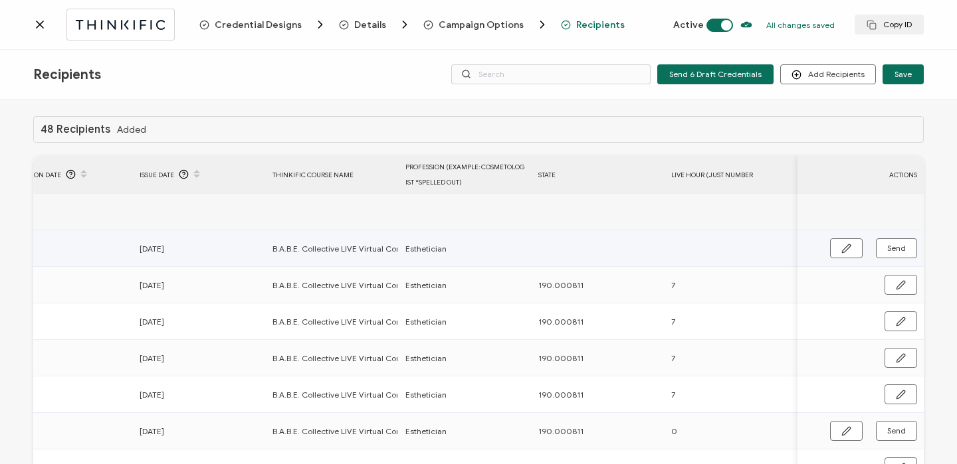
scroll to position [0, 575]
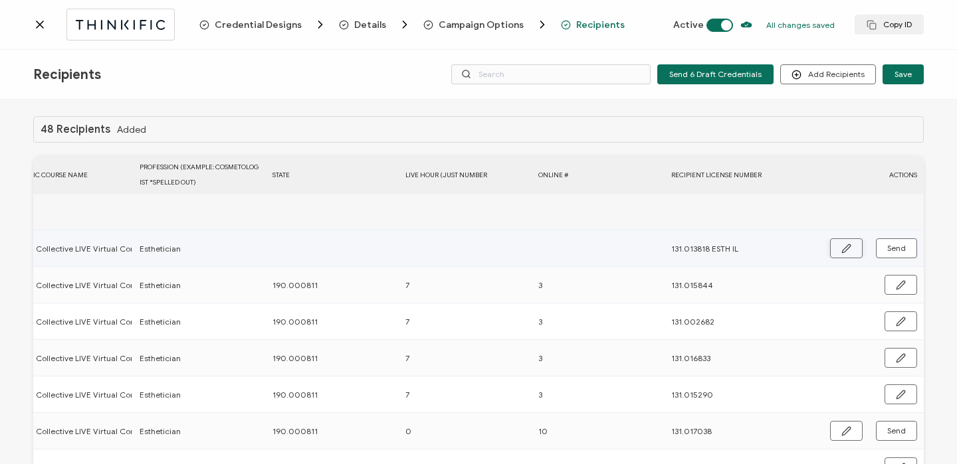
click at [834, 244] on button "button" at bounding box center [846, 248] width 33 height 20
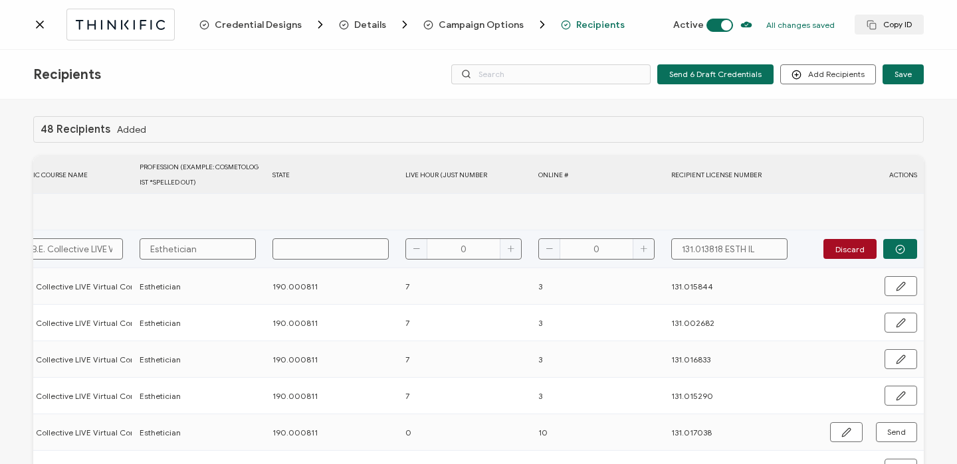
drag, startPoint x: 718, startPoint y: 250, endPoint x: 778, endPoint y: 250, distance: 59.8
click at [778, 250] on input "131.013818 ESTH IL" at bounding box center [729, 248] width 116 height 21
click at [897, 242] on button "button" at bounding box center [900, 249] width 34 height 20
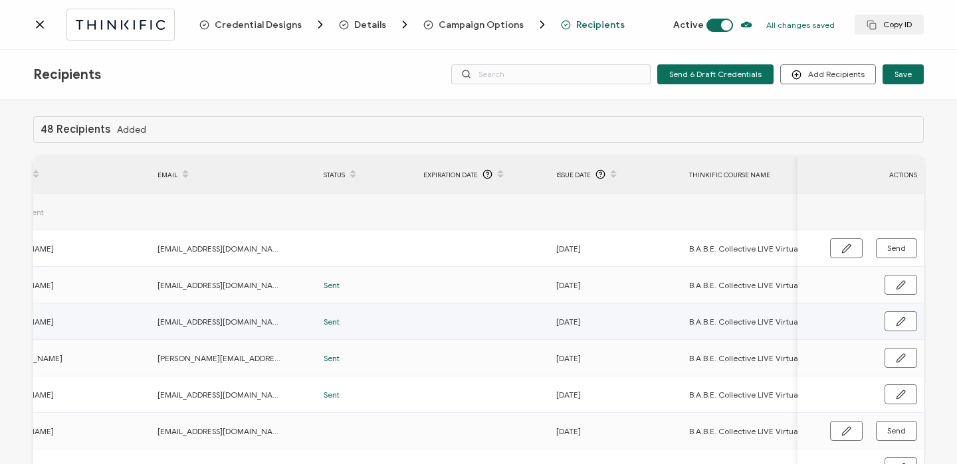
scroll to position [0, 111]
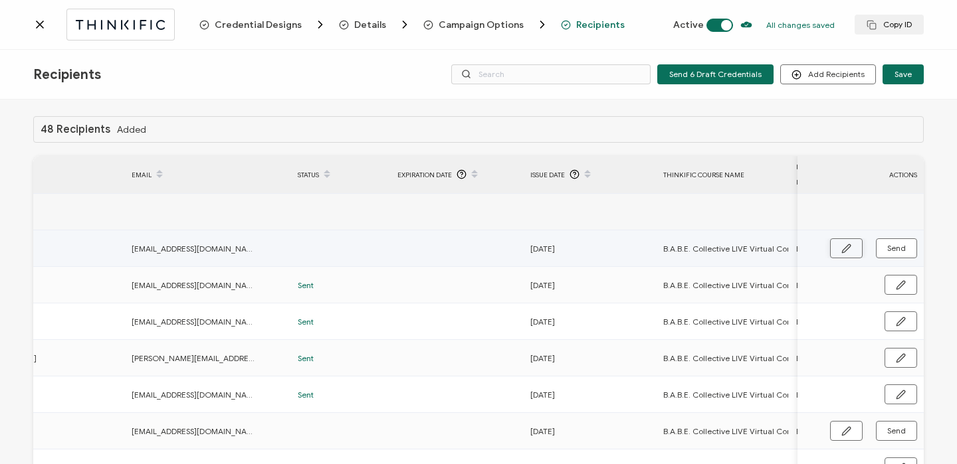
click at [835, 252] on button "button" at bounding box center [846, 248] width 33 height 20
click at [593, 251] on input "09.29.2025" at bounding box center [588, 248] width 116 height 21
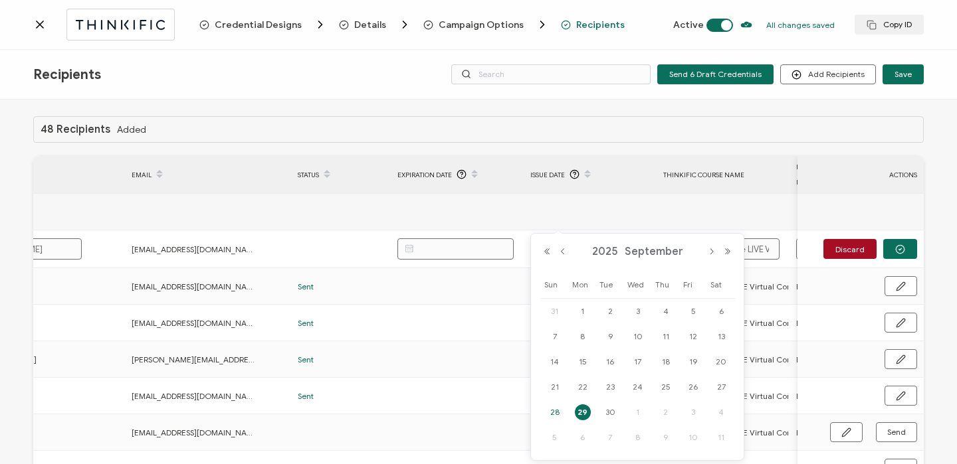
click at [557, 407] on span "28" at bounding box center [555, 413] width 16 height 16
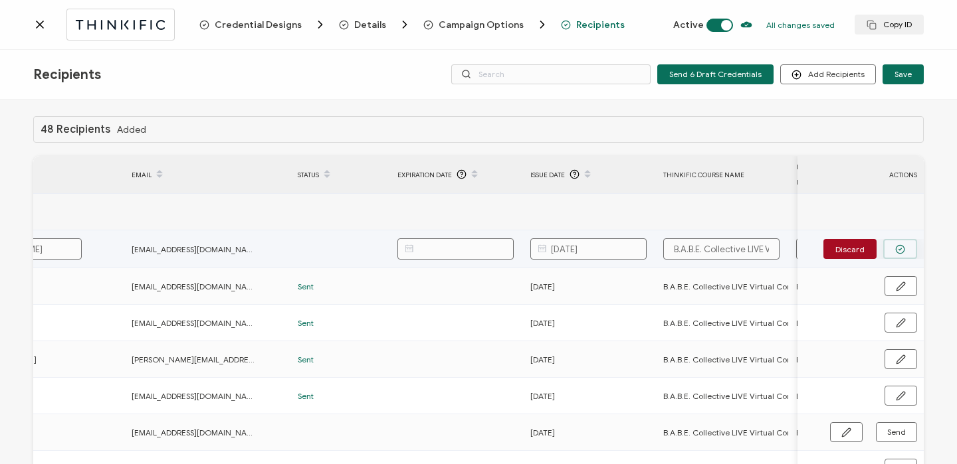
click at [893, 242] on button "button" at bounding box center [900, 249] width 34 height 20
click at [888, 248] on span "Send" at bounding box center [896, 248] width 19 height 8
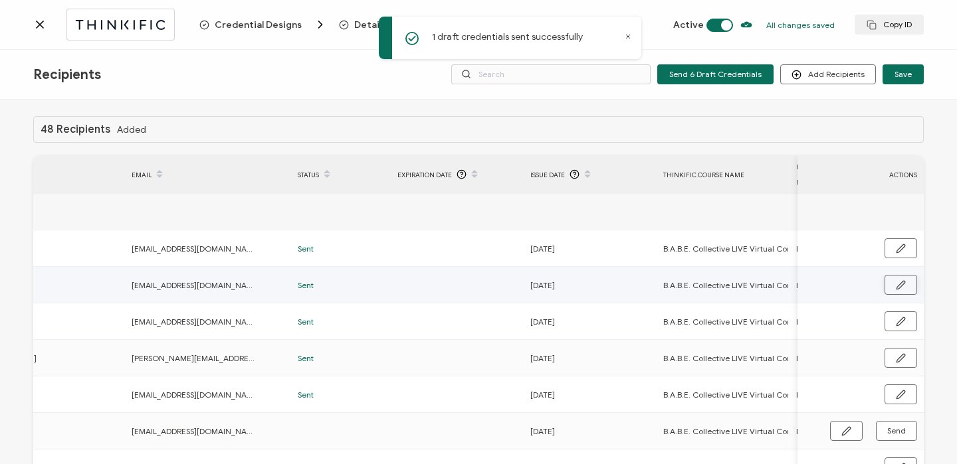
click at [898, 282] on icon "button" at bounding box center [900, 285] width 10 height 10
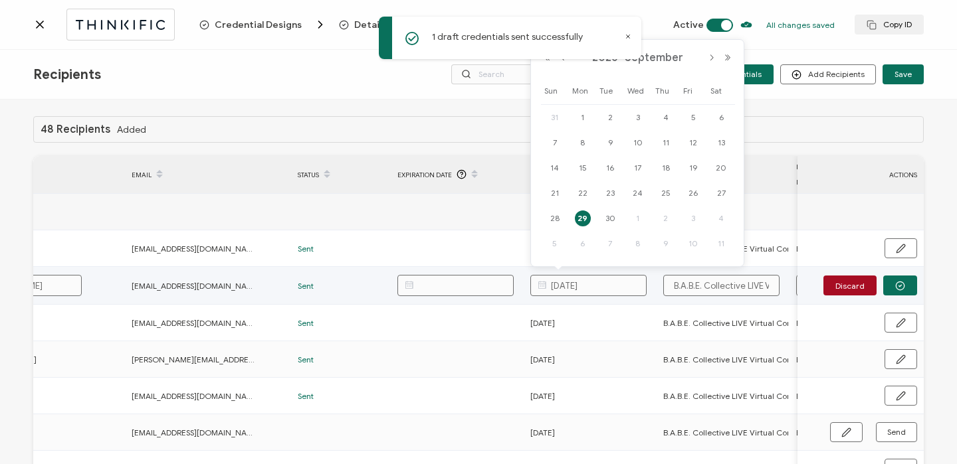
click at [614, 282] on input "09.29.2025" at bounding box center [588, 285] width 116 height 21
click at [555, 215] on span "28" at bounding box center [555, 219] width 16 height 16
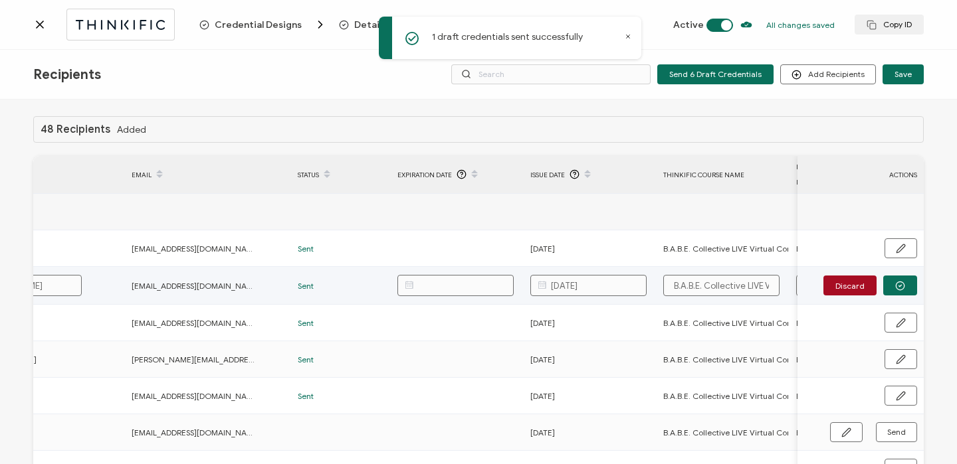
click at [917, 284] on div "Discard" at bounding box center [860, 286] width 126 height 20
click at [906, 286] on button "button" at bounding box center [900, 286] width 34 height 20
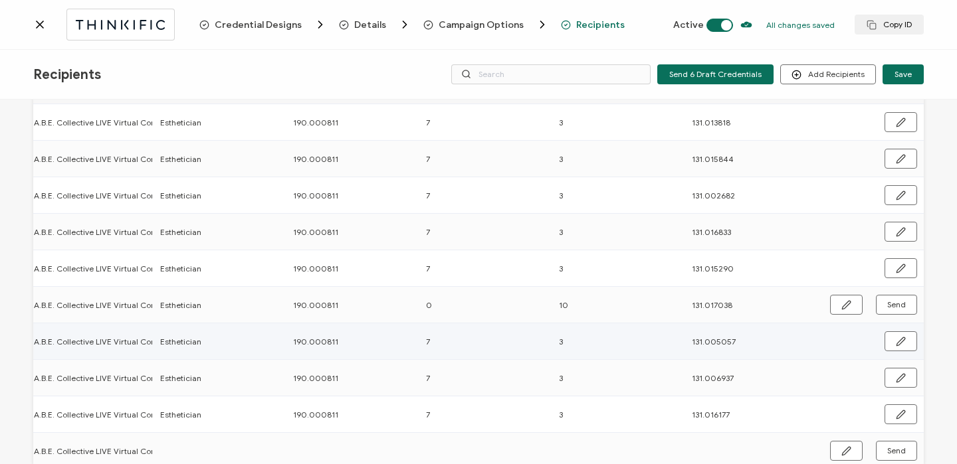
scroll to position [0, 772]
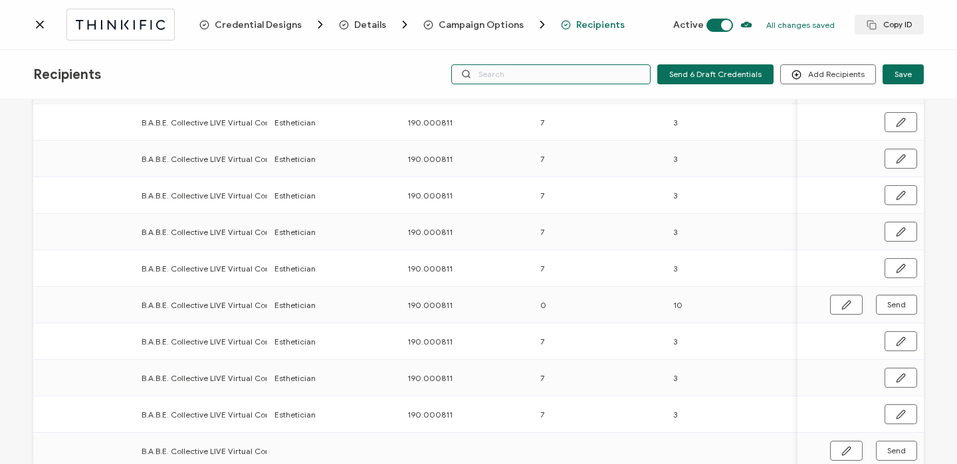
click at [589, 68] on input "text" at bounding box center [550, 74] width 199 height 20
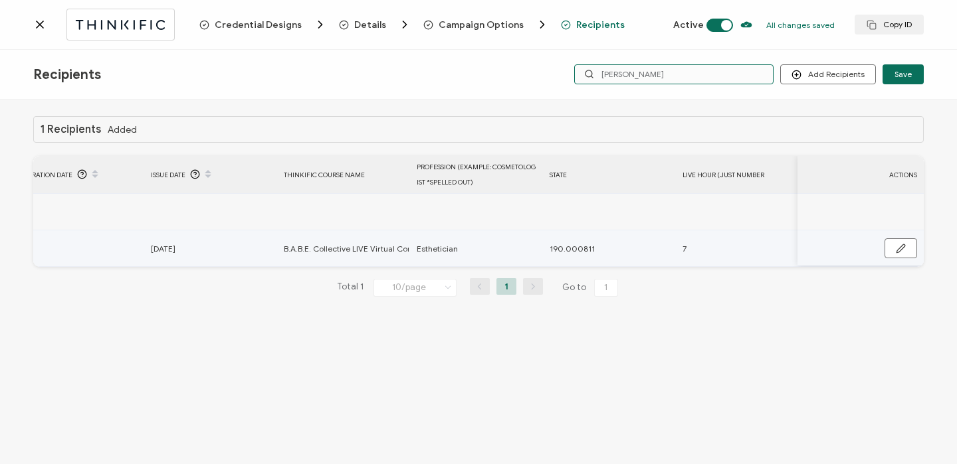
scroll to position [0, 611]
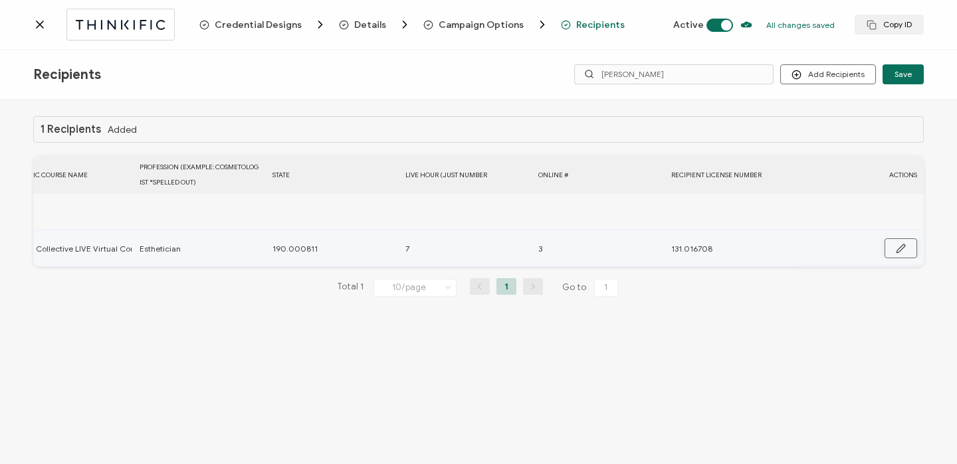
click at [894, 247] on button "button" at bounding box center [900, 248] width 33 height 20
click at [219, 254] on input "Esthetician" at bounding box center [198, 248] width 116 height 21
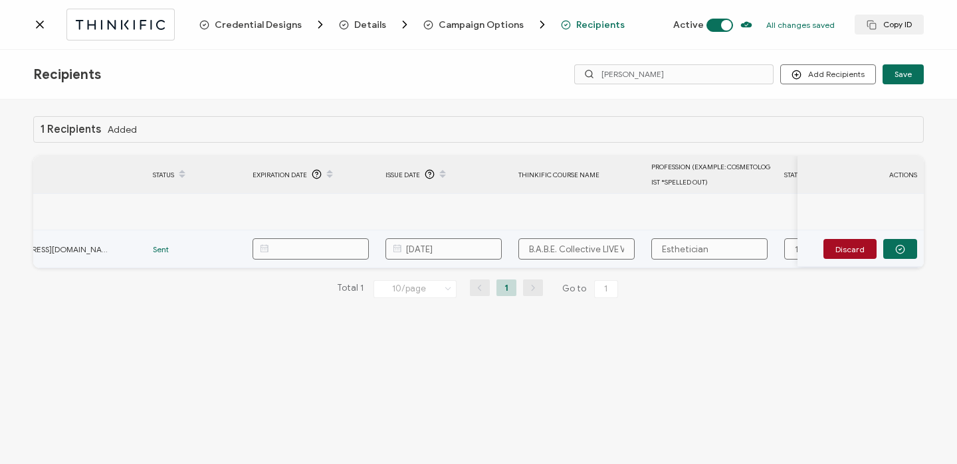
click at [400, 244] on icon at bounding box center [397, 248] width 17 height 21
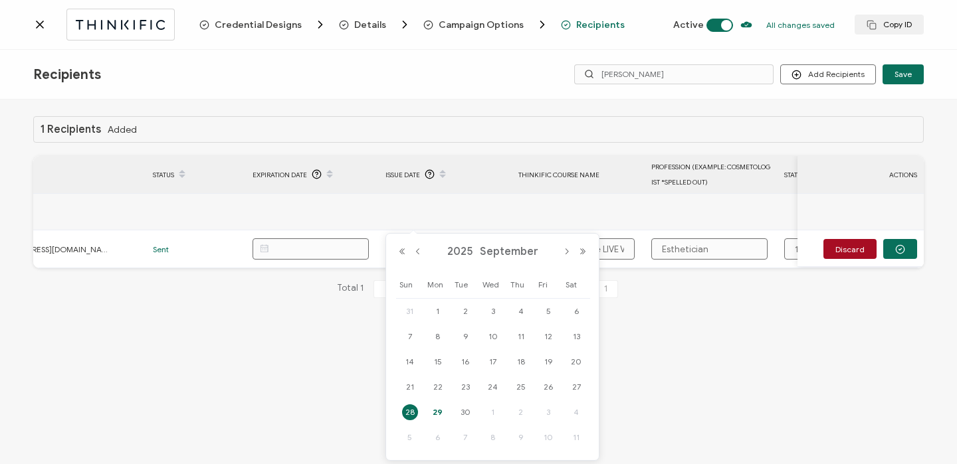
click at [433, 411] on span "29" at bounding box center [438, 413] width 16 height 16
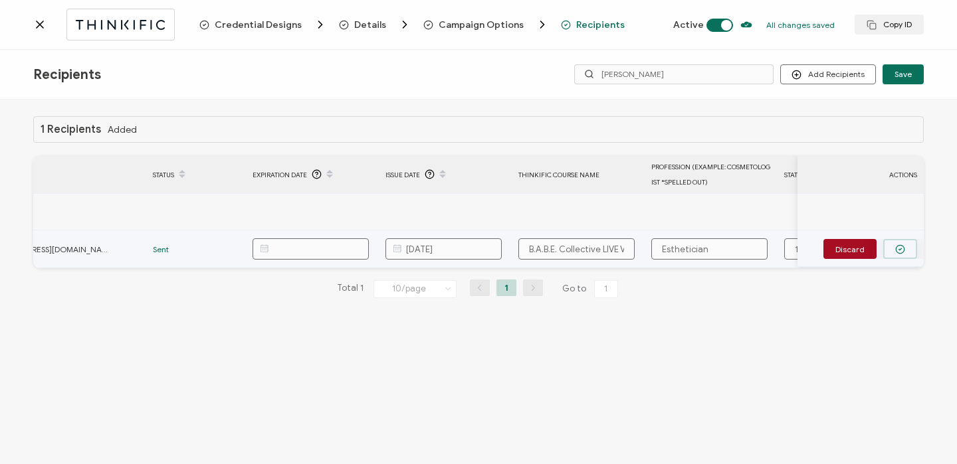
click at [899, 255] on button "button" at bounding box center [900, 249] width 34 height 20
click at [909, 248] on button "button" at bounding box center [900, 248] width 33 height 20
click at [435, 251] on body "Credential Designs Details Campaign Options Recipients Active All changes saved…" at bounding box center [478, 232] width 957 height 464
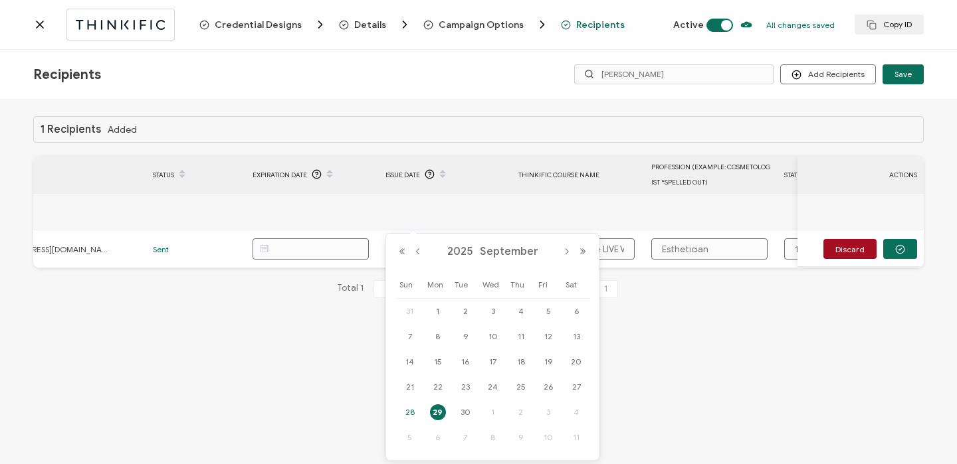
click at [415, 409] on span "28" at bounding box center [410, 413] width 16 height 16
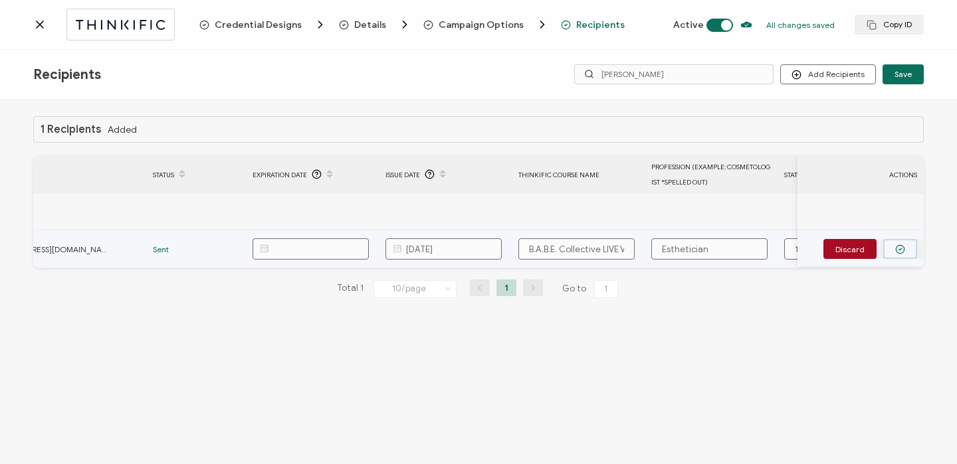
click at [907, 246] on button "button" at bounding box center [900, 249] width 34 height 20
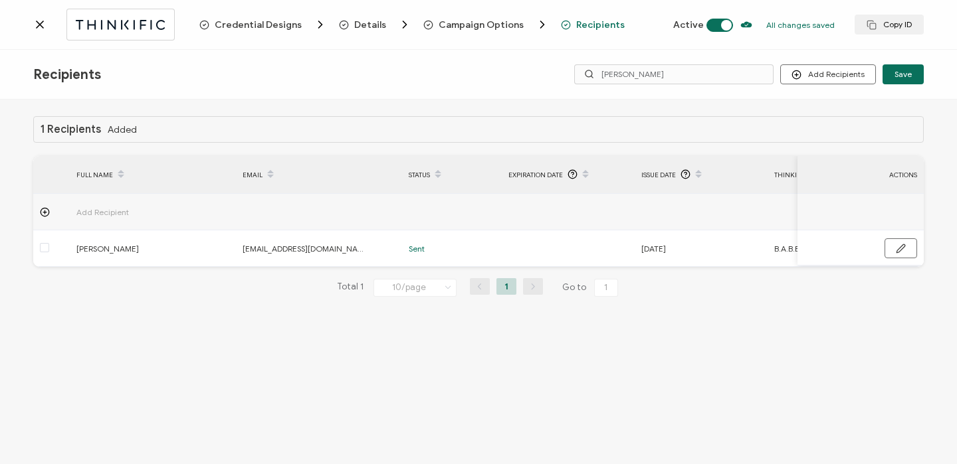
click at [46, 27] on icon at bounding box center [39, 24] width 13 height 13
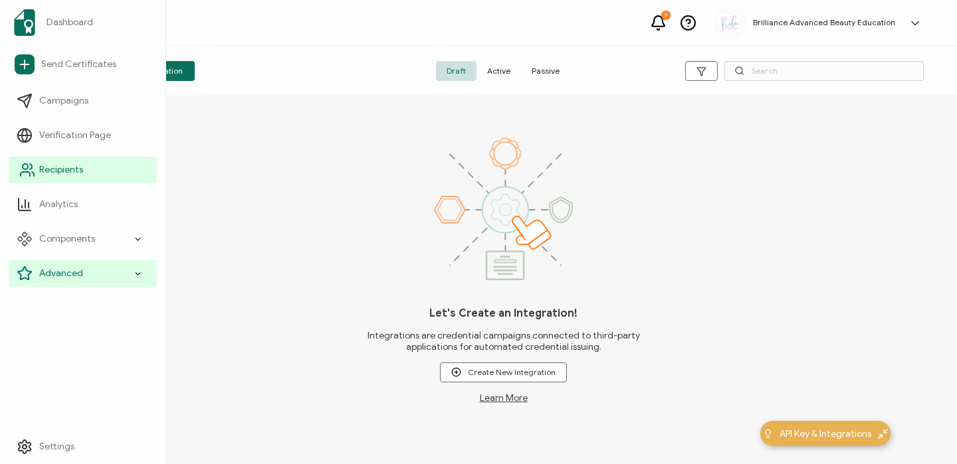
click at [61, 162] on link "Recipients" at bounding box center [83, 170] width 148 height 27
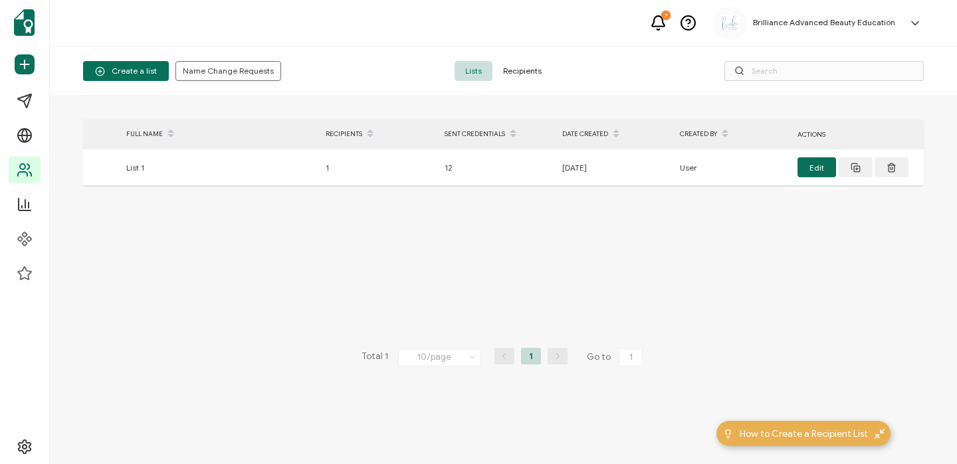
click at [530, 76] on span "Recipients" at bounding box center [522, 71] width 60 height 20
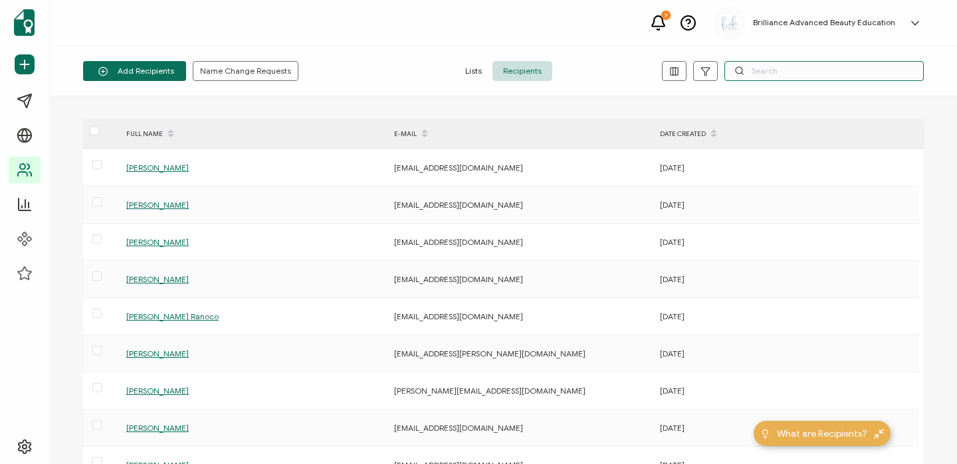
click at [834, 64] on input "text" at bounding box center [823, 71] width 199 height 20
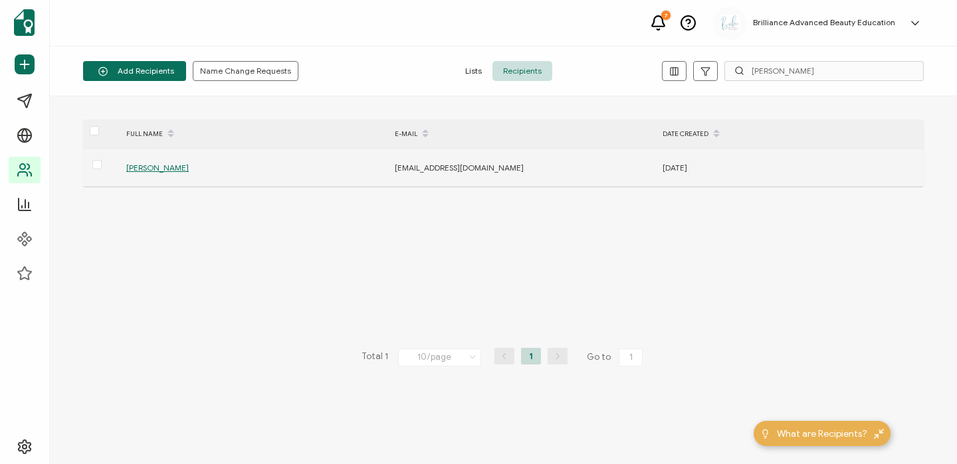
click at [147, 169] on span "[PERSON_NAME]" at bounding box center [157, 168] width 62 height 10
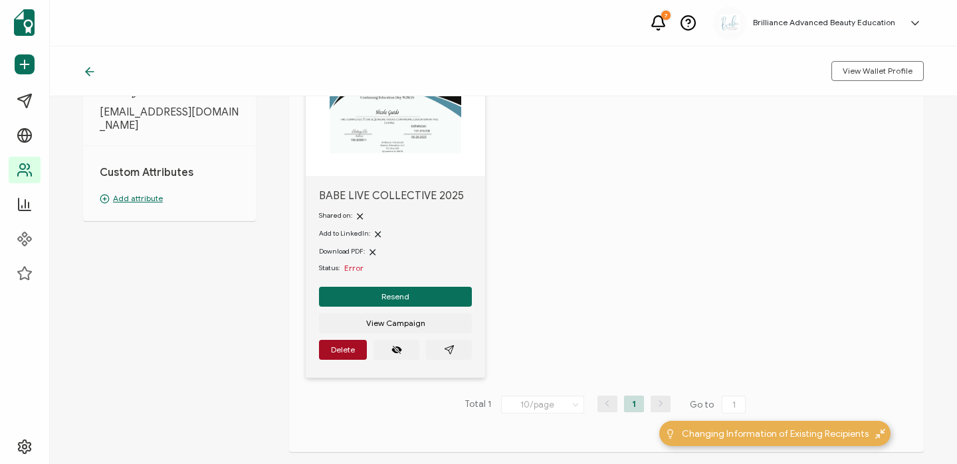
scroll to position [147, 0]
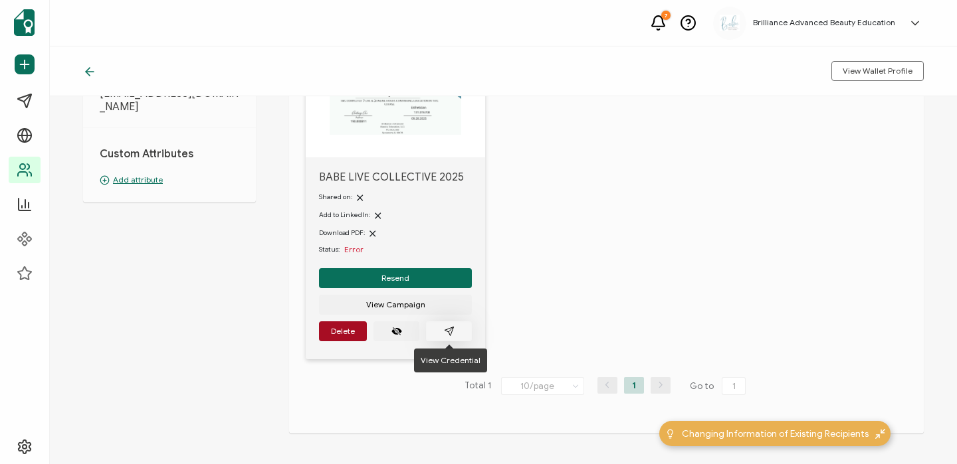
click at [458, 331] on button "button" at bounding box center [449, 332] width 46 height 20
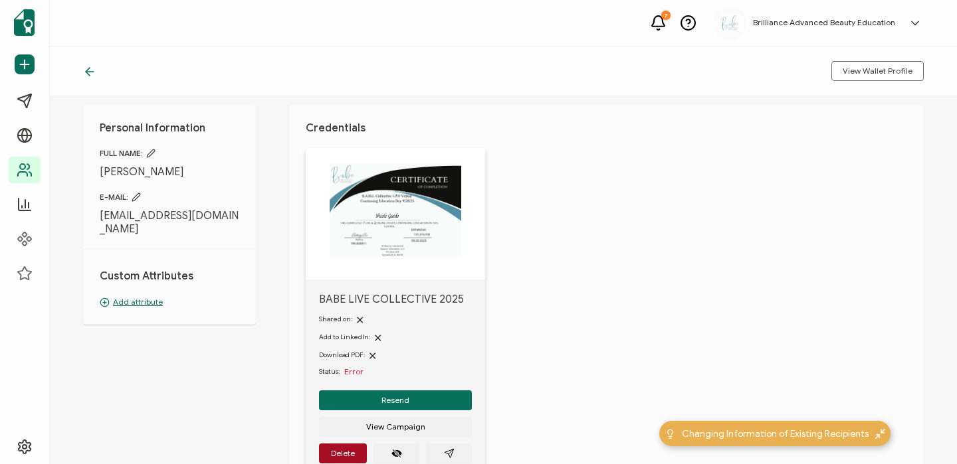
scroll to position [0, 0]
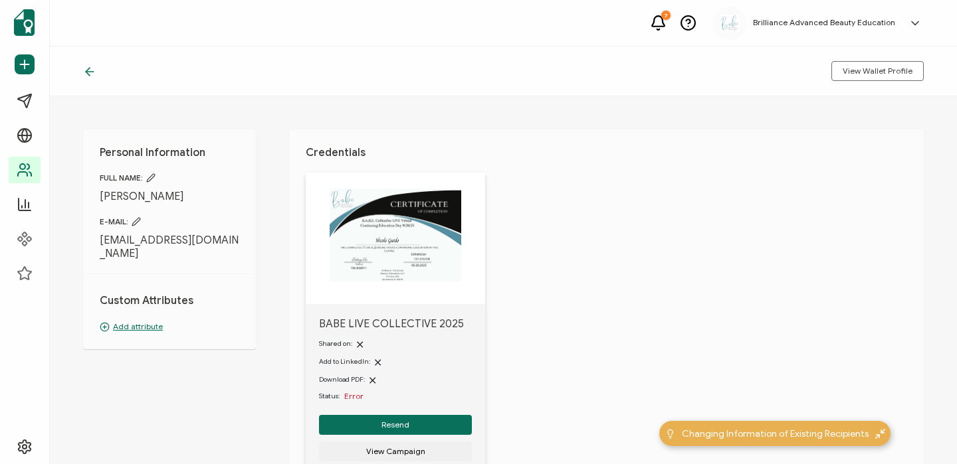
click at [151, 175] on icon at bounding box center [150, 177] width 9 height 9
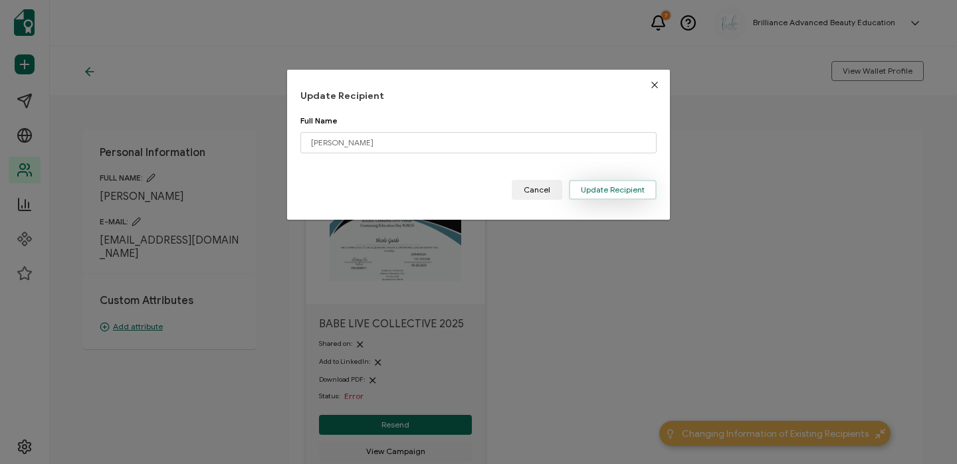
click at [583, 190] on span "Update Recipient" at bounding box center [613, 190] width 64 height 8
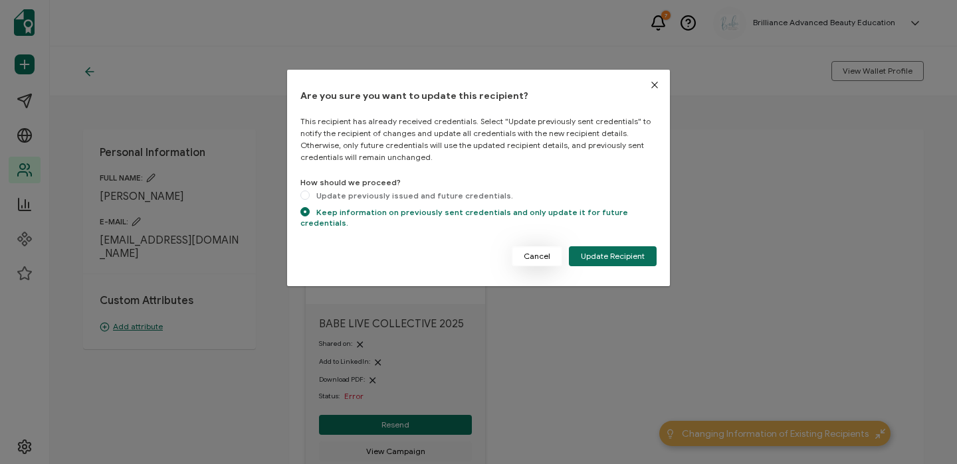
click at [542, 252] on span "Cancel" at bounding box center [536, 256] width 27 height 8
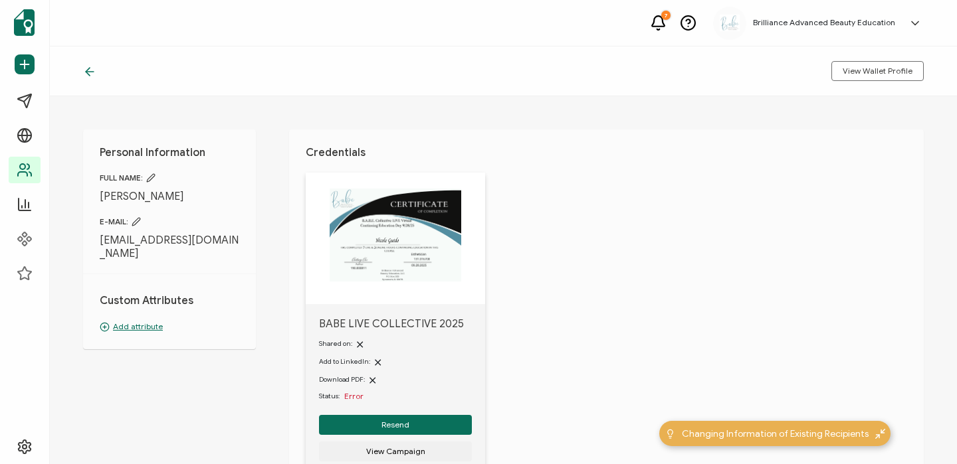
click at [168, 246] on span "gweedo33@yahoo.com" at bounding box center [170, 247] width 140 height 27
click at [135, 222] on icon at bounding box center [136, 222] width 8 height 8
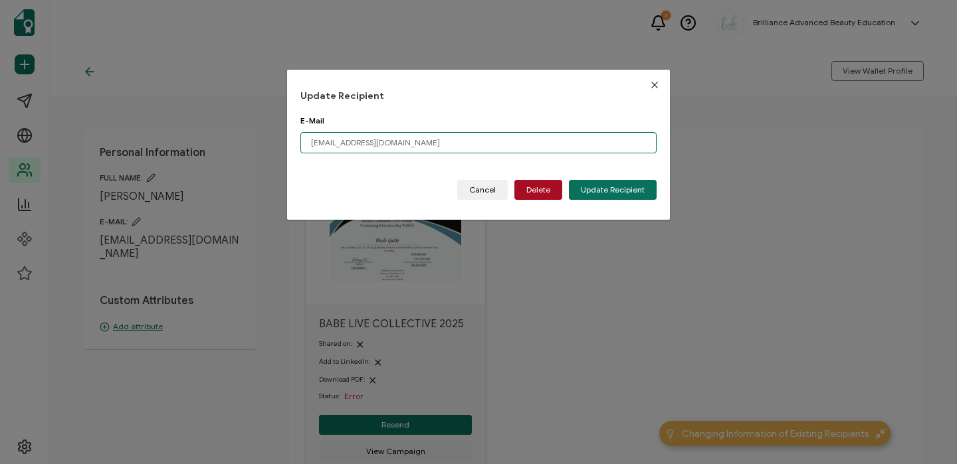
drag, startPoint x: 431, startPoint y: 146, endPoint x: 310, endPoint y: 140, distance: 121.7
click at [310, 140] on input "gweedo33@yahoo.com" at bounding box center [478, 142] width 356 height 21
paste input "mailto:glowithnicole333@gmail"
drag, startPoint x: 337, startPoint y: 143, endPoint x: 303, endPoint y: 143, distance: 33.9
click at [303, 143] on input "mailto:glowithnicole333@gmail.com" at bounding box center [478, 142] width 356 height 21
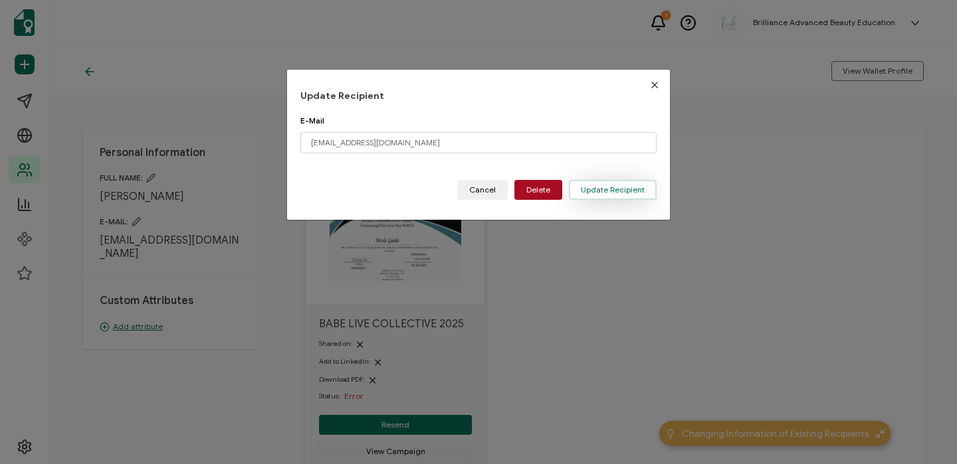
click at [618, 193] on span "Update Recipient" at bounding box center [613, 190] width 64 height 8
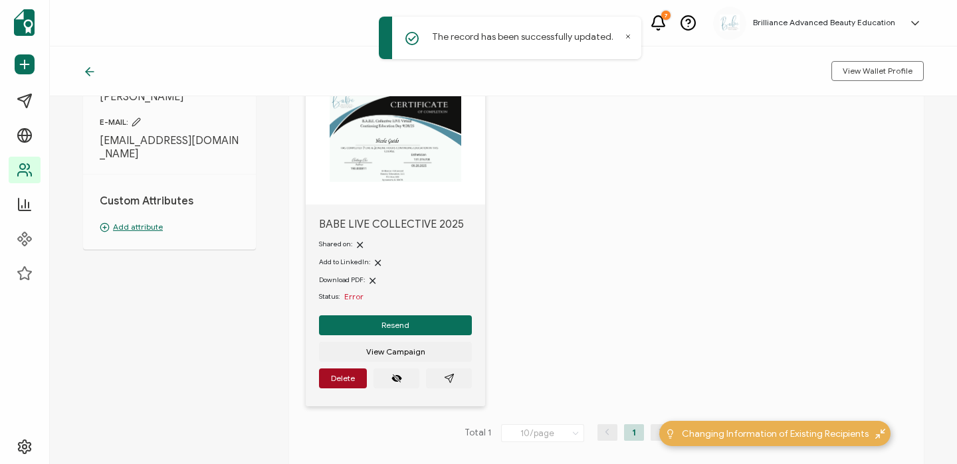
scroll to position [102, 0]
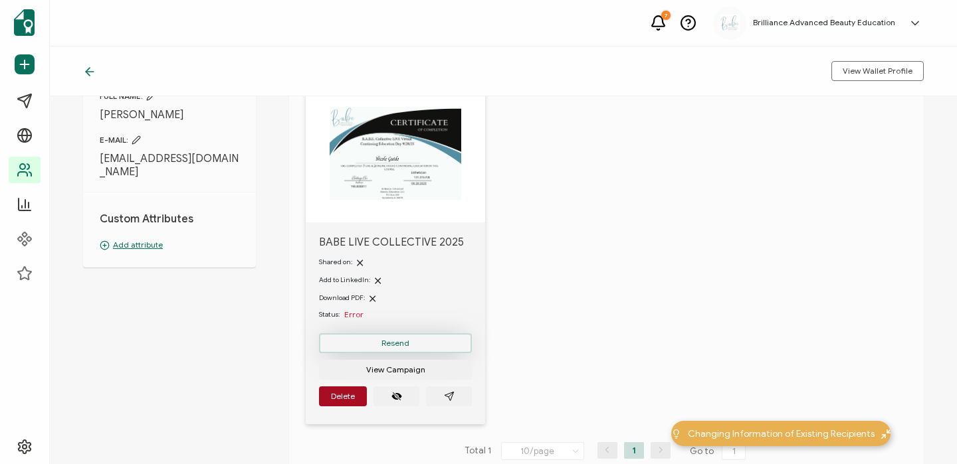
scroll to position [89, 0]
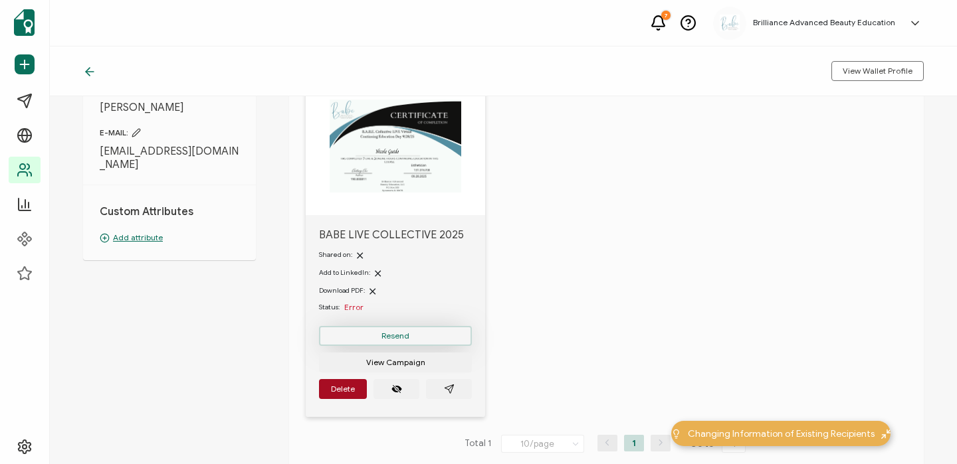
click at [407, 335] on span "Resend" at bounding box center [395, 336] width 28 height 8
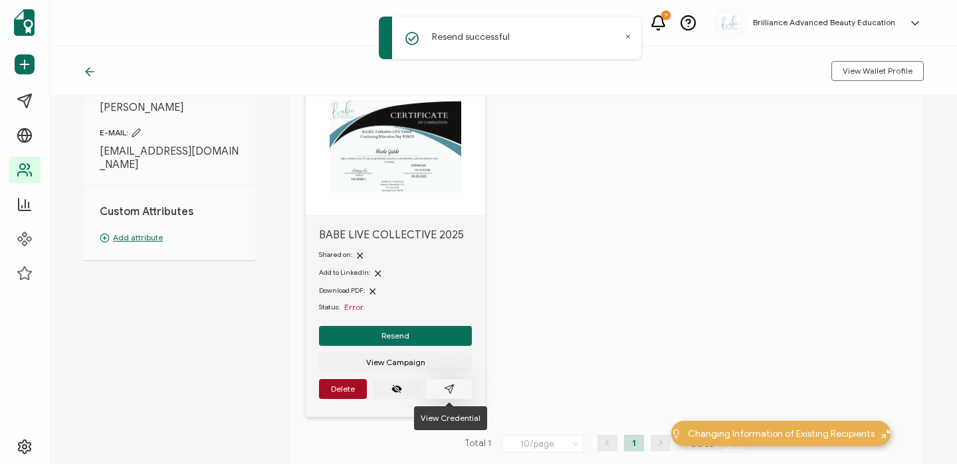
click at [450, 391] on icon "paper plane outline" at bounding box center [448, 389] width 9 height 9
